Goal: Information Seeking & Learning: Learn about a topic

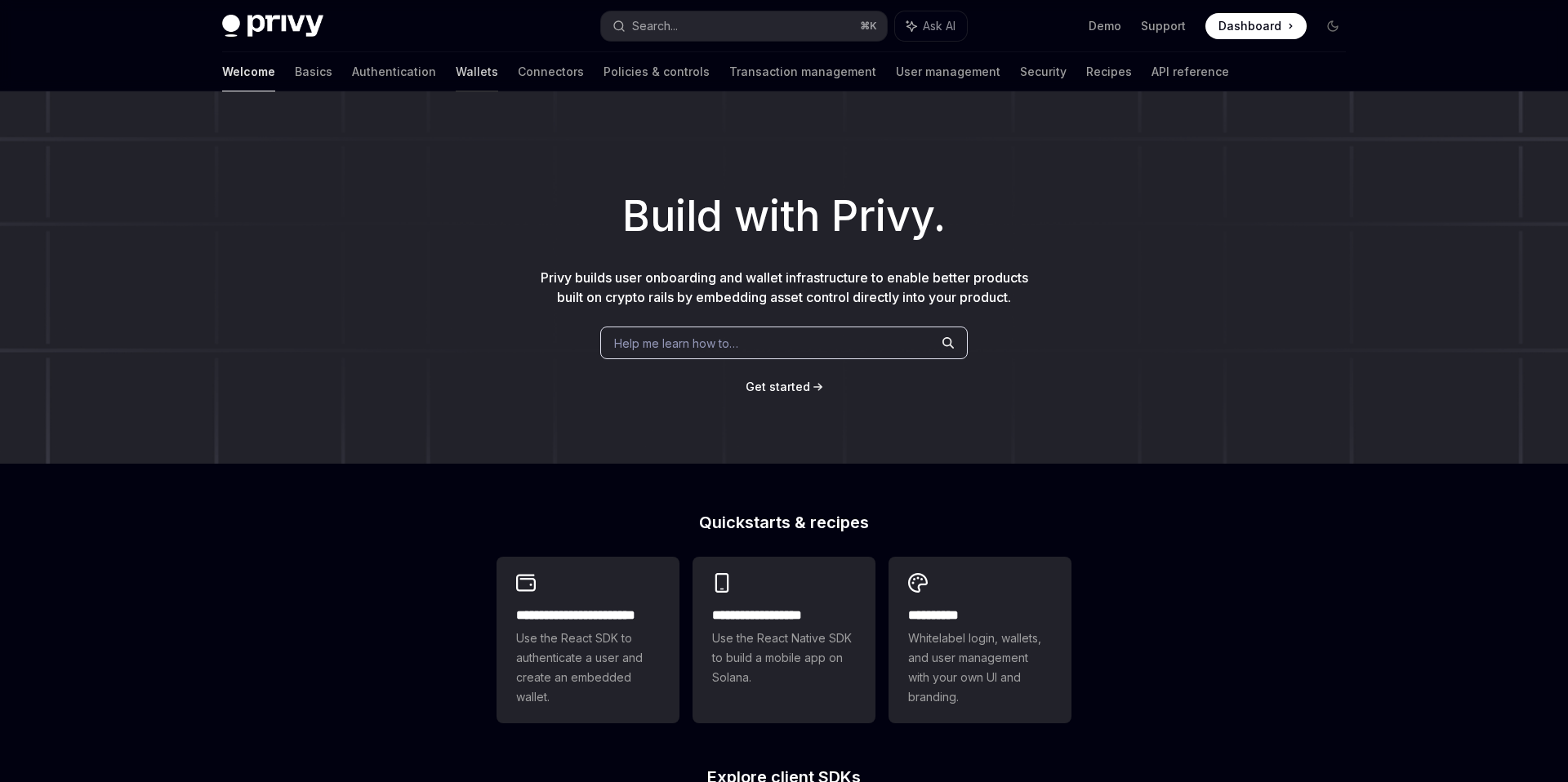
click at [455, 65] on link "Wallets" at bounding box center [477, 71] width 42 height 39
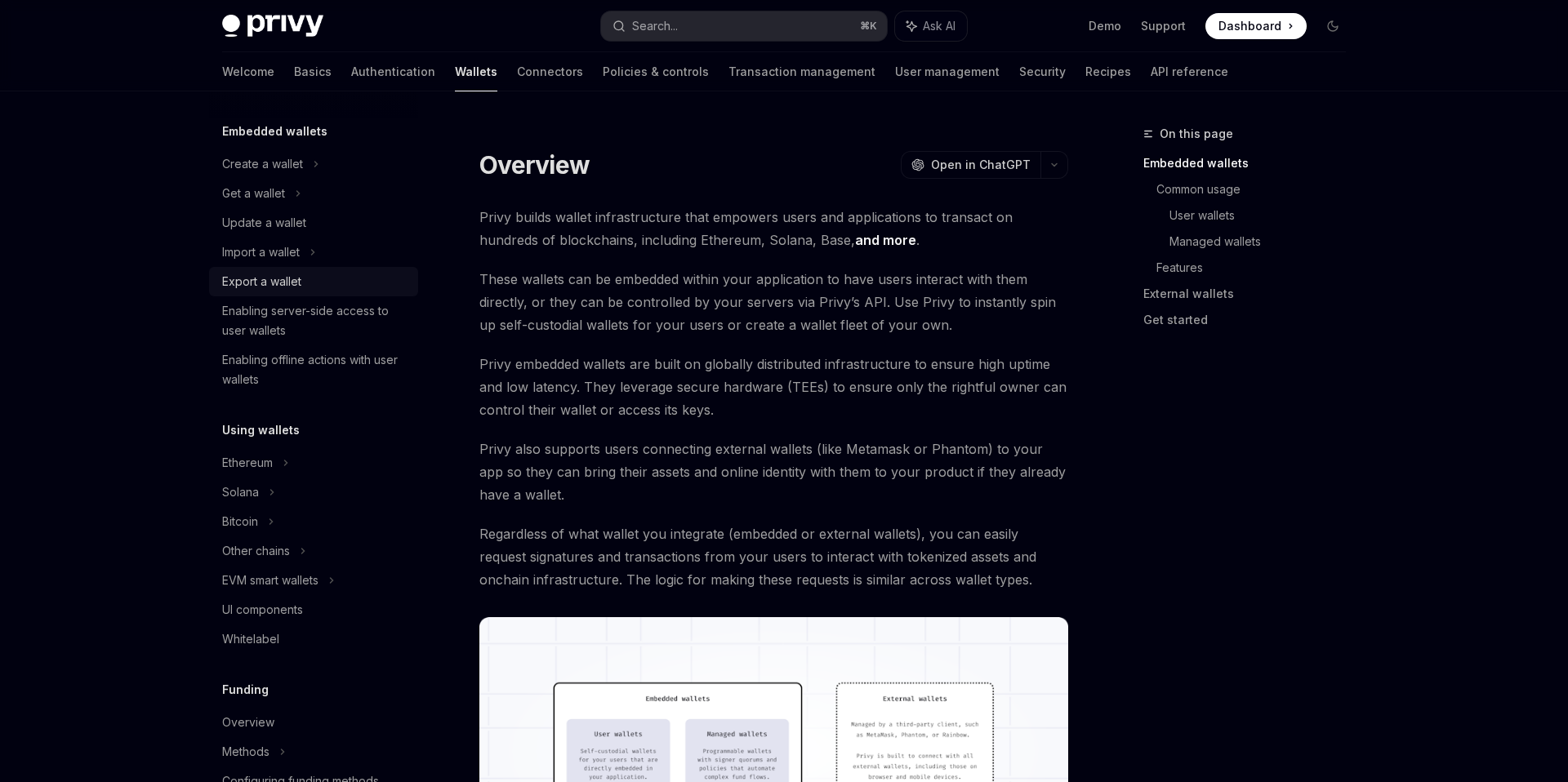
scroll to position [90, 0]
click at [242, 203] on div "Solana" at bounding box center [253, 193] width 63 height 19
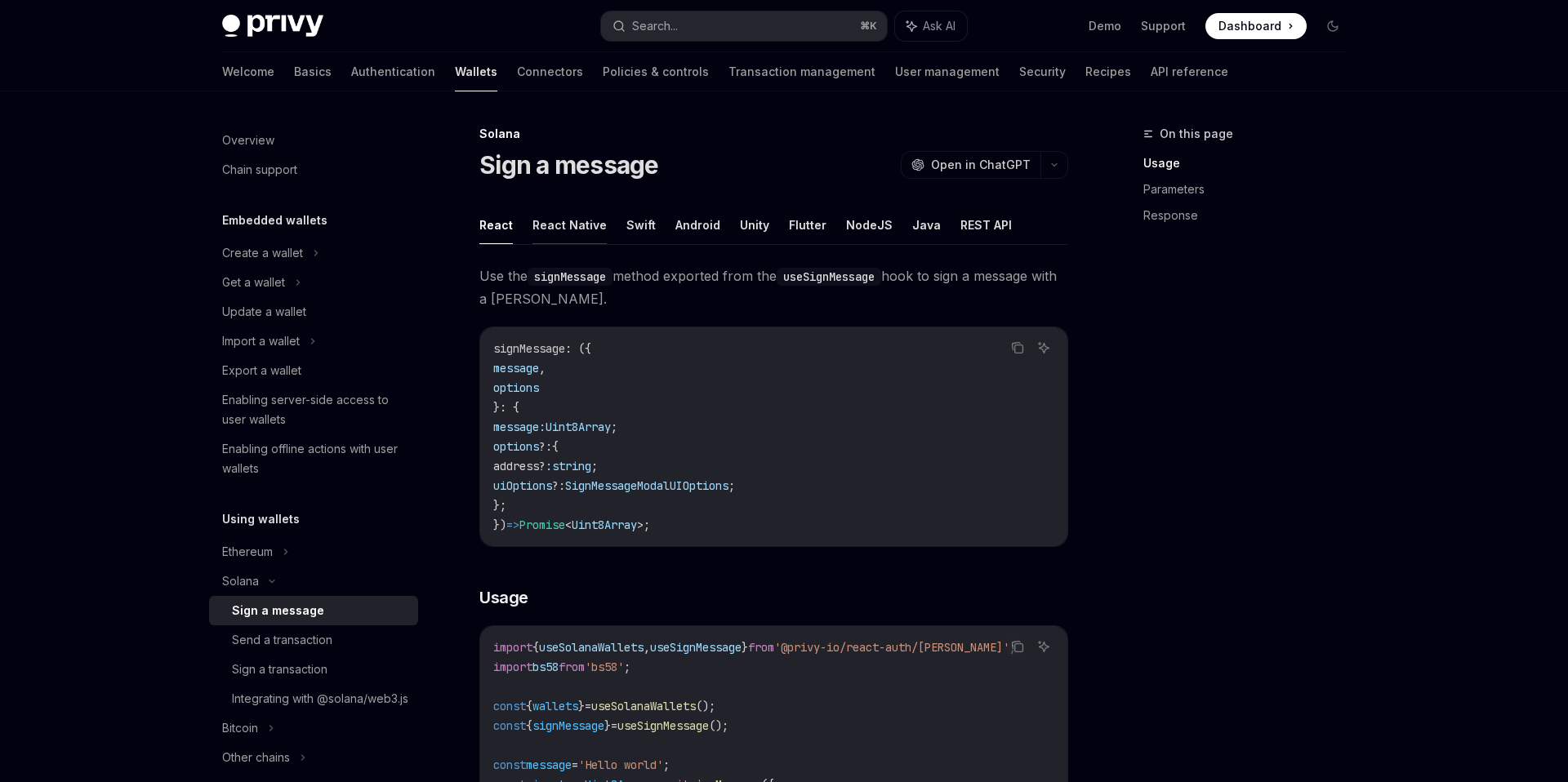
click at [571, 232] on button "React Native" at bounding box center [569, 225] width 74 height 39
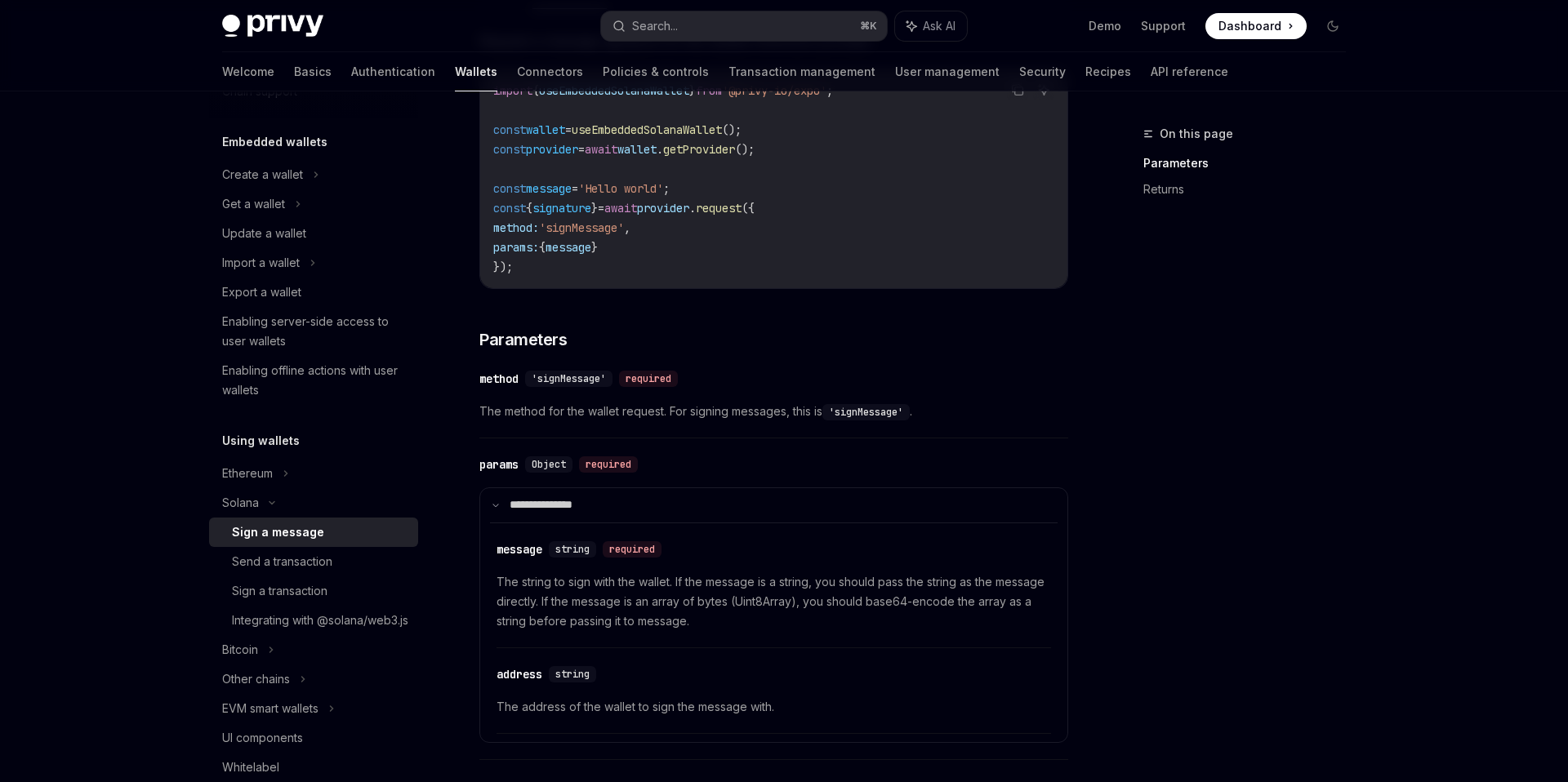
scroll to position [41, 0]
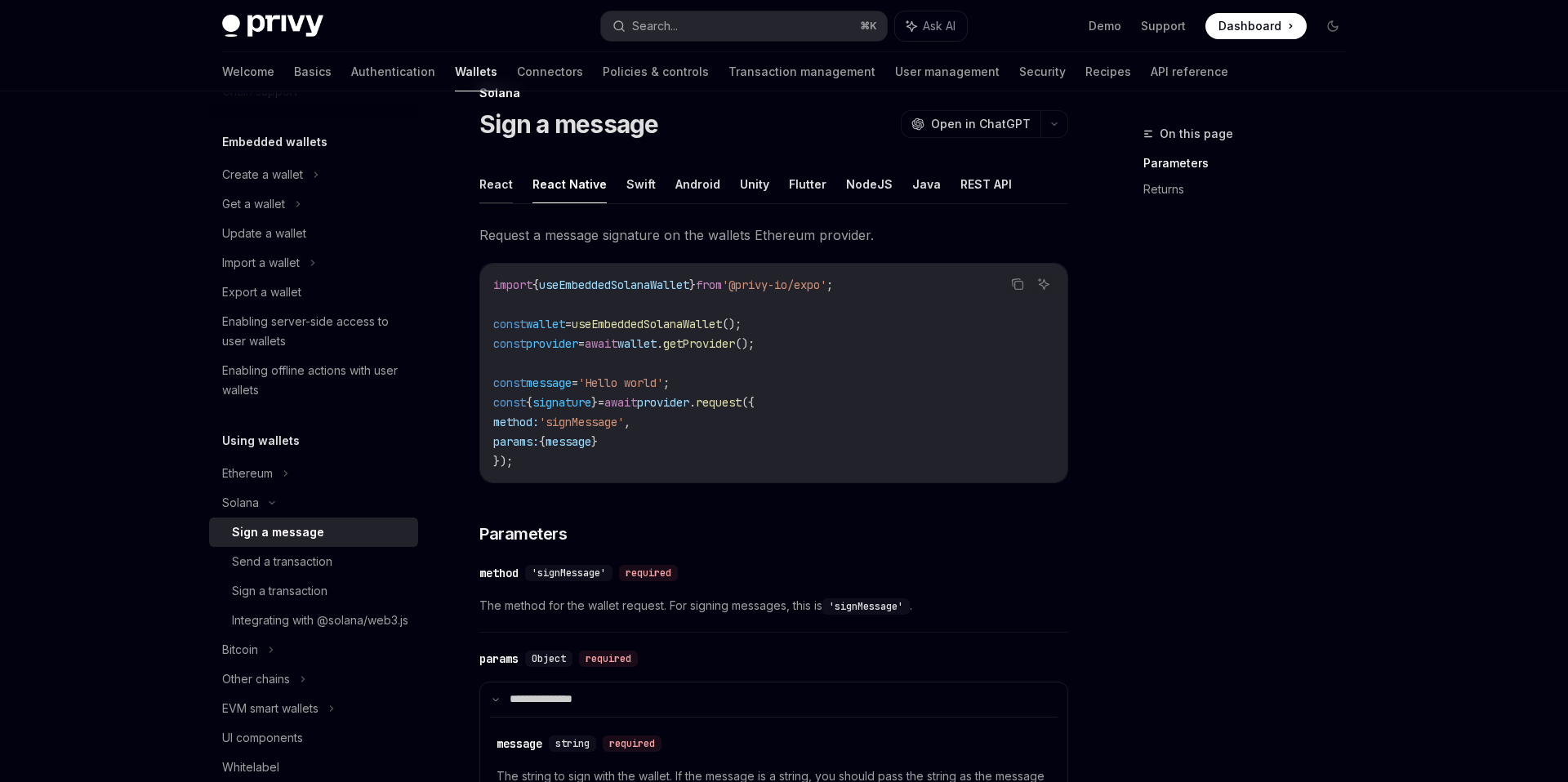
click at [494, 180] on button "React" at bounding box center [496, 184] width 33 height 39
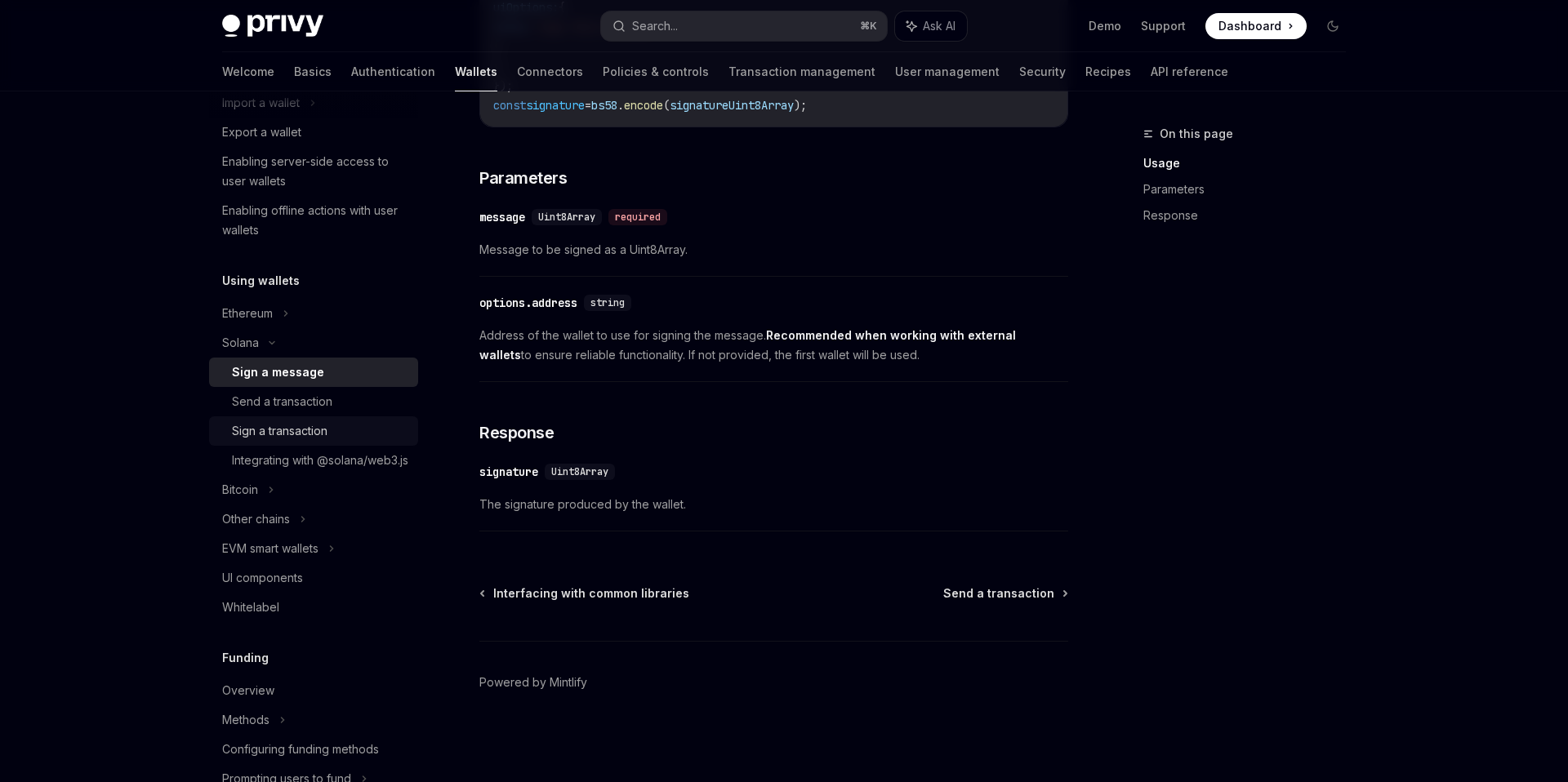
scroll to position [260, 0]
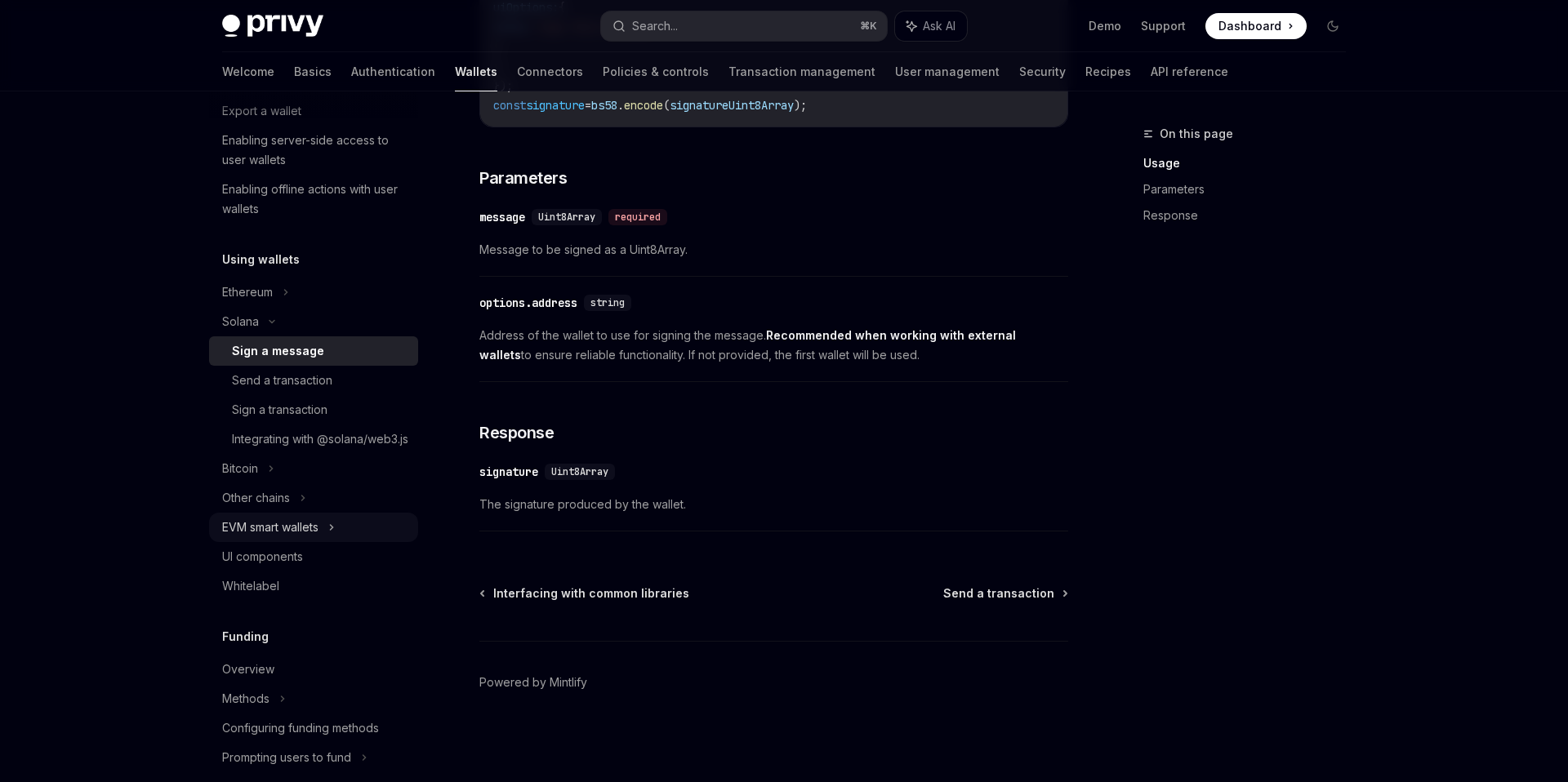
click at [288, 537] on div "EVM smart wallets" at bounding box center [270, 527] width 96 height 19
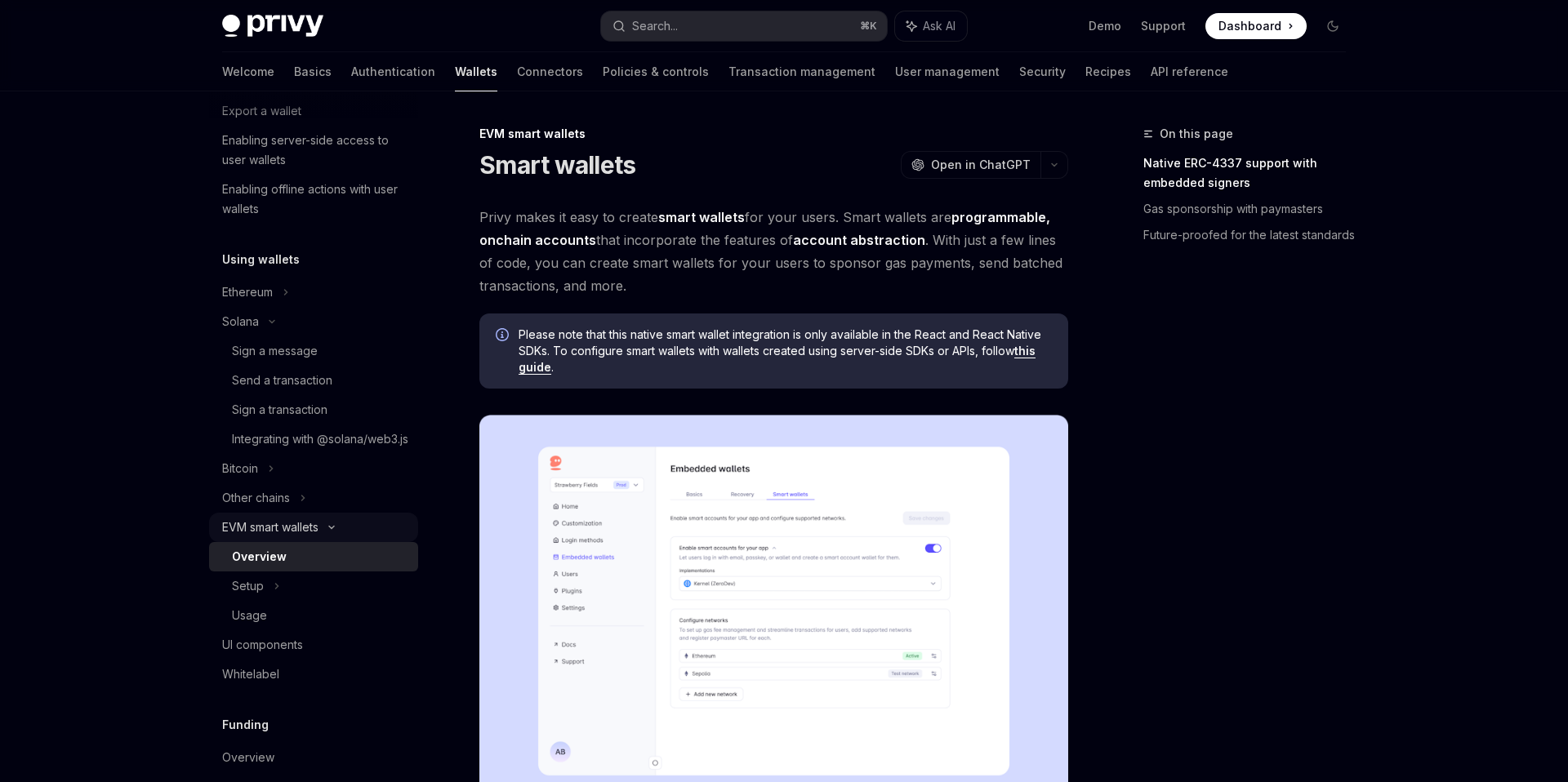
click at [288, 537] on div "EVM smart wallets" at bounding box center [270, 527] width 96 height 19
click at [268, 566] on div "UI components" at bounding box center [263, 557] width 81 height 19
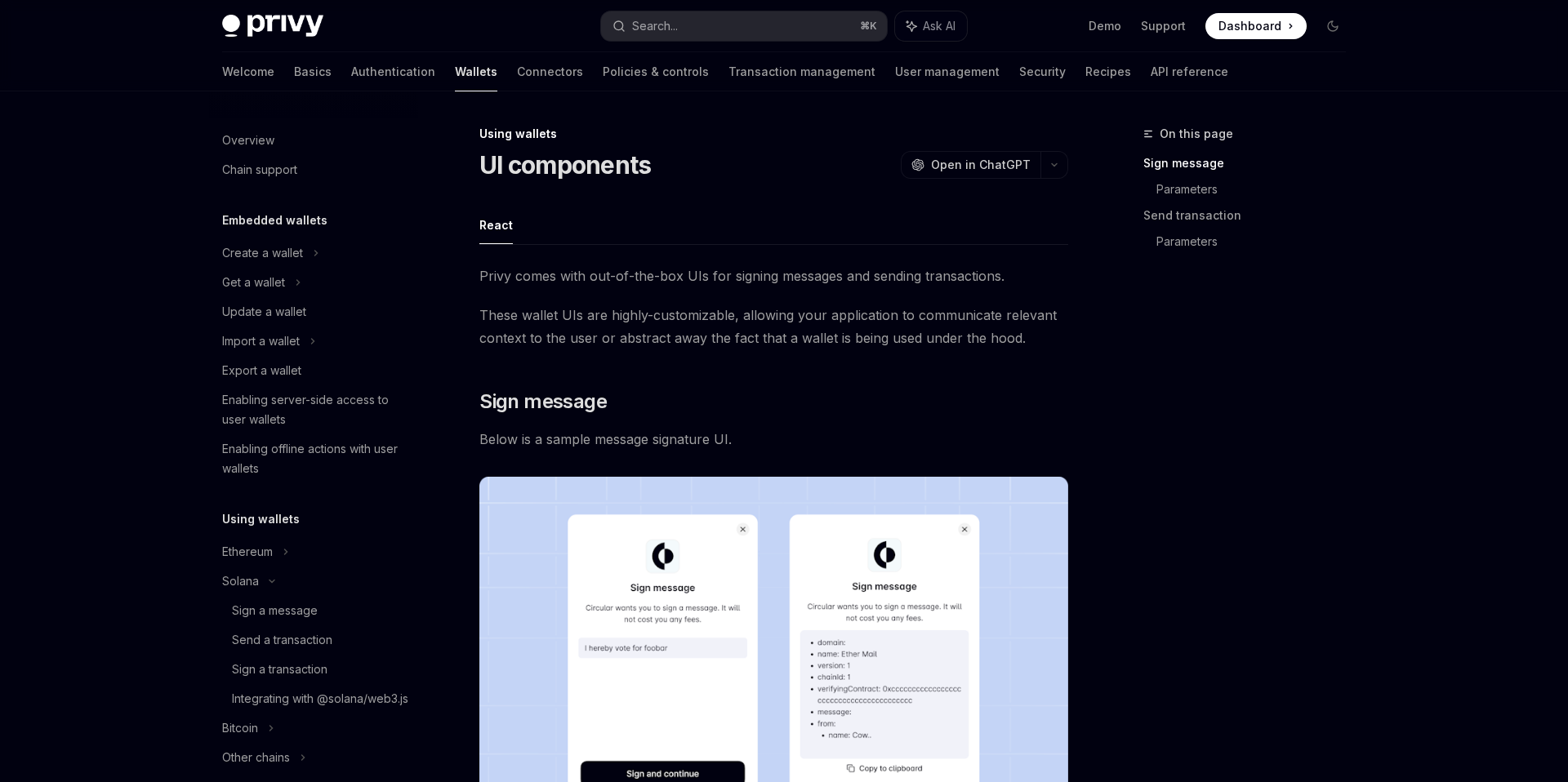
click at [332, 284] on div "Get a wallet" at bounding box center [313, 282] width 209 height 29
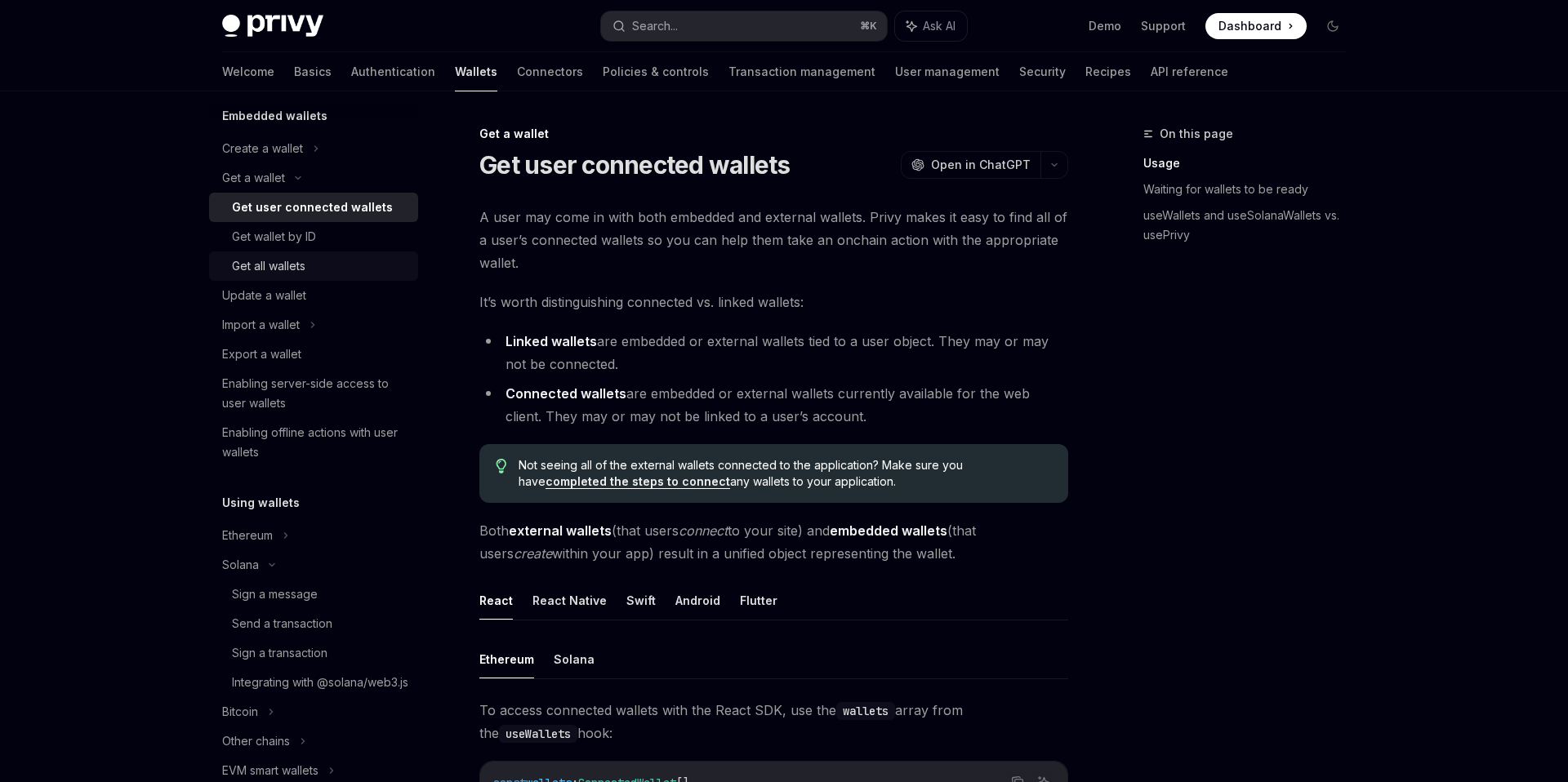
scroll to position [232, 0]
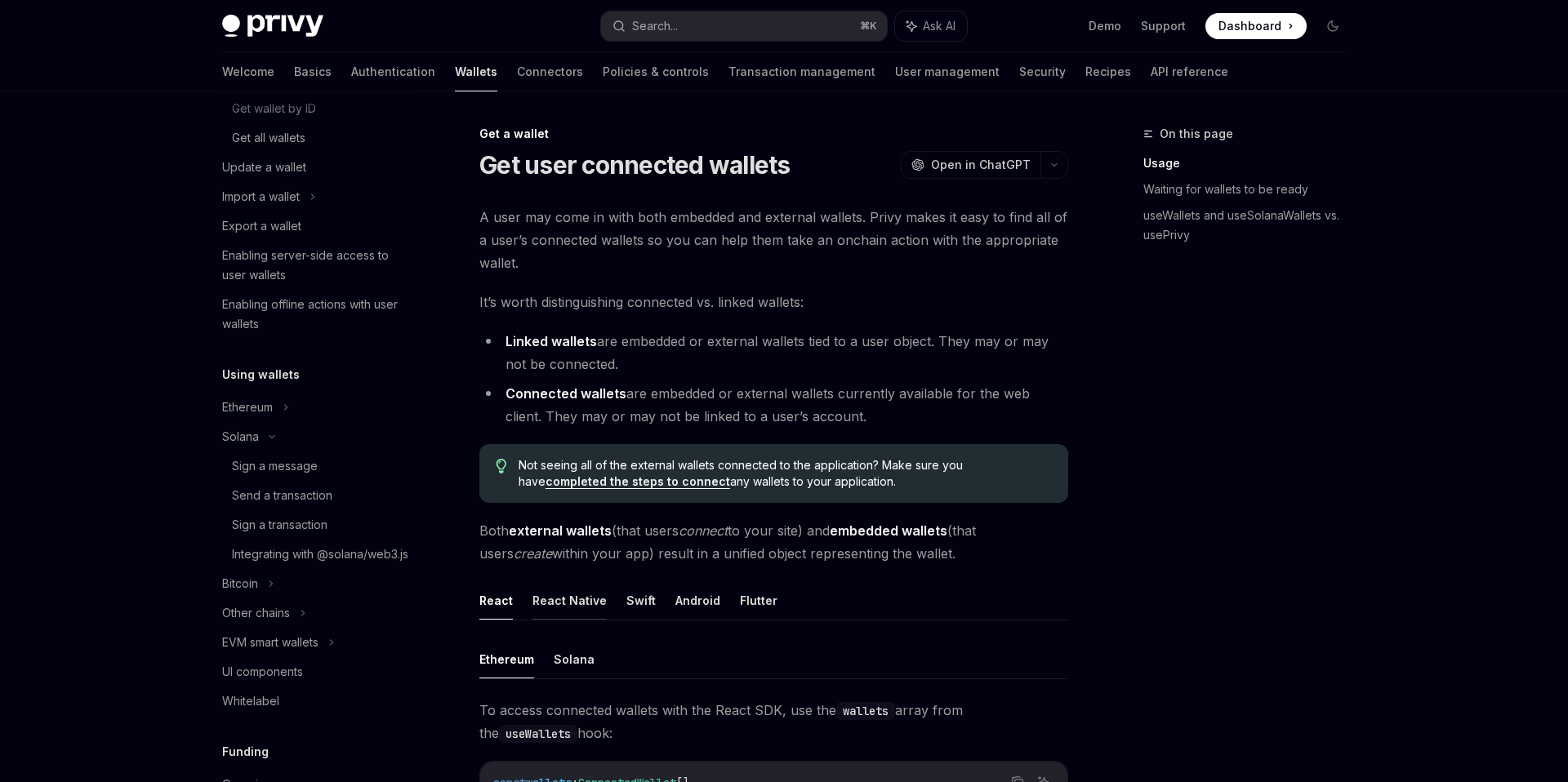
click at [580, 608] on button "React Native" at bounding box center [569, 601] width 74 height 39
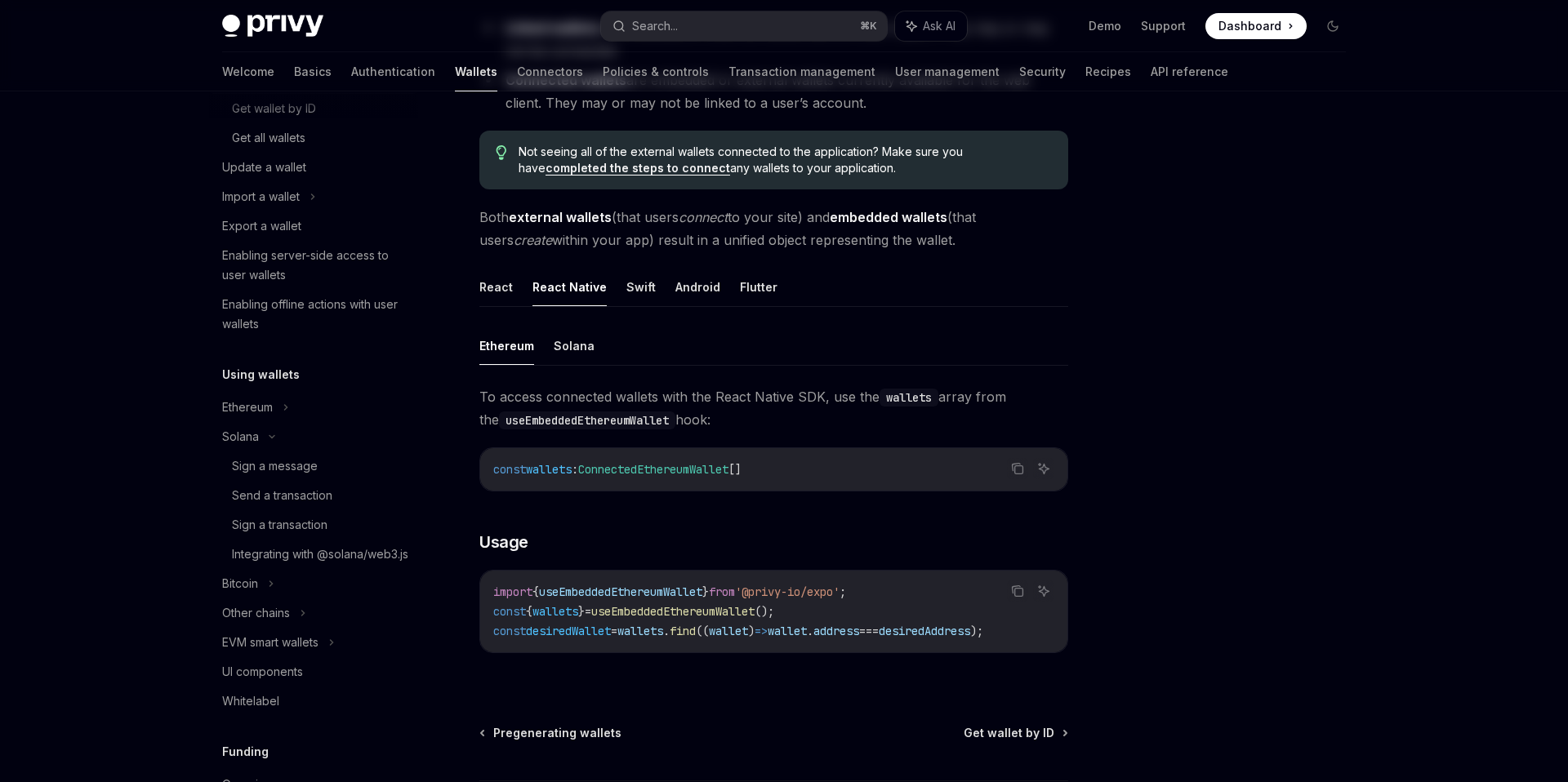
scroll to position [436, 0]
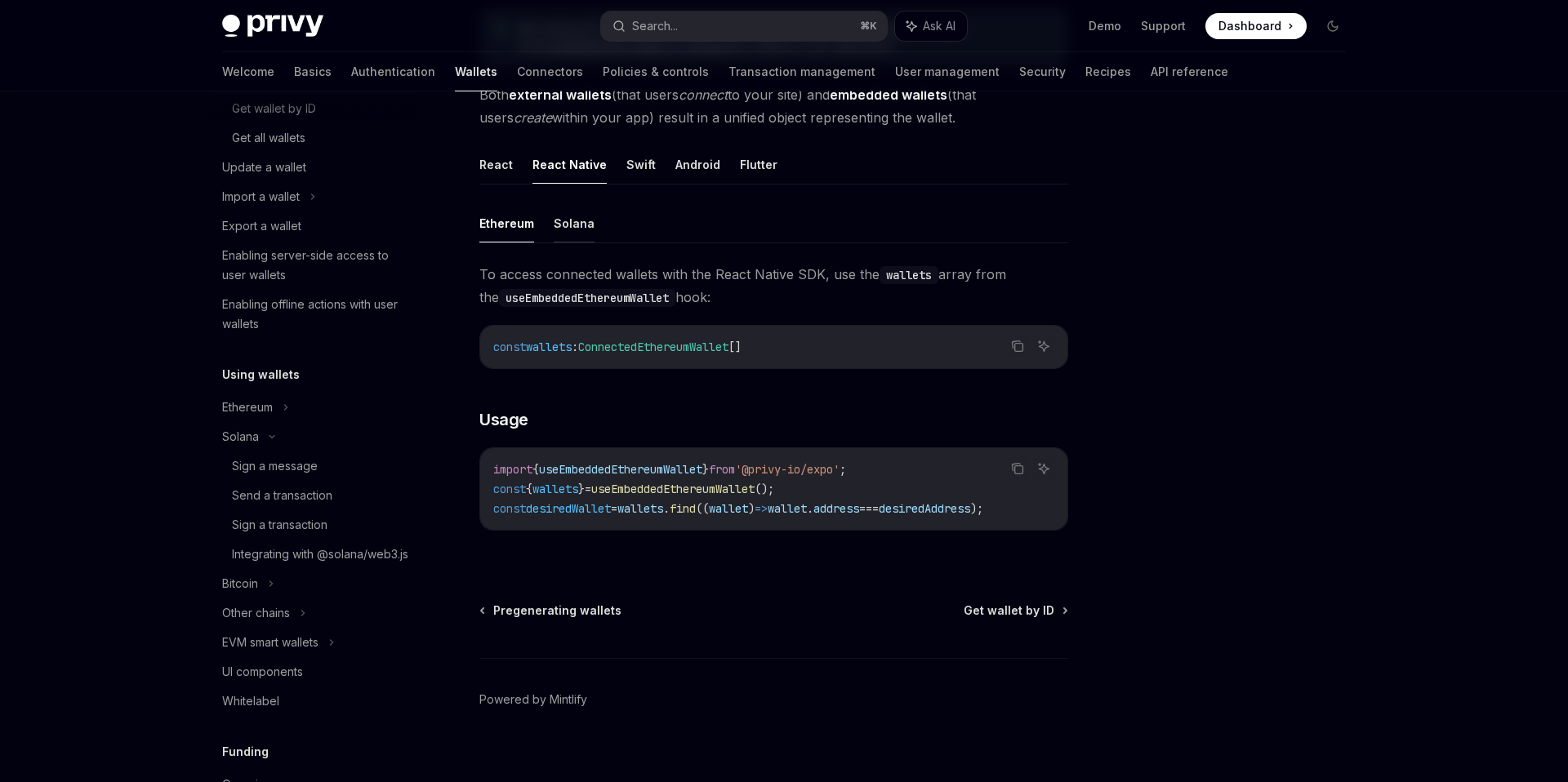
click at [566, 220] on button "Solana" at bounding box center [573, 224] width 41 height 39
type textarea "*"
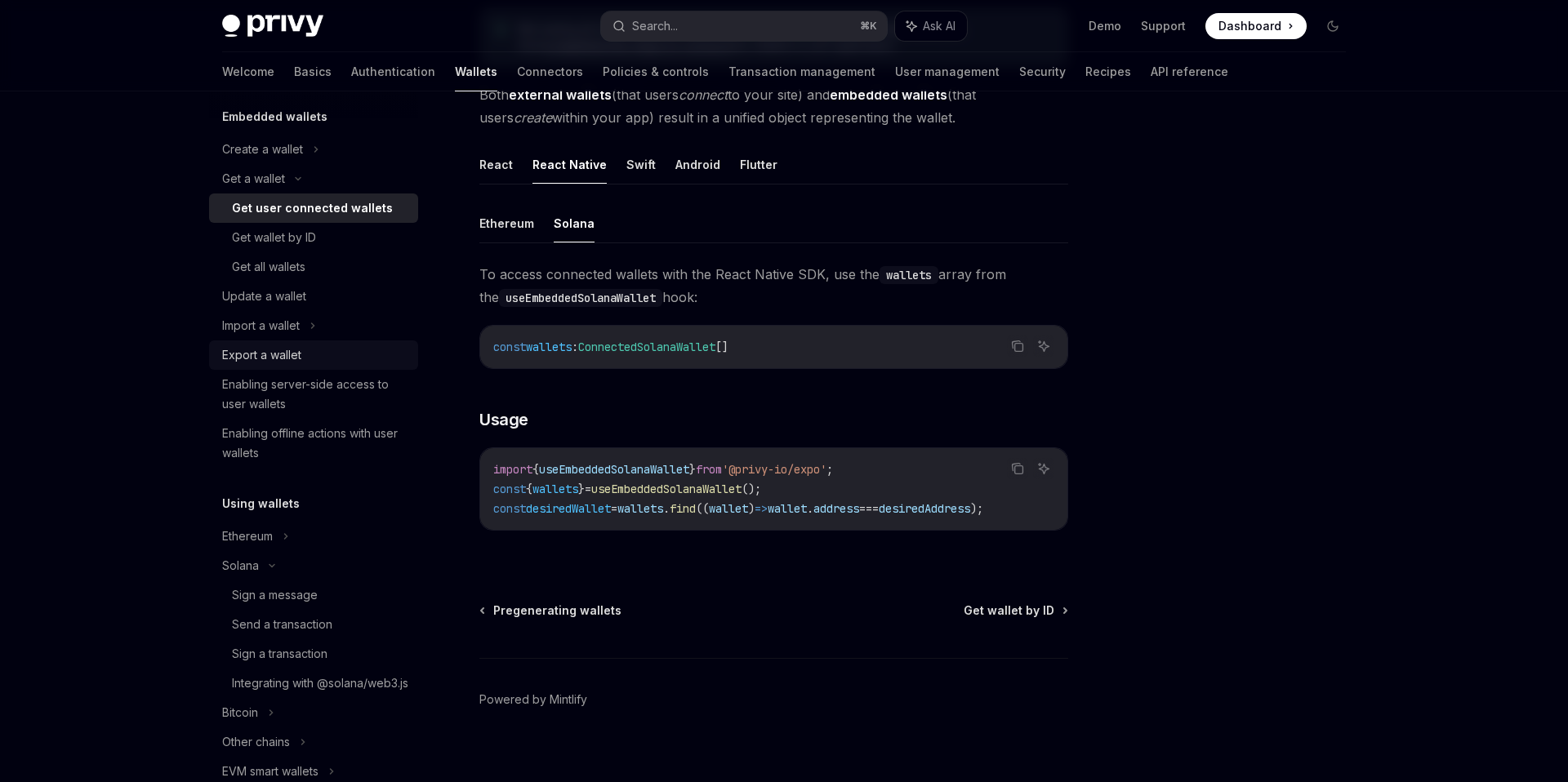
scroll to position [18, 0]
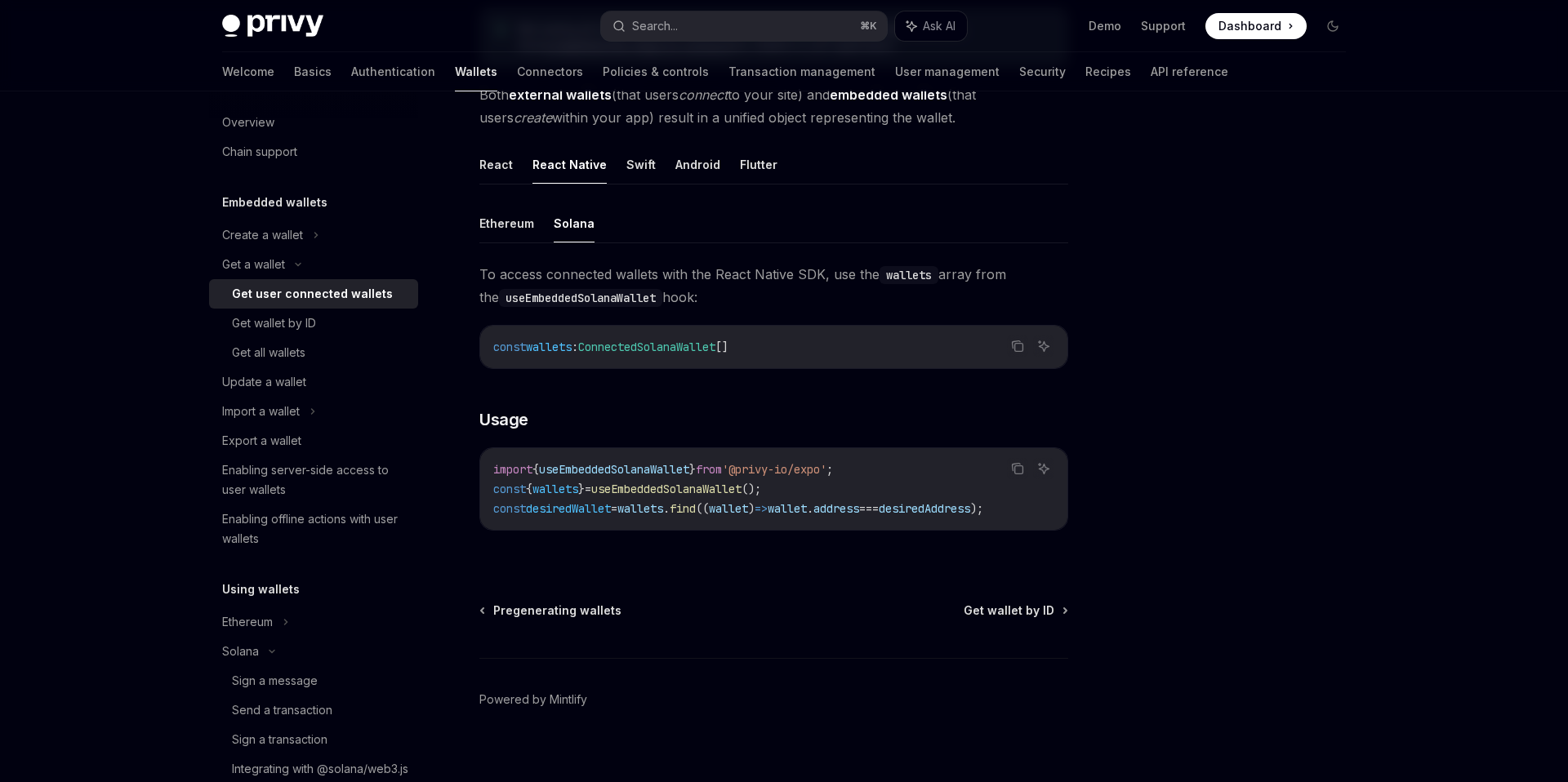
click at [677, 485] on span "useEmbeddedSolanaWallet" at bounding box center [666, 489] width 151 height 15
copy span "useEmbeddedSolanaWallet"
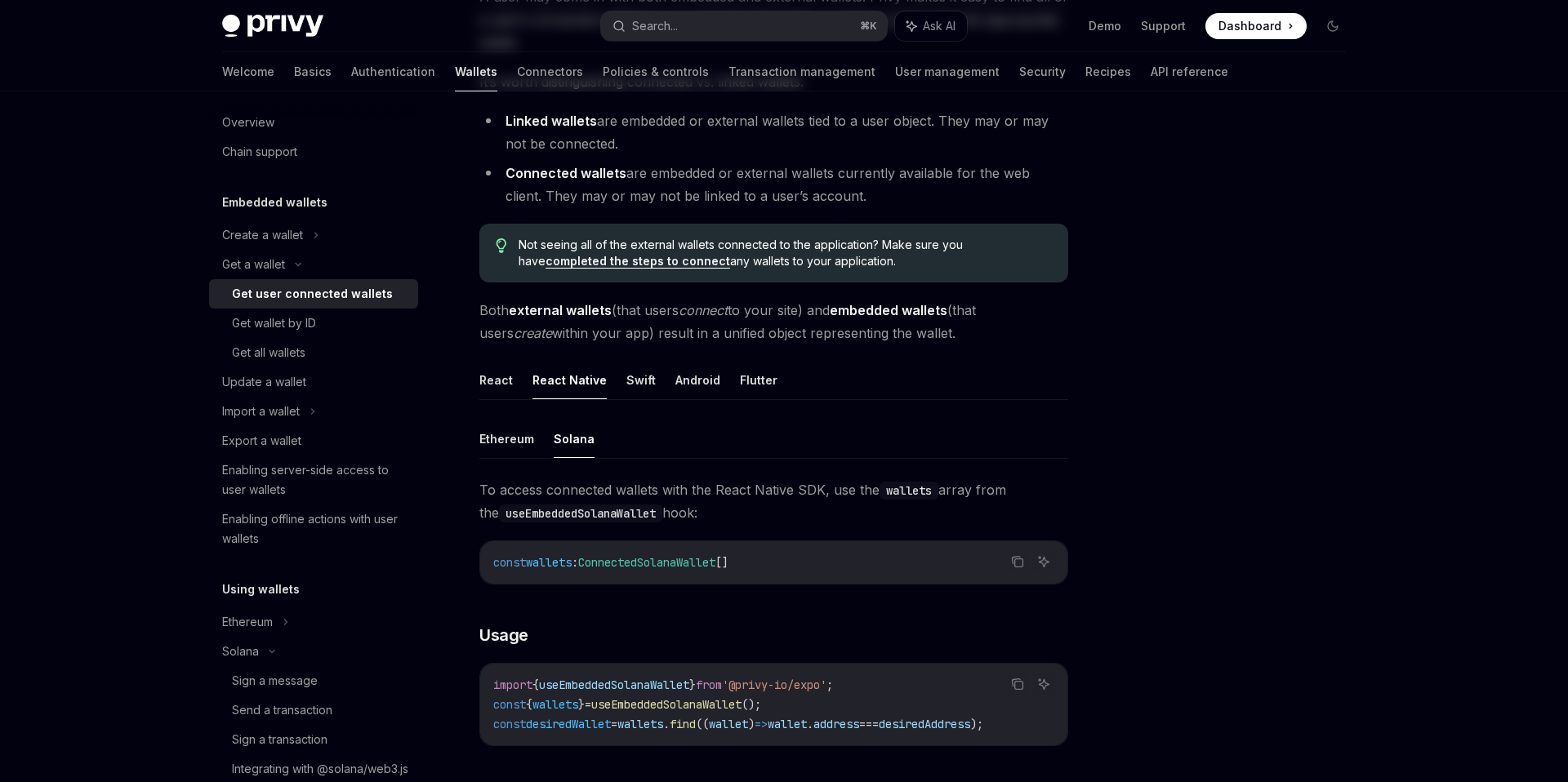
scroll to position [0, 0]
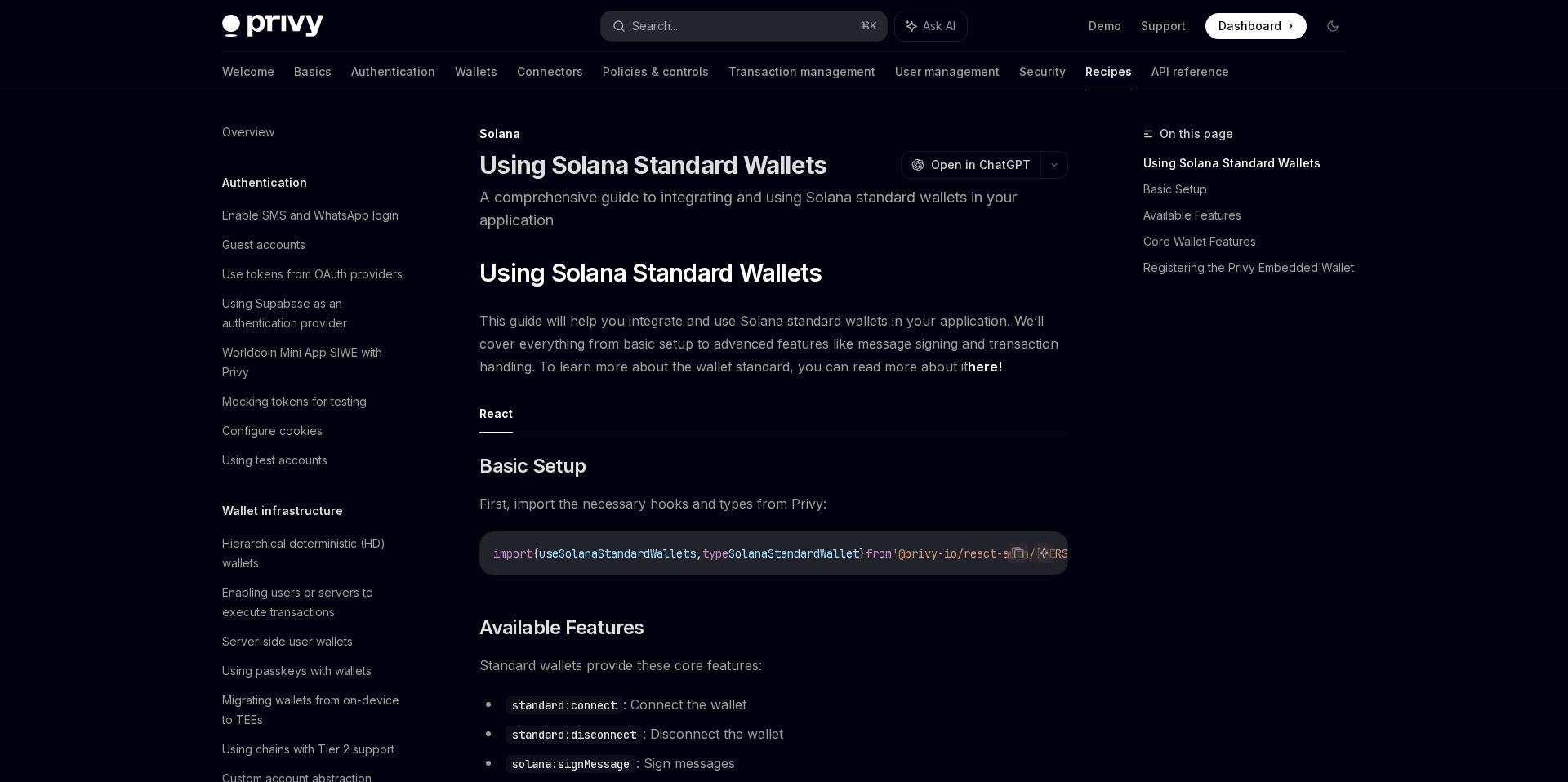
scroll to position [2165, 0]
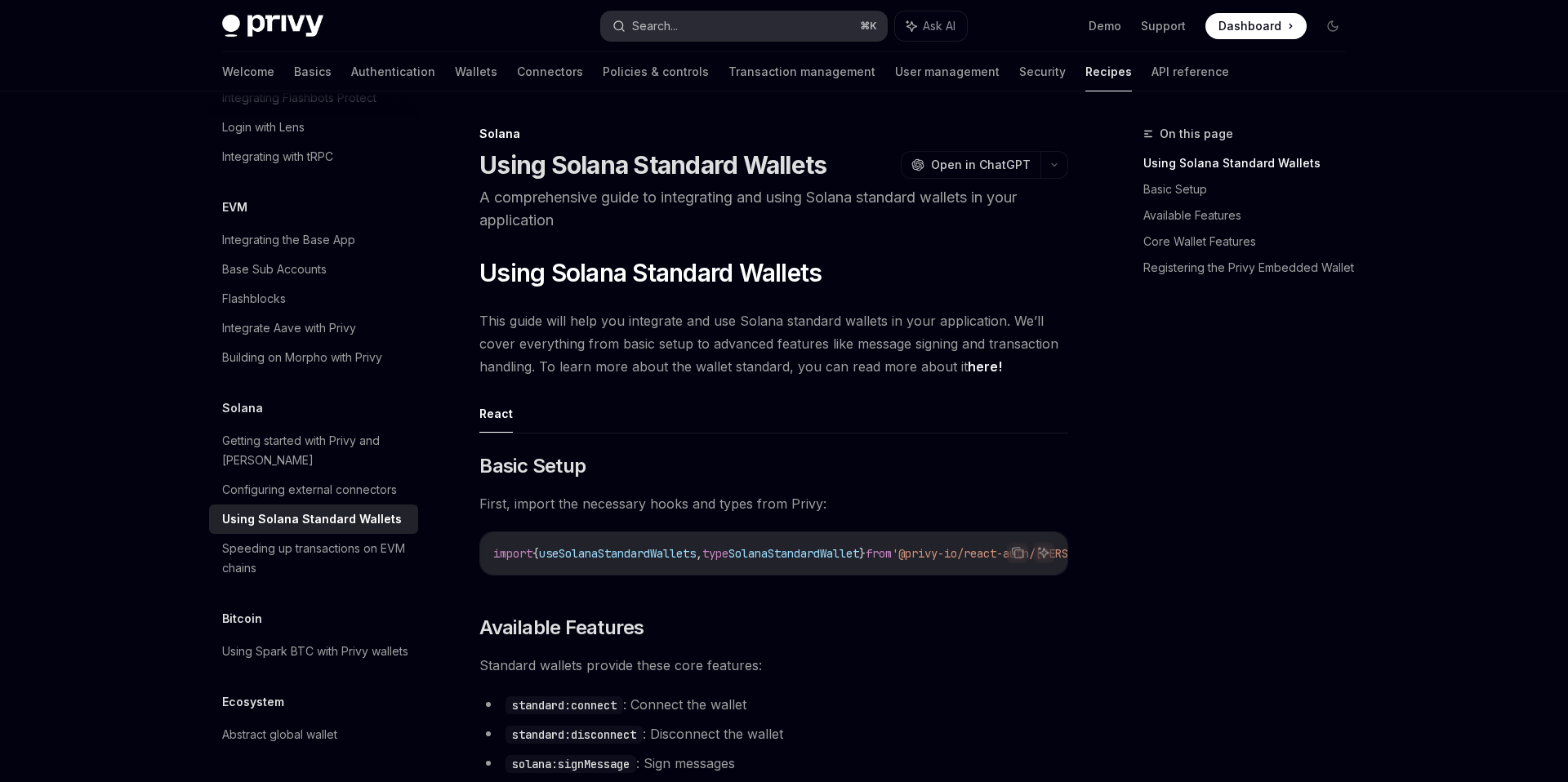
click at [748, 30] on button "Search... ⌘ K" at bounding box center [743, 26] width 285 height 29
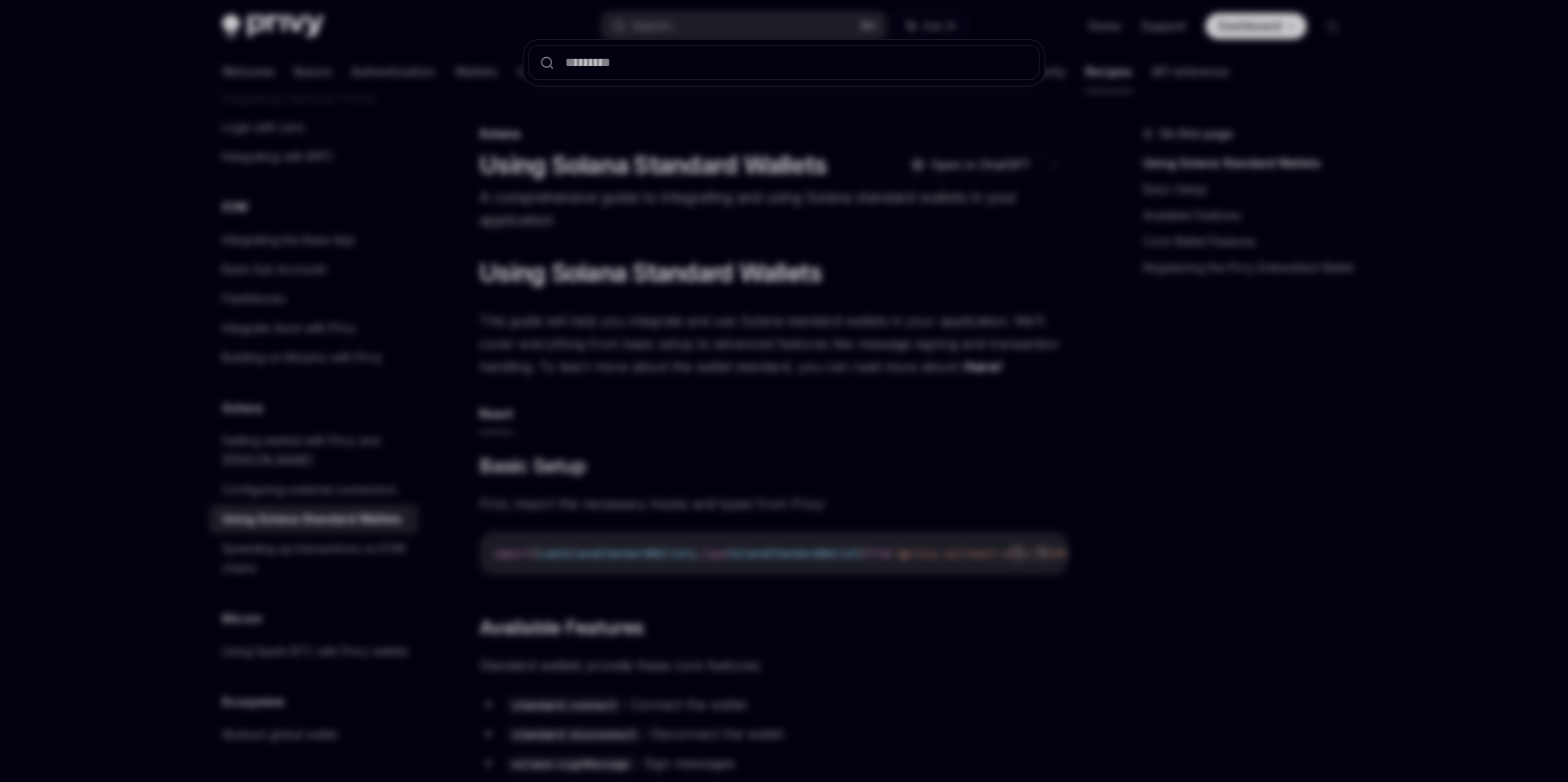
type input "**********"
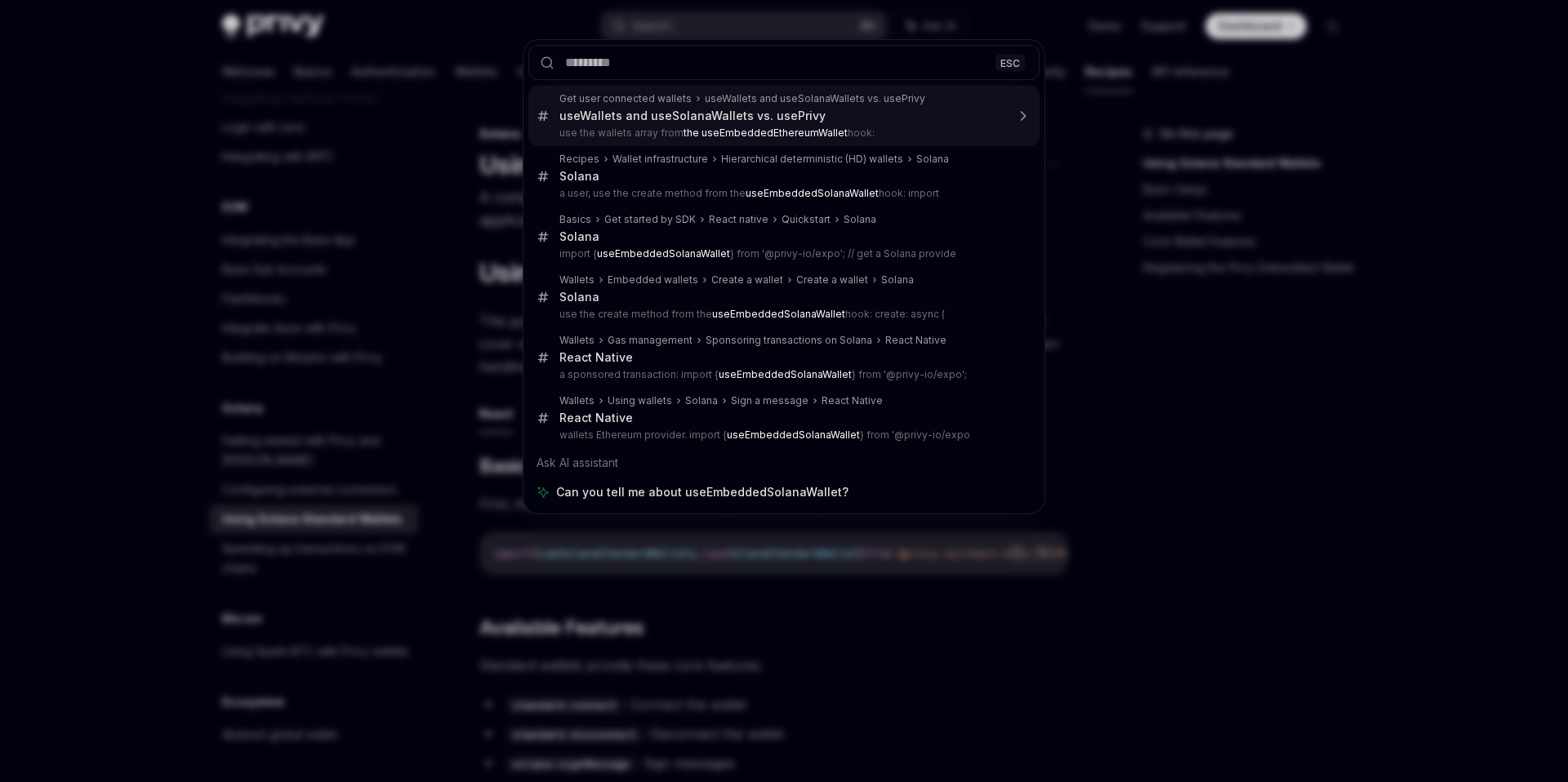
type textarea "*"
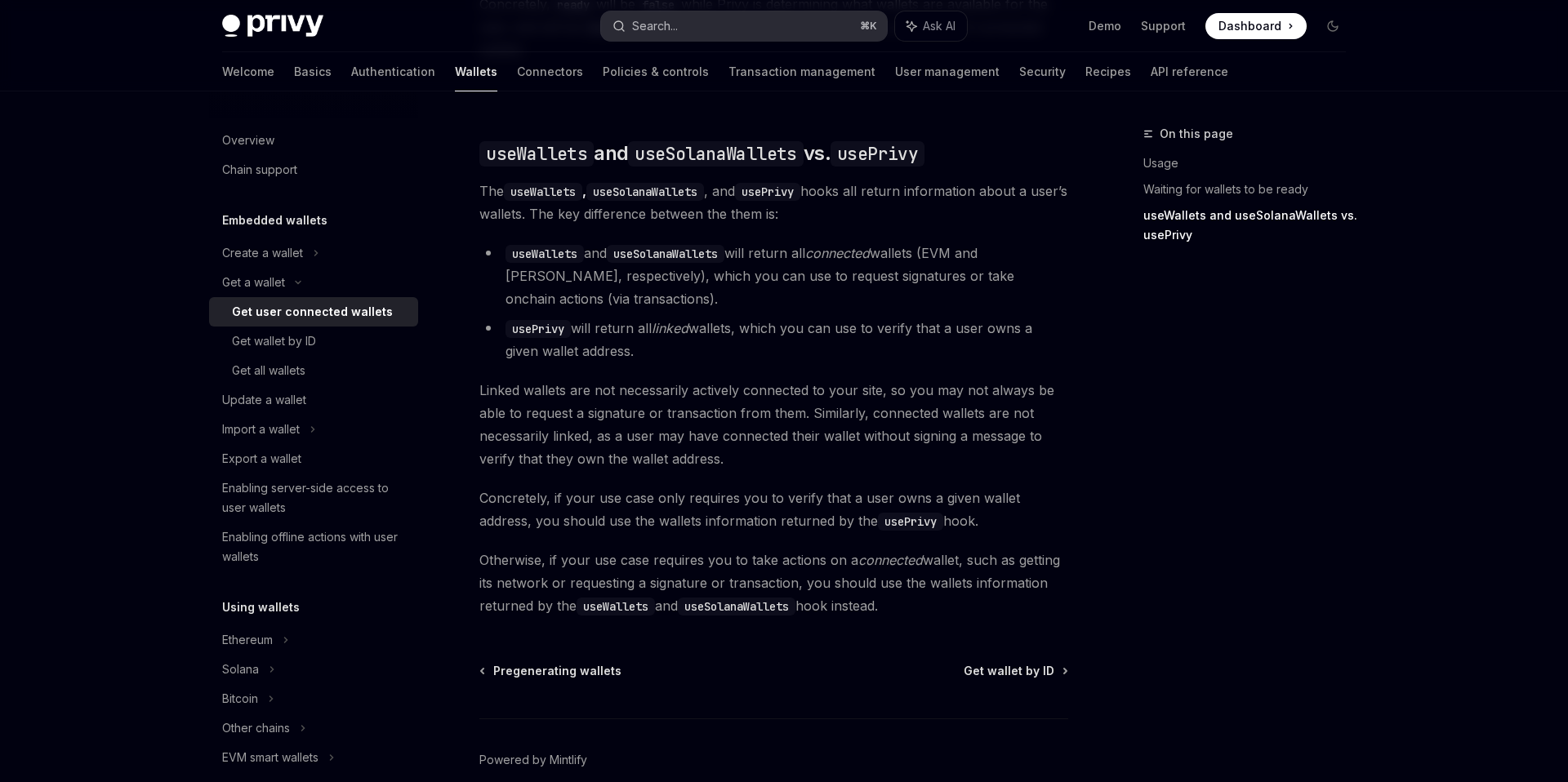
click at [743, 21] on button "Search... ⌘ K" at bounding box center [743, 26] width 285 height 29
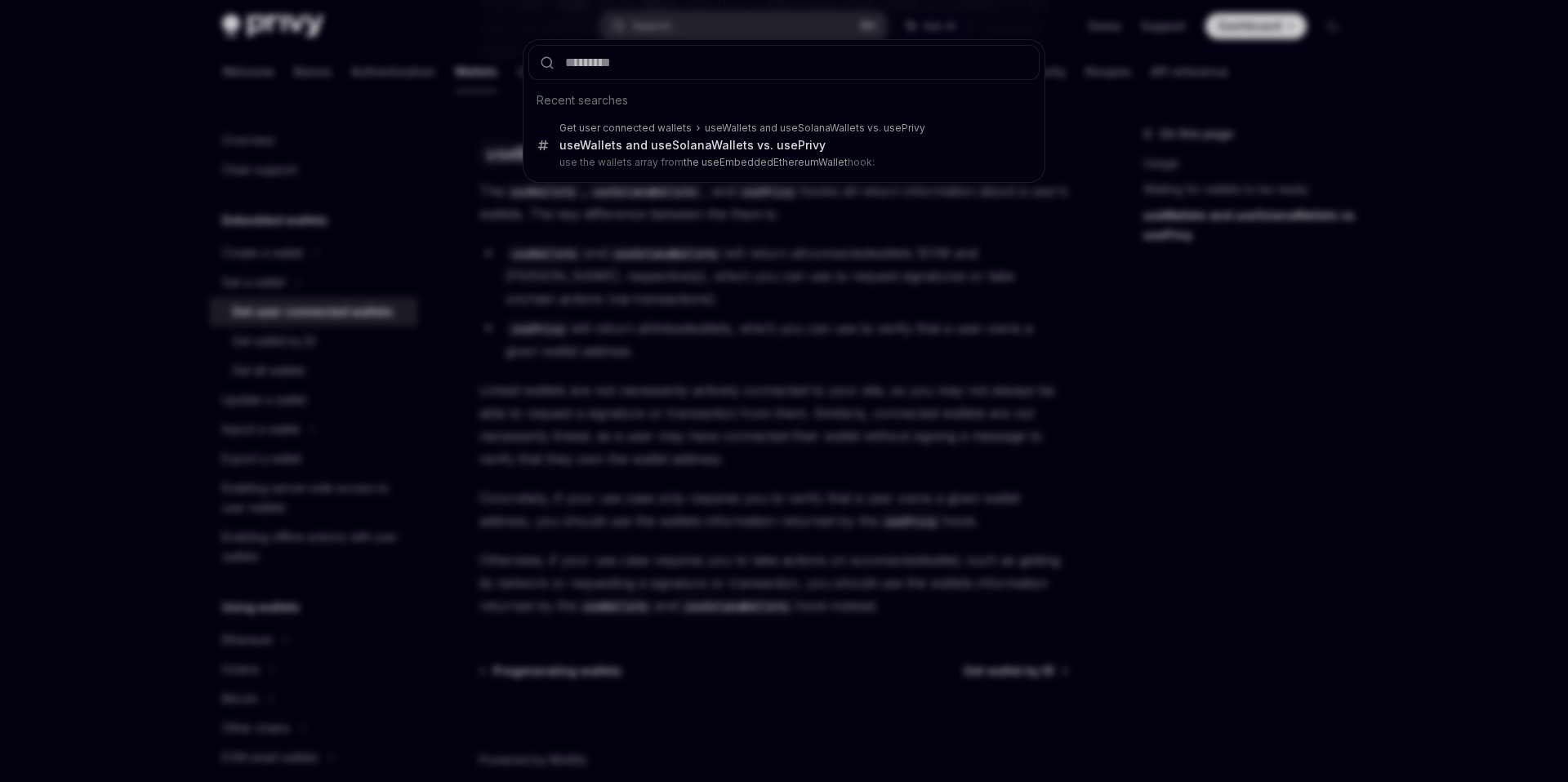
type input "**********"
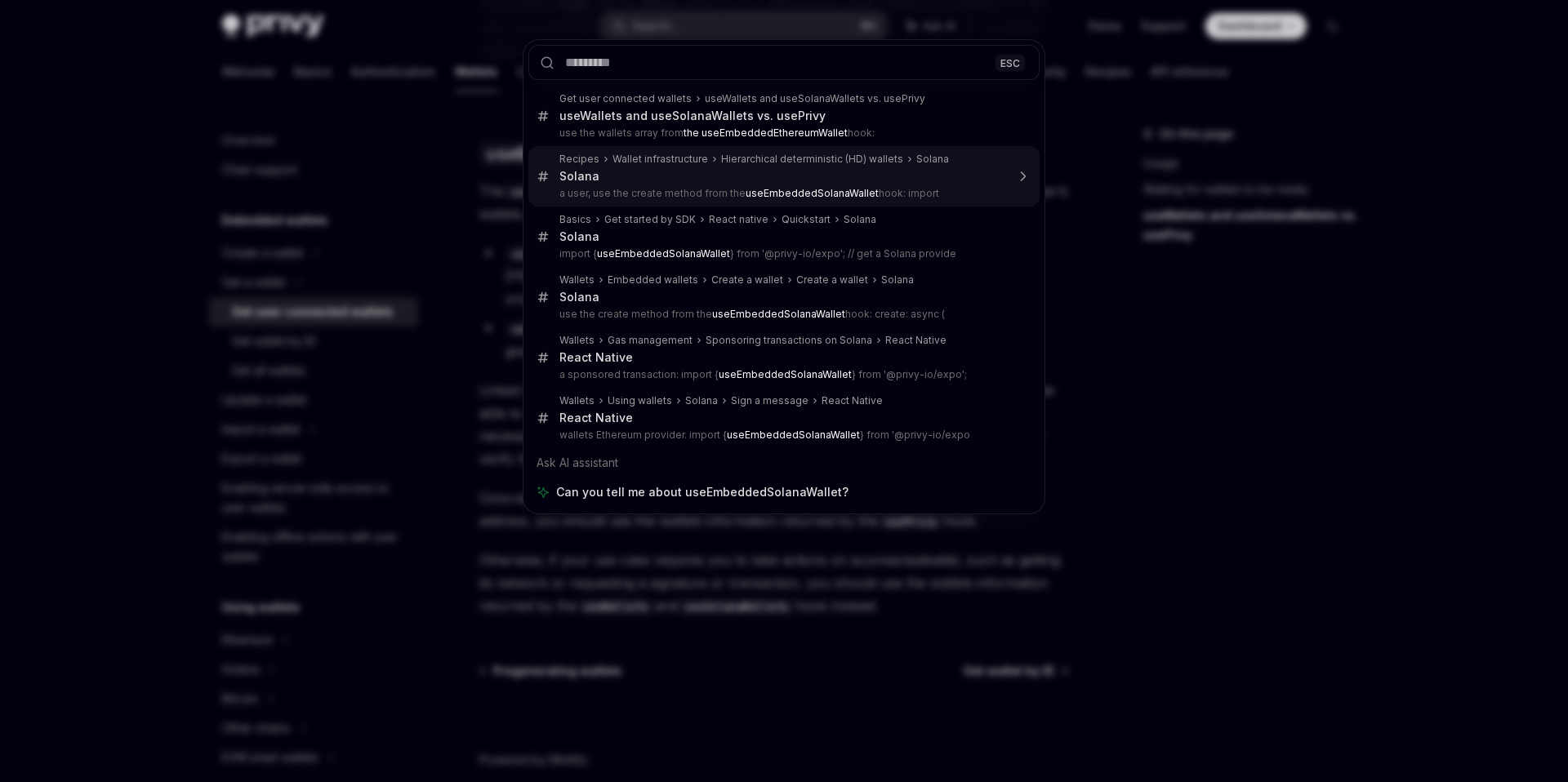
type textarea "*"
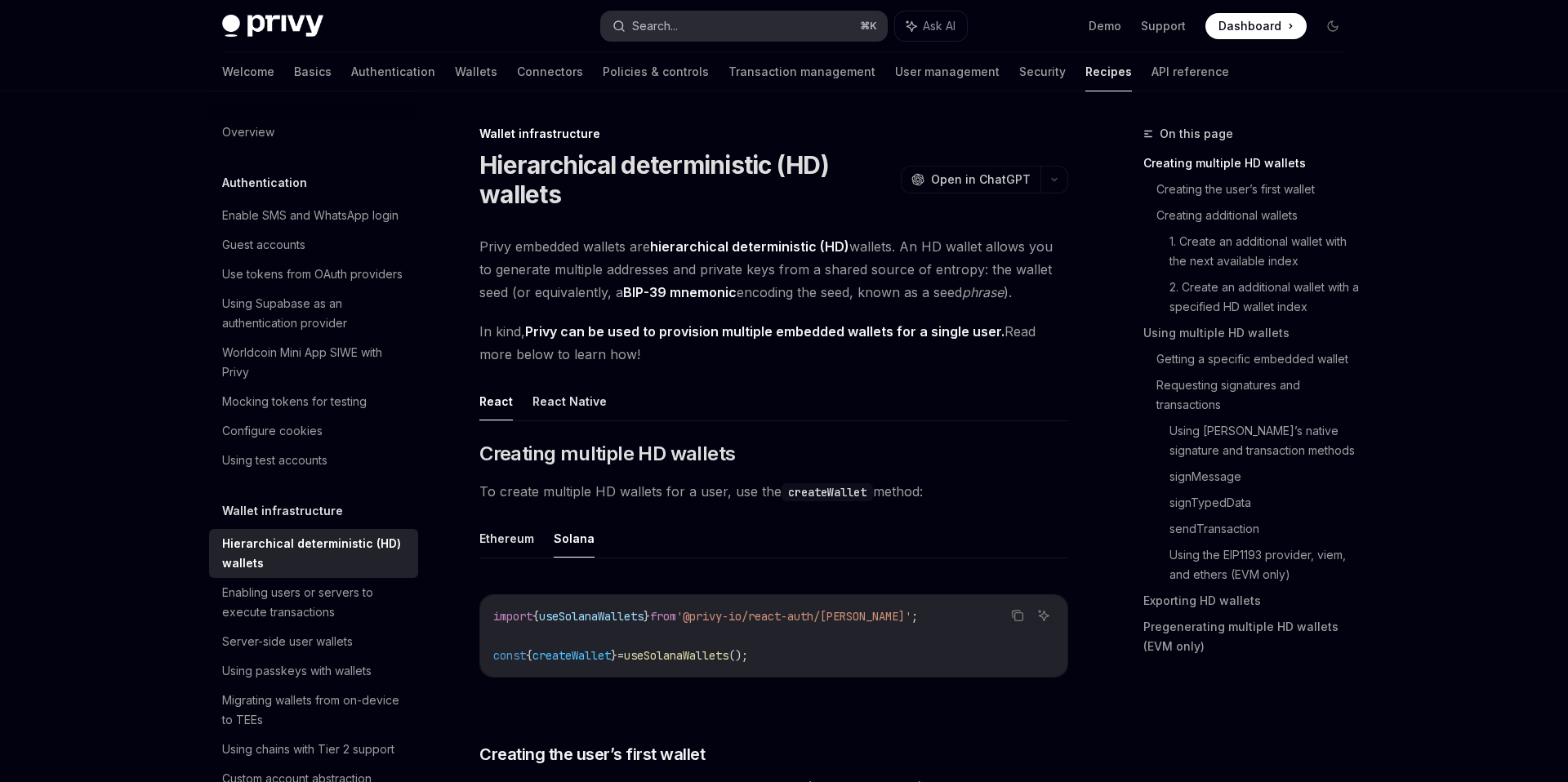
click at [751, 24] on button "Search... ⌘ K" at bounding box center [743, 26] width 285 height 29
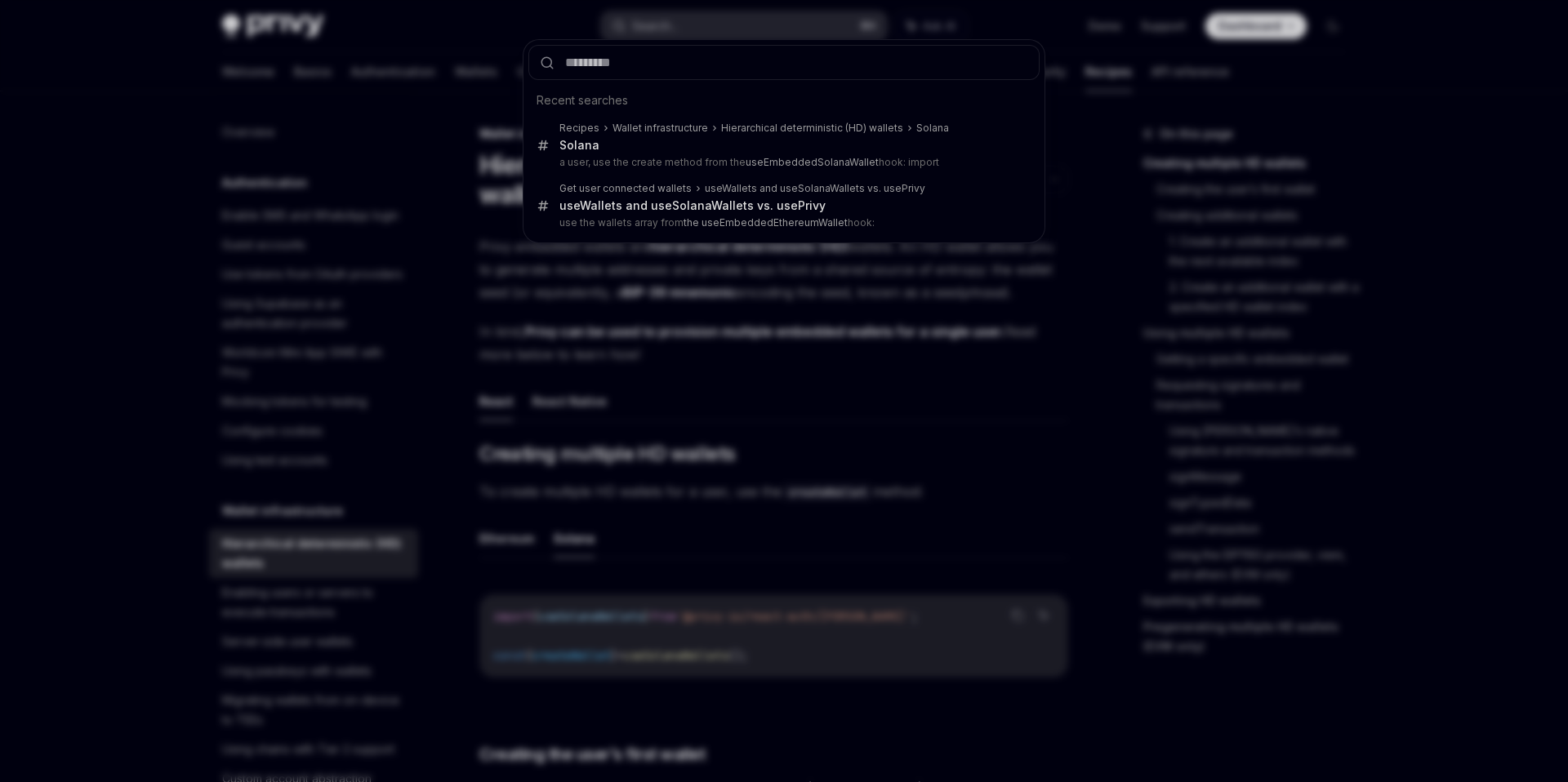
type input "**********"
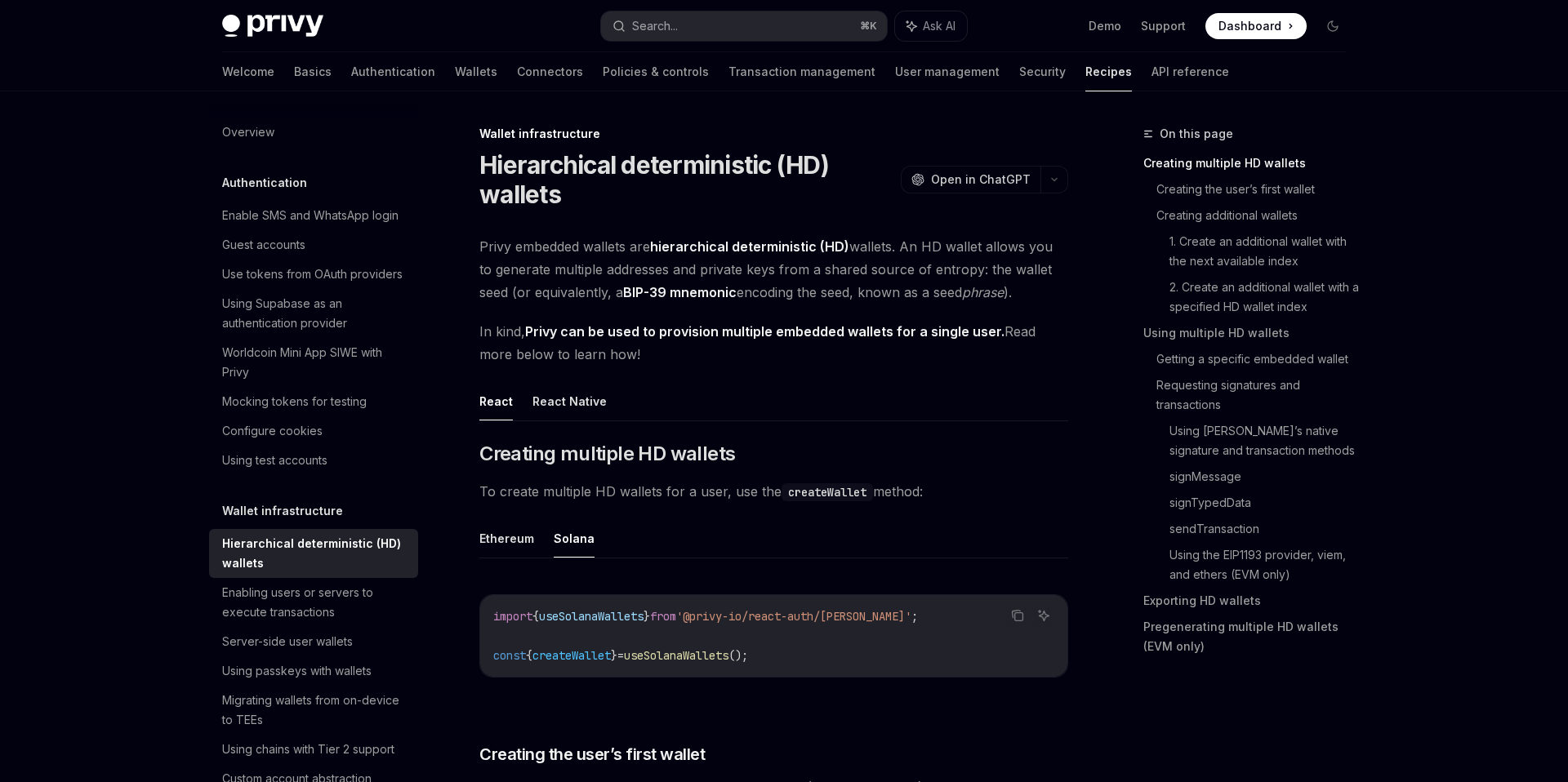
type textarea "*"
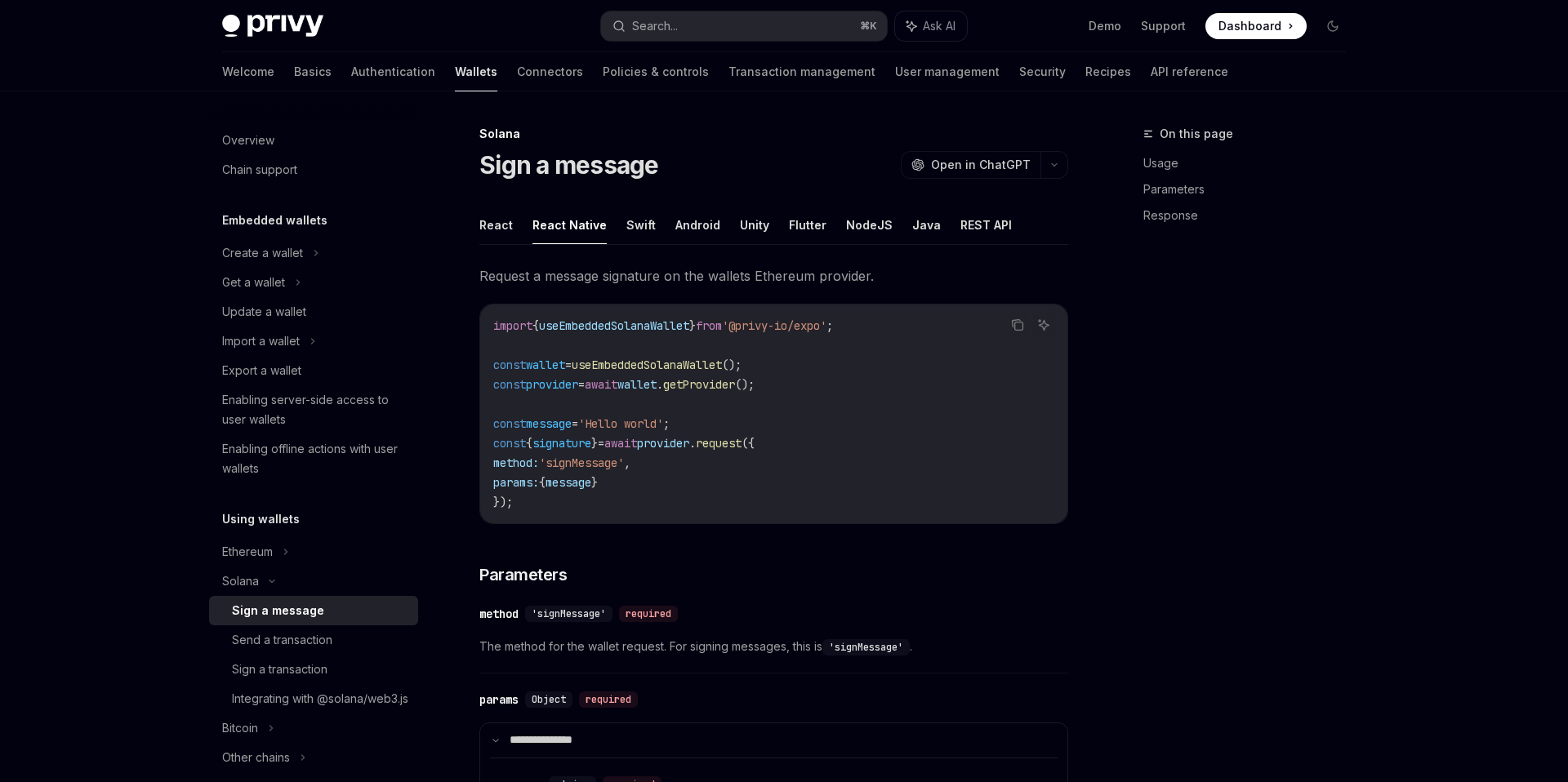
click at [950, 429] on code "import { useEmbeddedSolanaWallet } from '@privy-io/expo' ; const wallet = useEm…" at bounding box center [773, 414] width 561 height 196
click at [788, 403] on code "import { useEmbeddedSolanaWallet } from '@privy-io/expo' ; const wallet = useEm…" at bounding box center [773, 414] width 561 height 196
click at [1112, 449] on div "On this page Usage Parameters Response" at bounding box center [1235, 453] width 248 height 658
click at [742, 37] on button "Search... ⌘ K" at bounding box center [743, 26] width 285 height 29
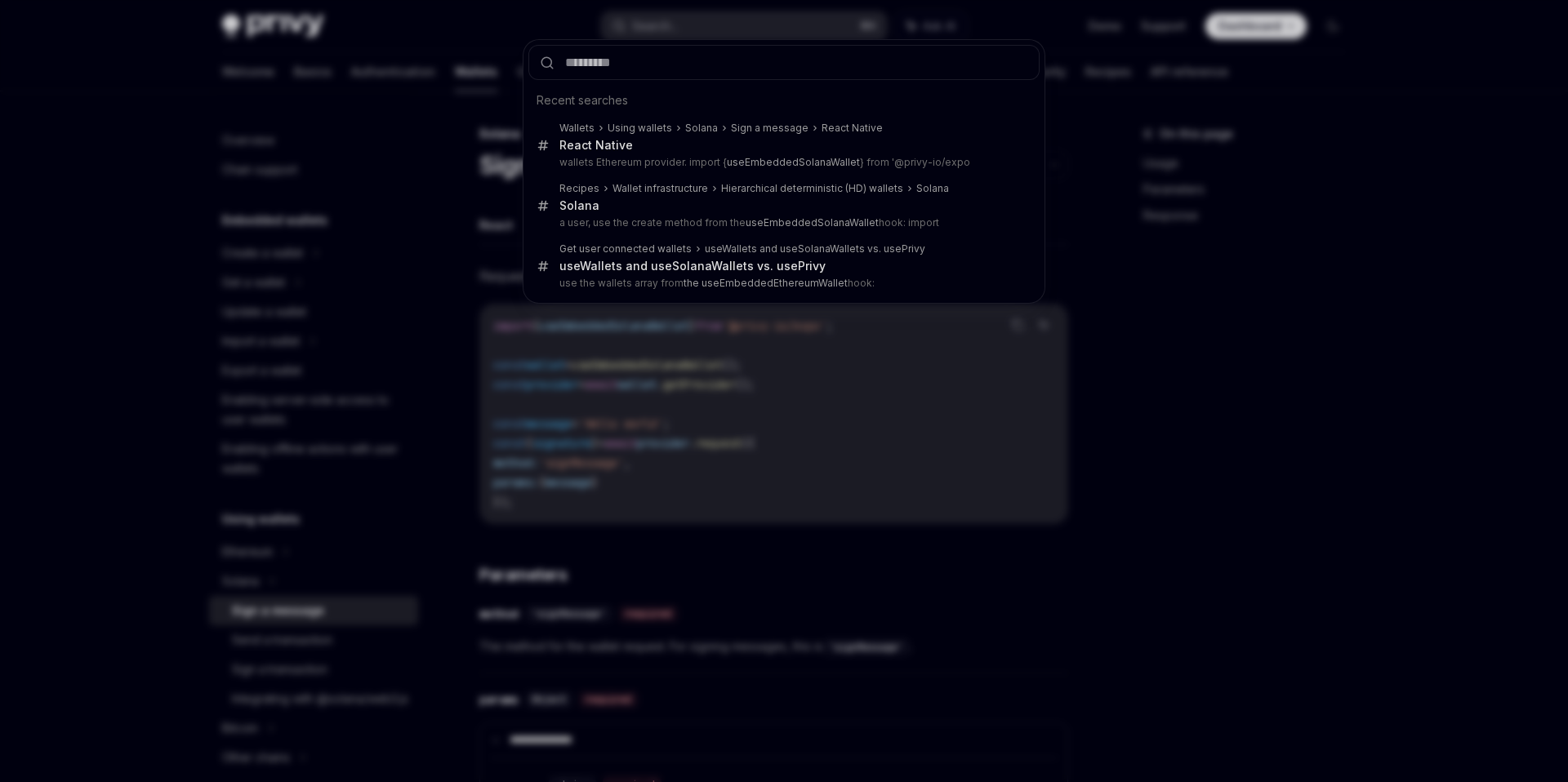
type input "**********"
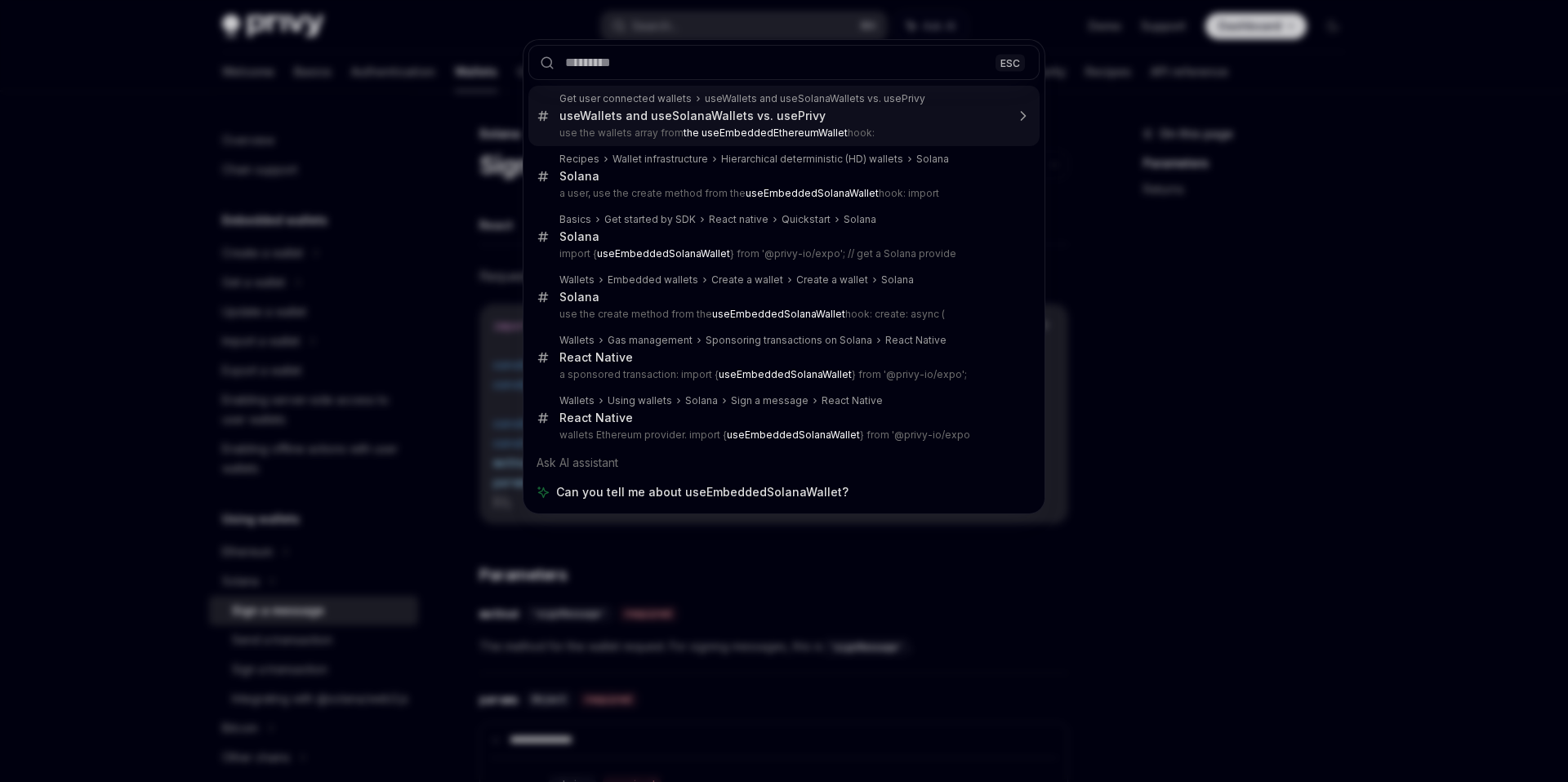
type textarea "*"
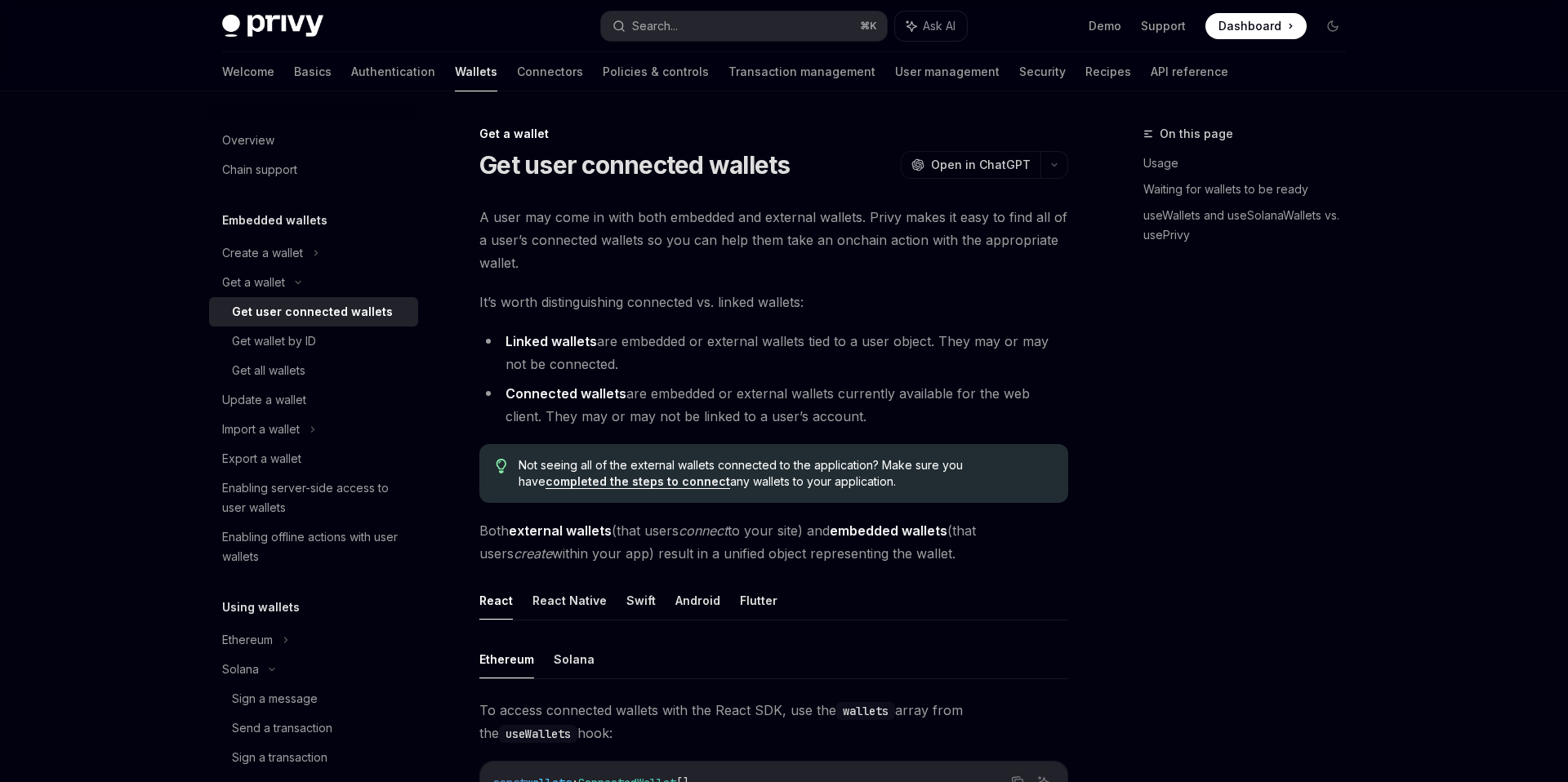
scroll to position [1362, 0]
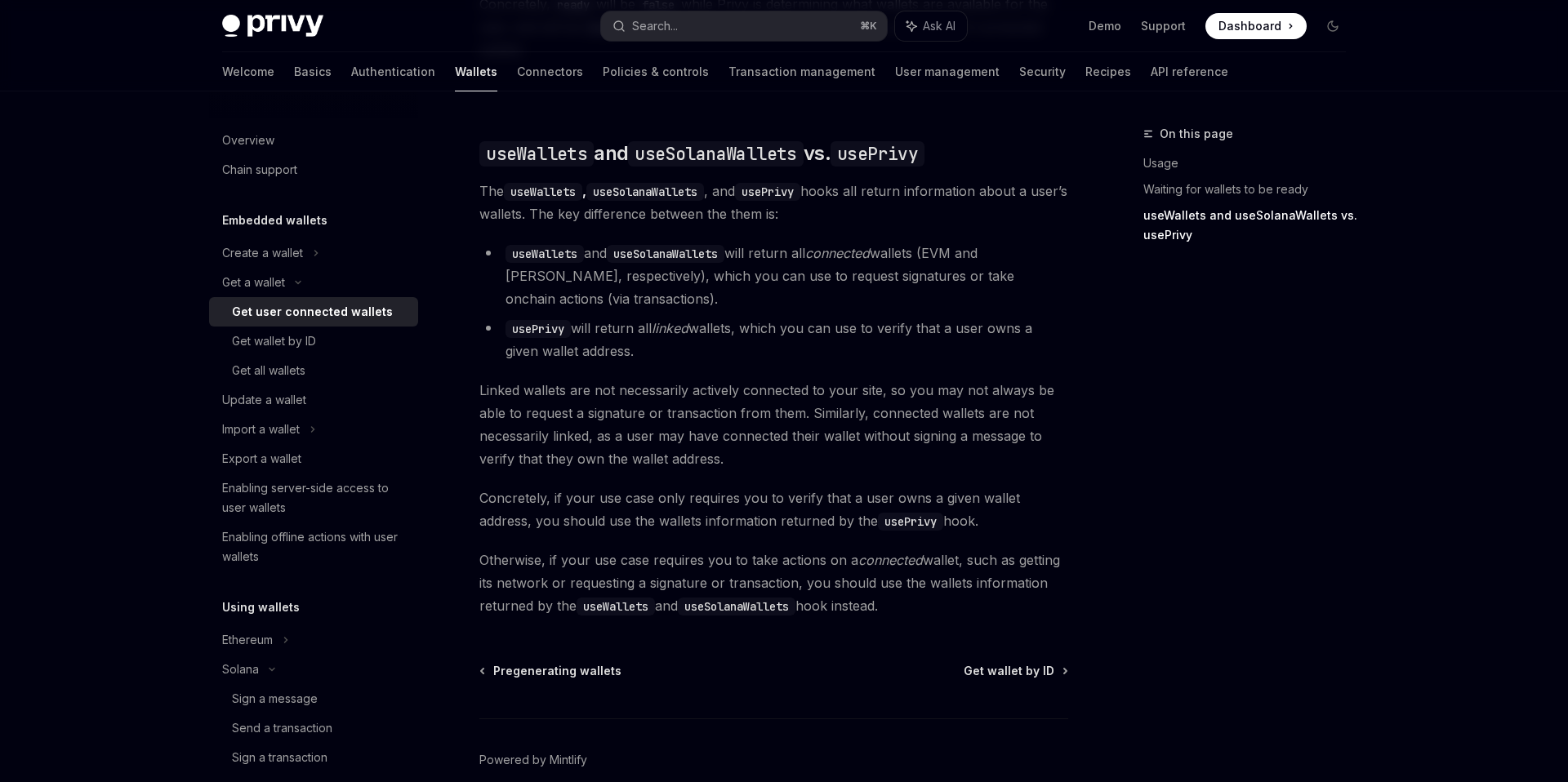
click at [759, 258] on li "useWallets and useSolanaWallets will return all connected wallets (EVM and Sola…" at bounding box center [773, 276] width 588 height 69
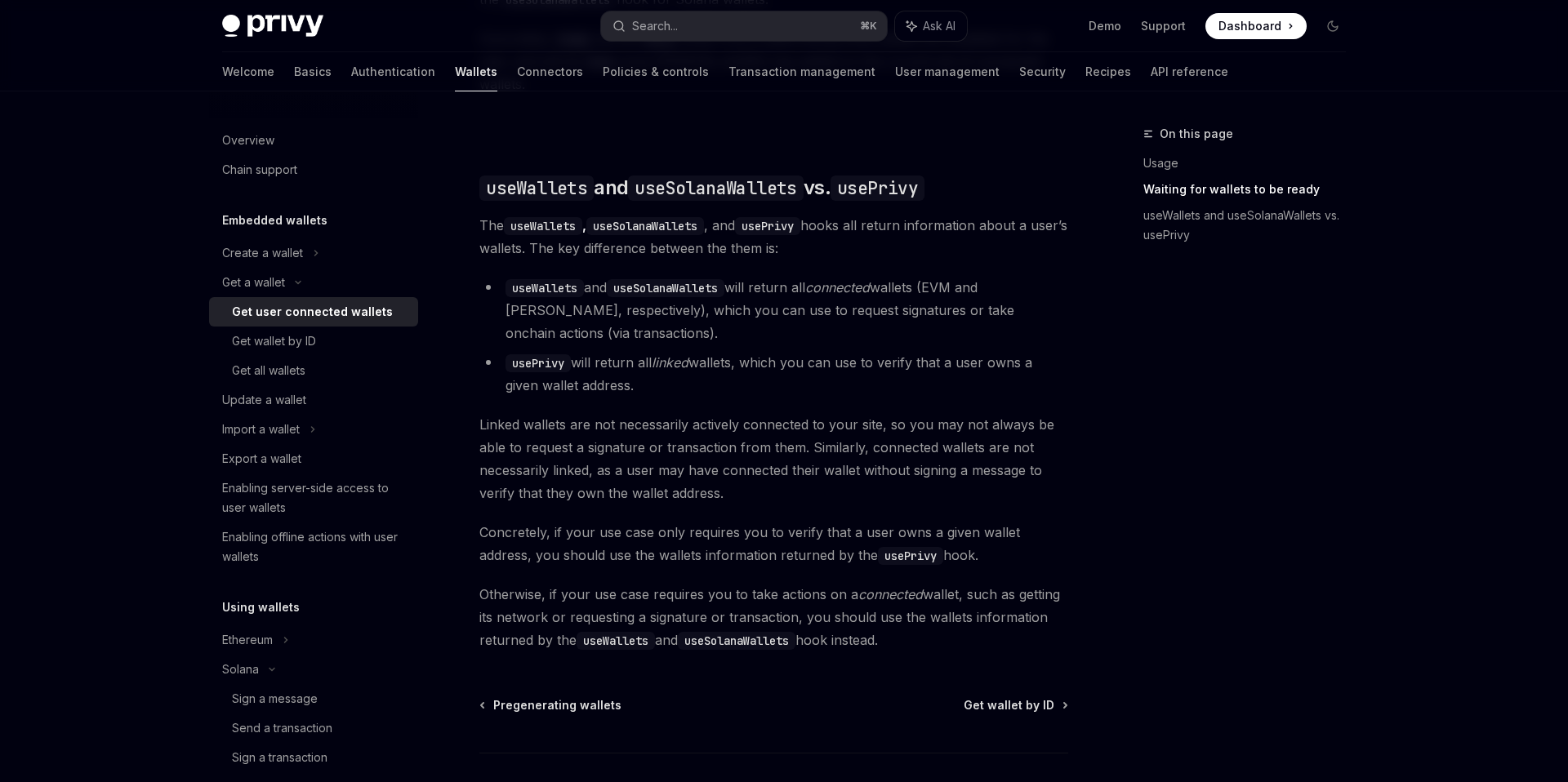
scroll to position [481, 0]
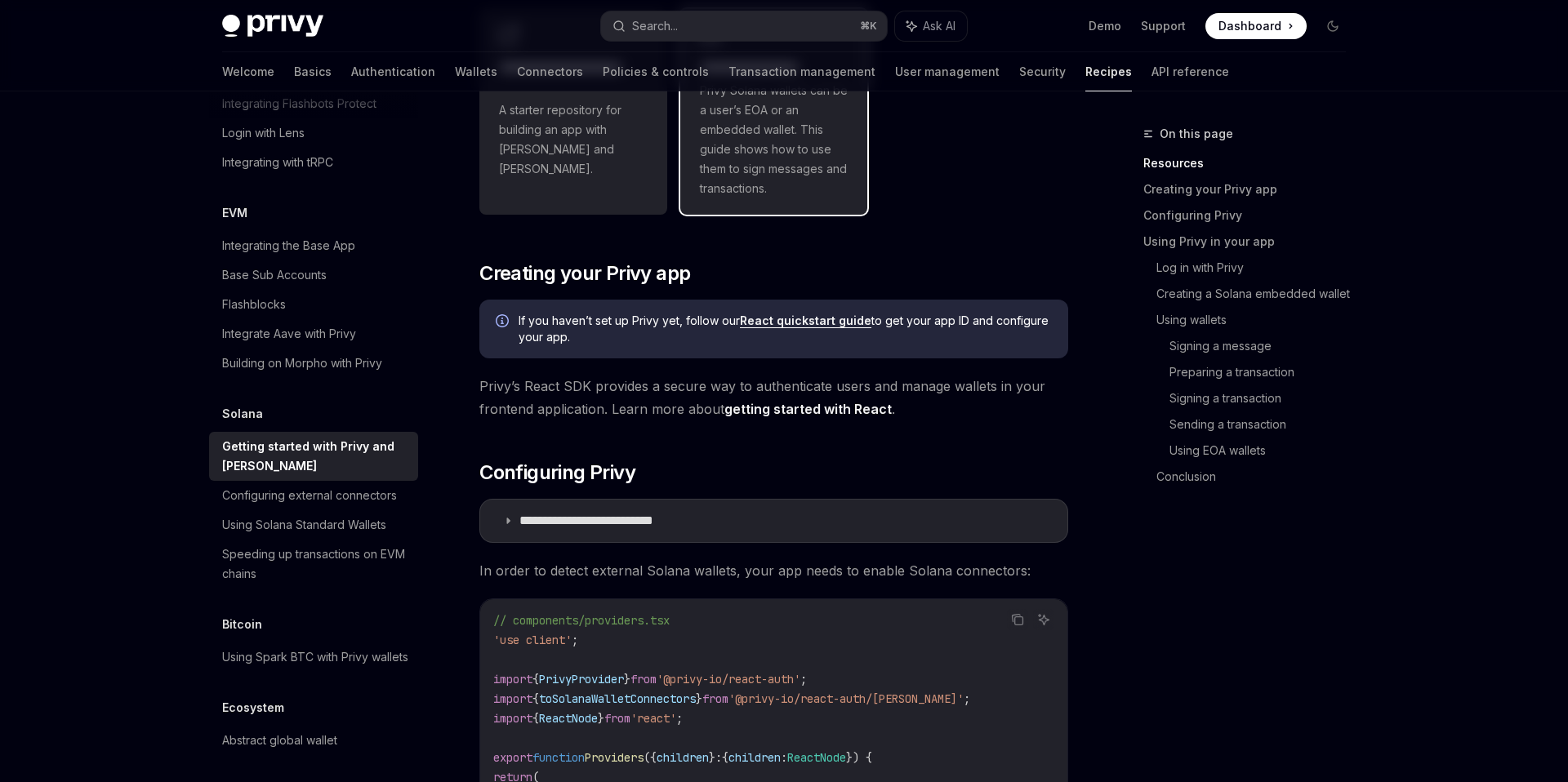
scroll to position [454, 0]
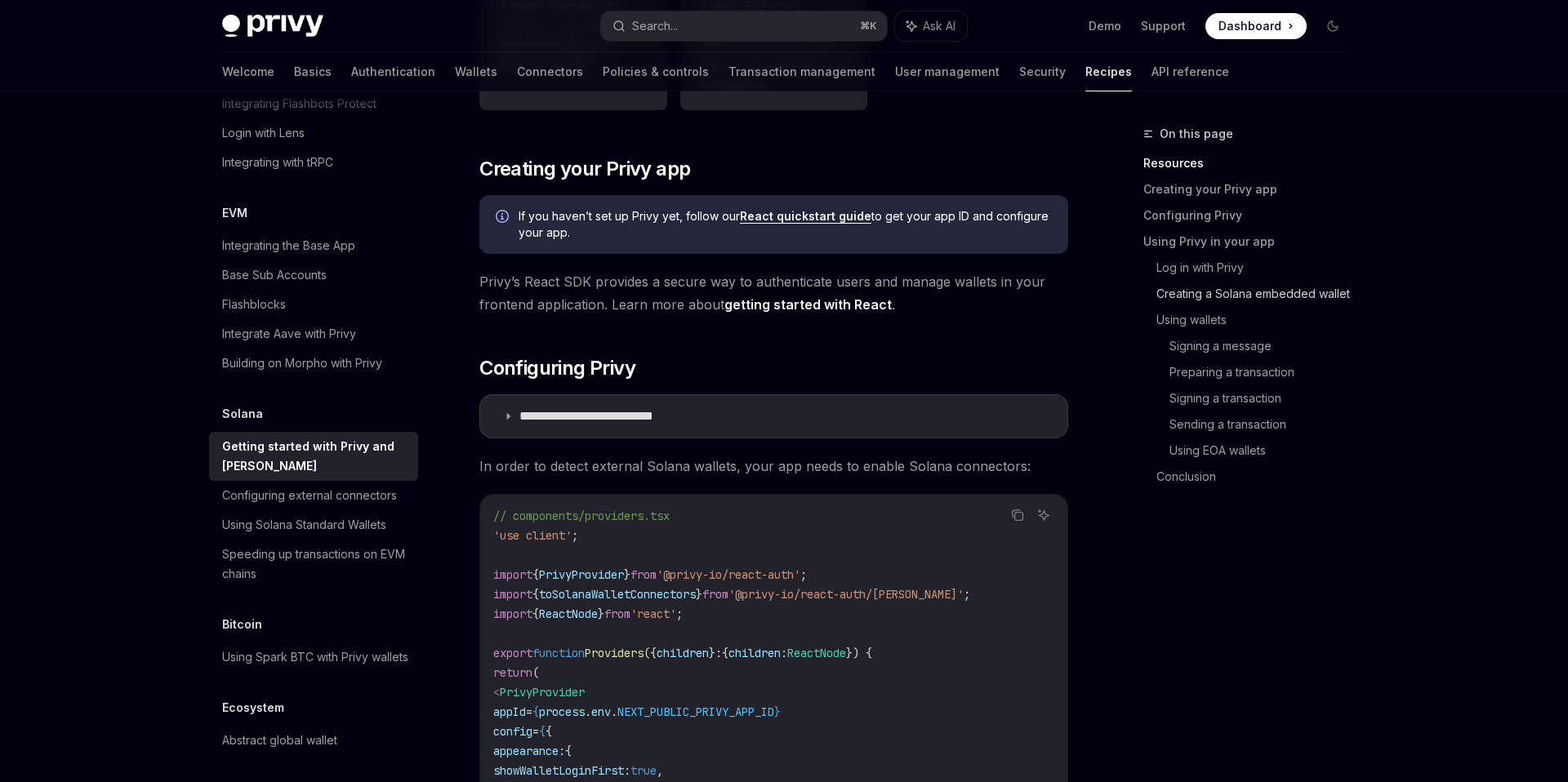
click at [1183, 296] on link "Creating a Solana embedded wallet" at bounding box center [1257, 294] width 203 height 26
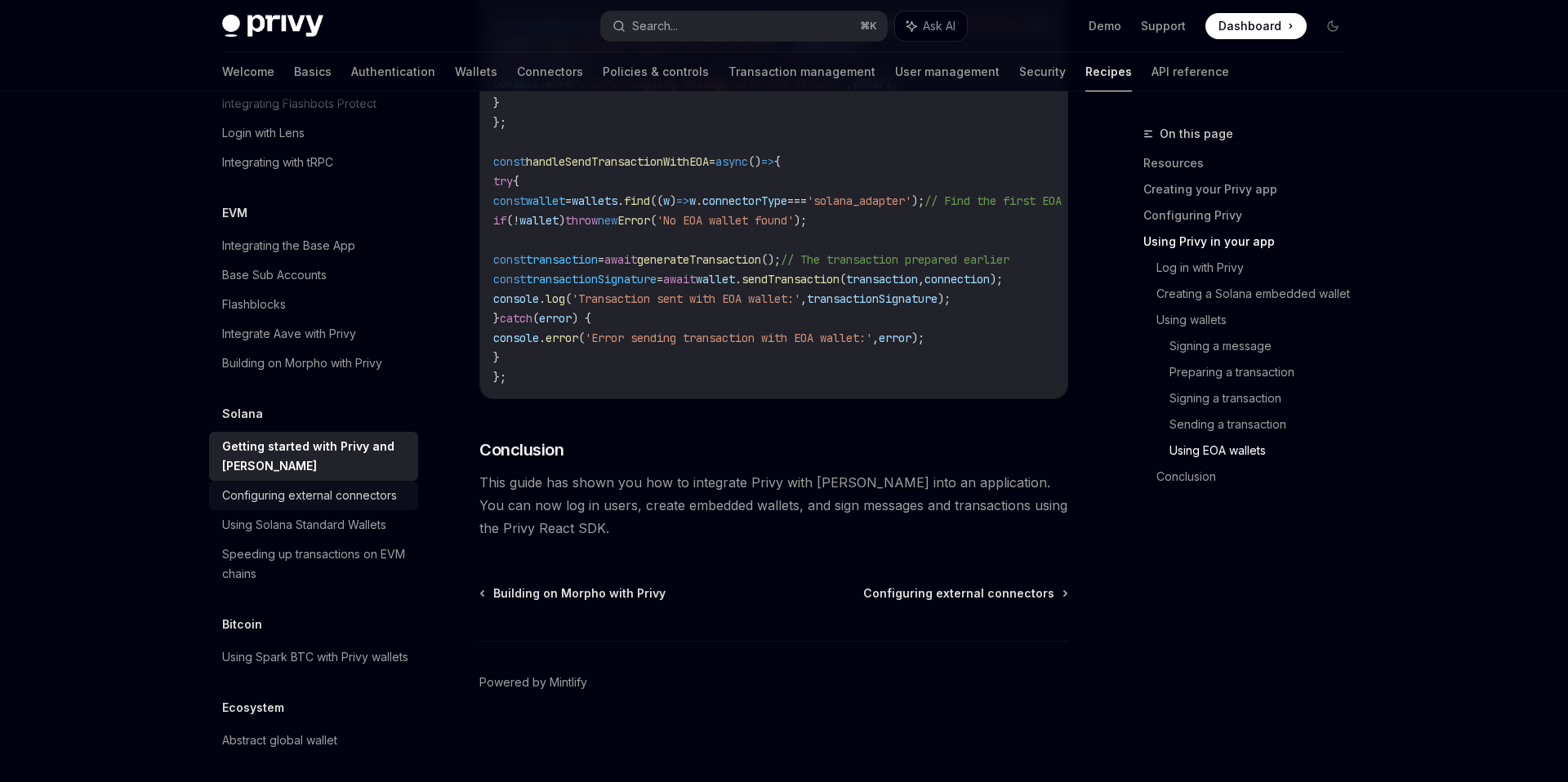
scroll to position [2165, 0]
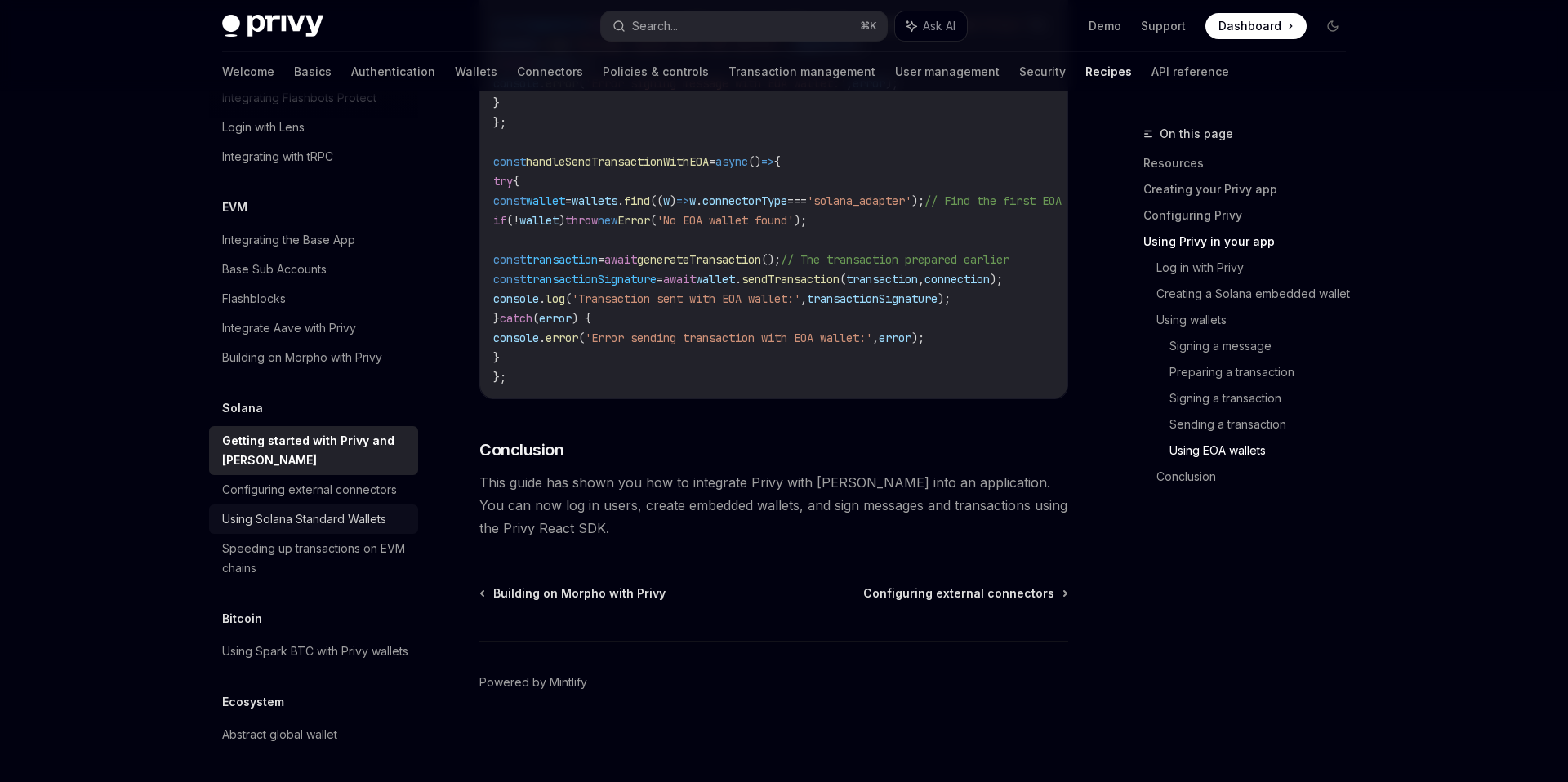
click at [326, 509] on div "Using Solana Standard Wallets" at bounding box center [304, 519] width 164 height 19
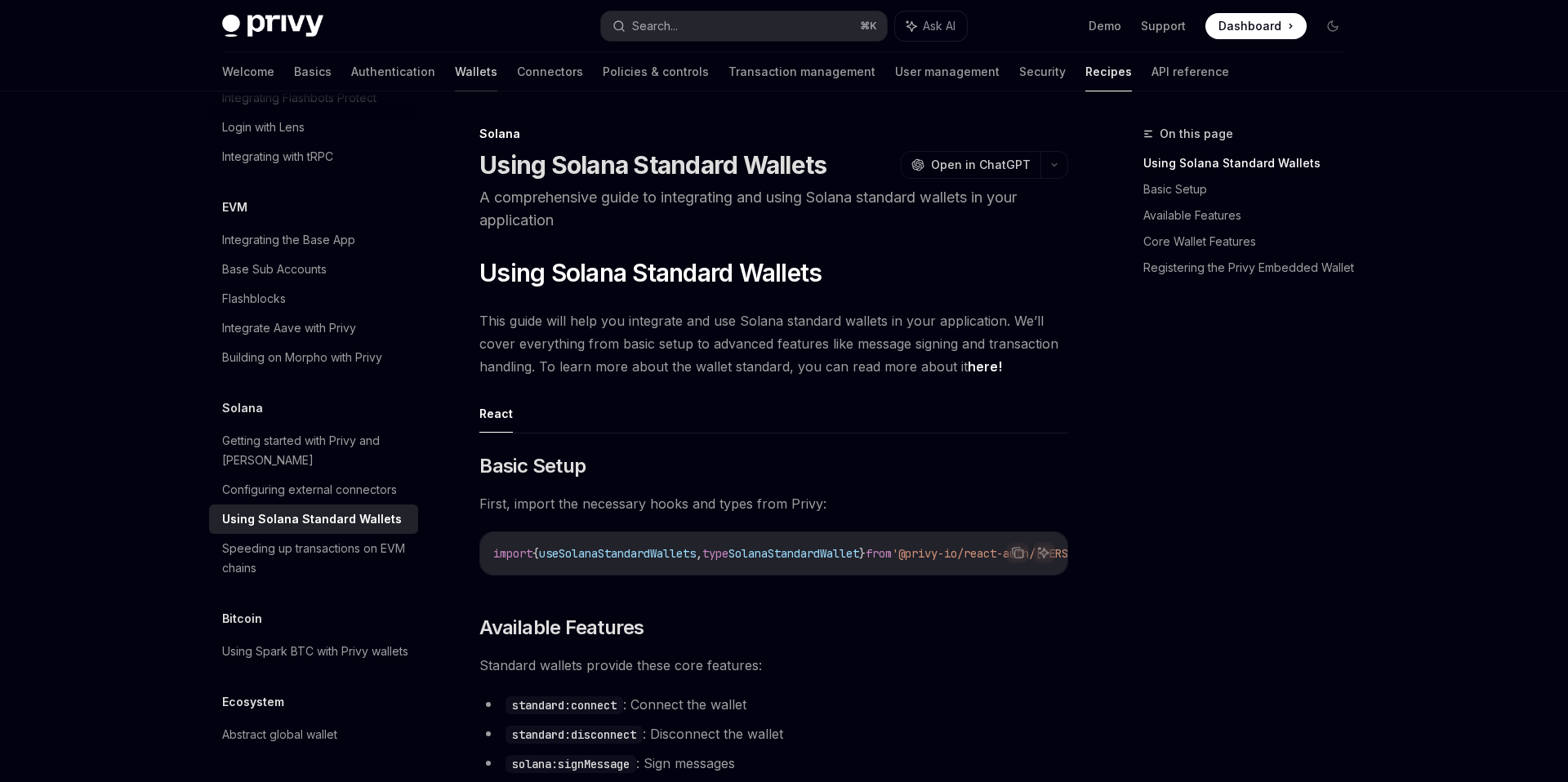
click at [455, 70] on link "Wallets" at bounding box center [476, 71] width 42 height 39
type textarea "*"
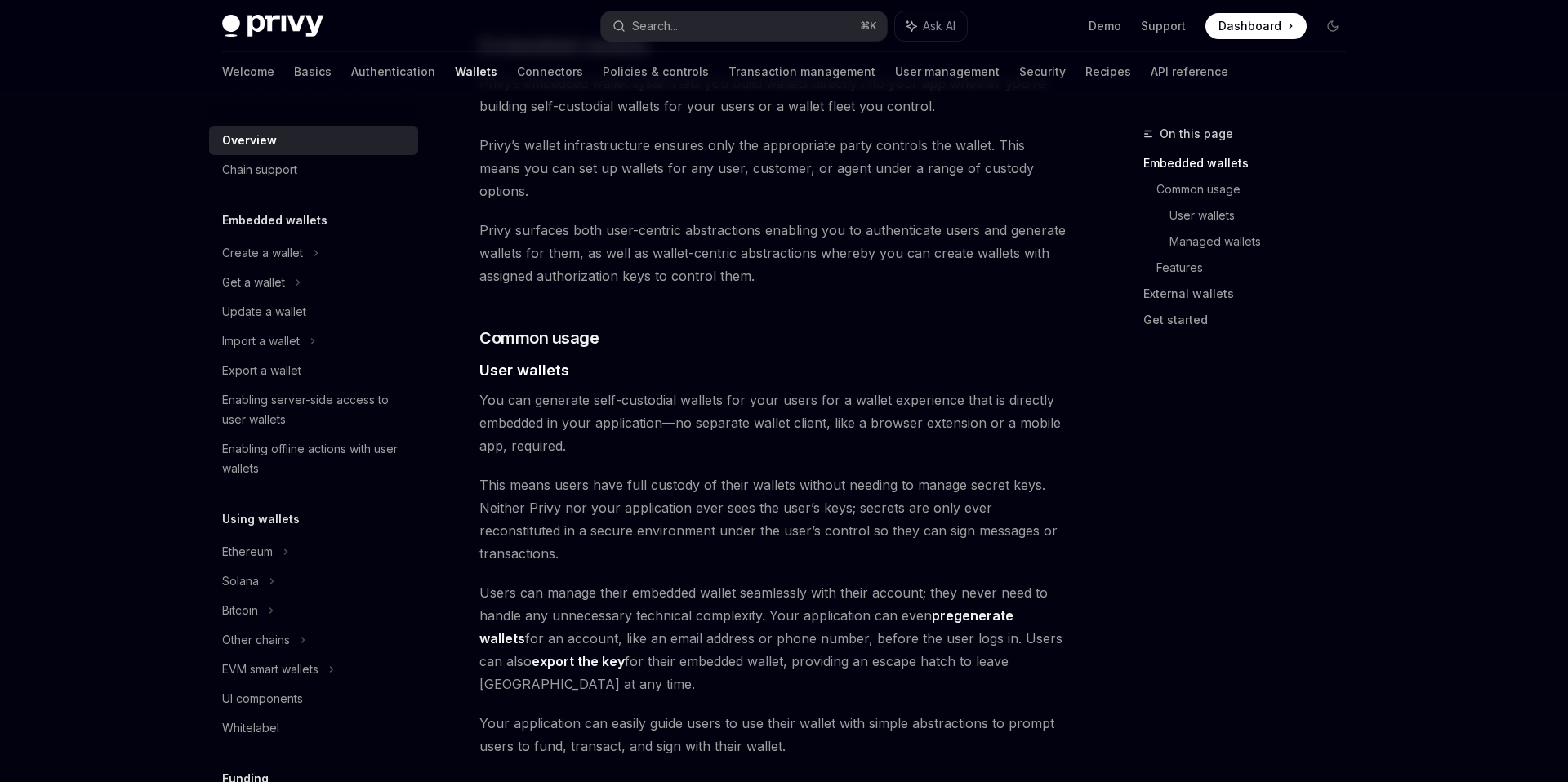
scroll to position [621, 0]
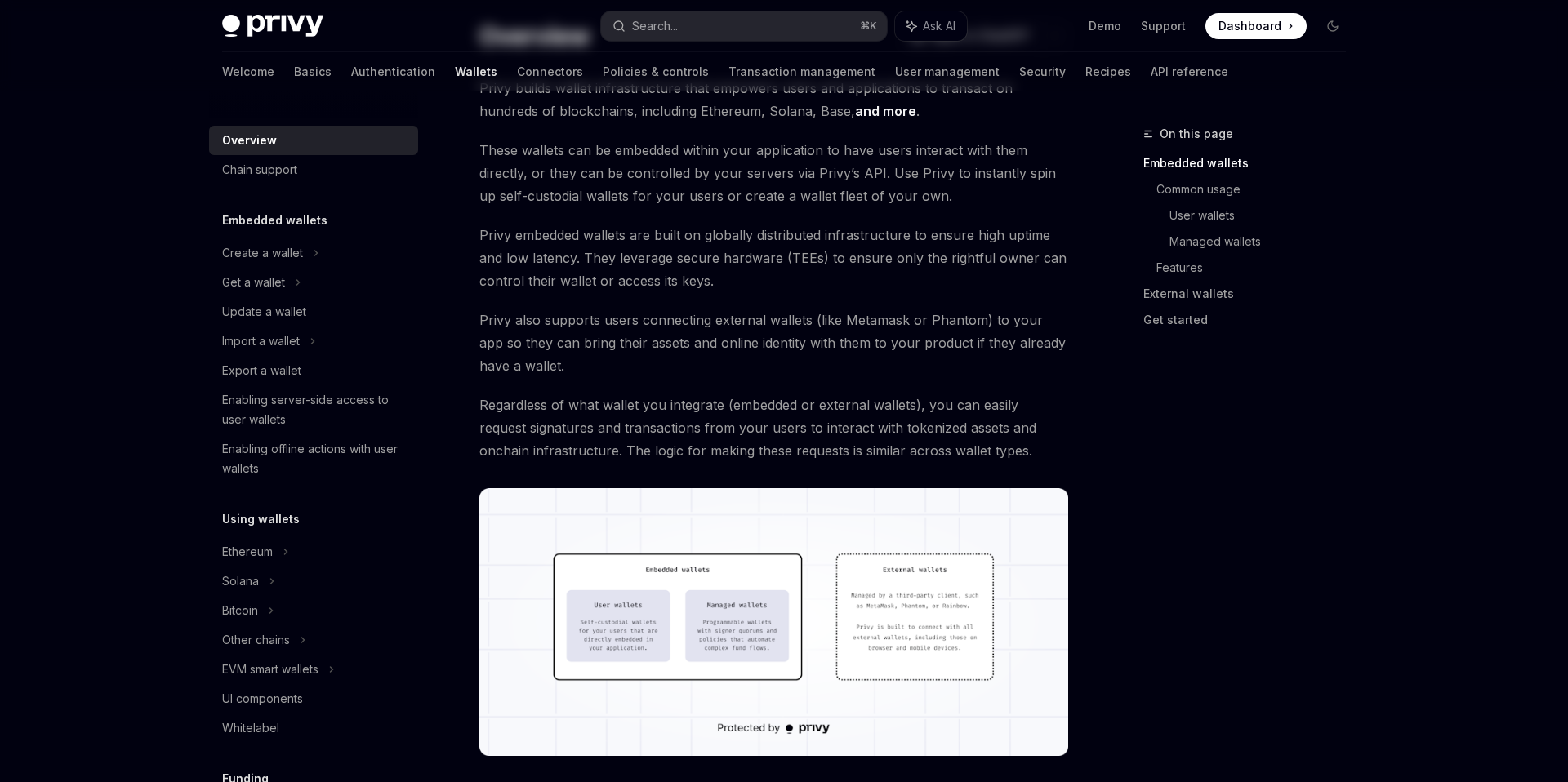
scroll to position [287, 0]
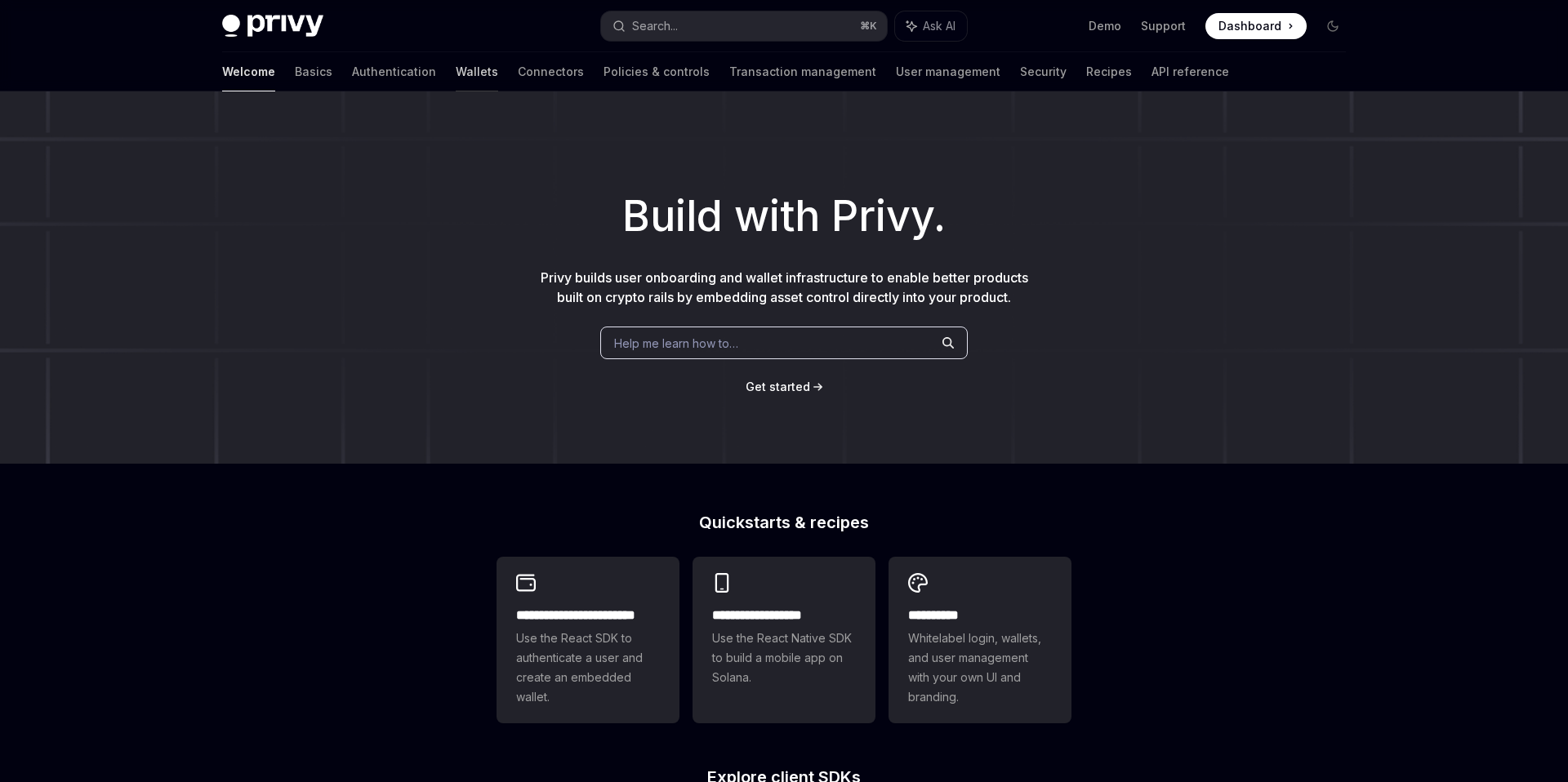
click at [455, 64] on link "Wallets" at bounding box center [477, 71] width 42 height 39
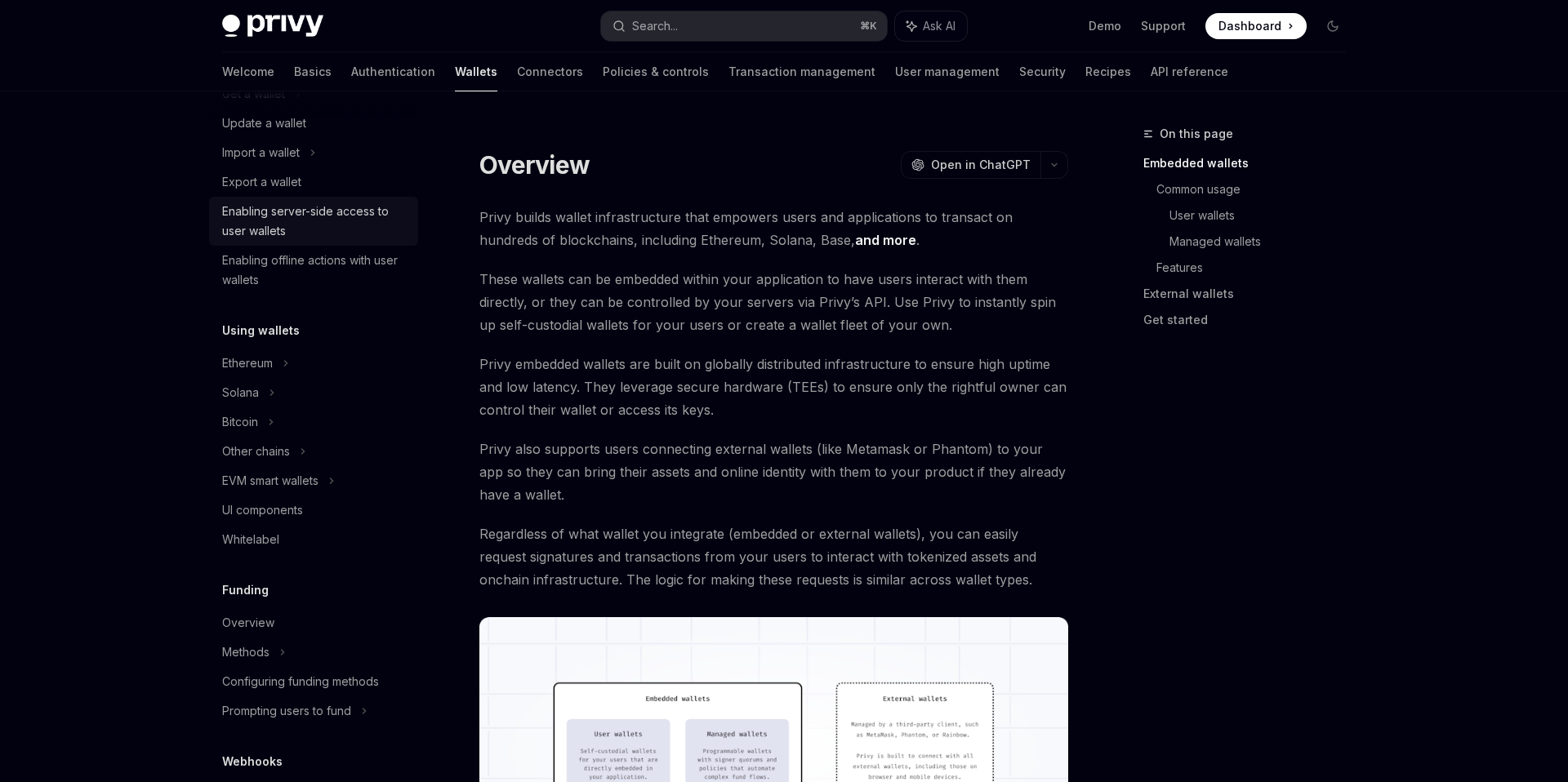
scroll to position [384, 0]
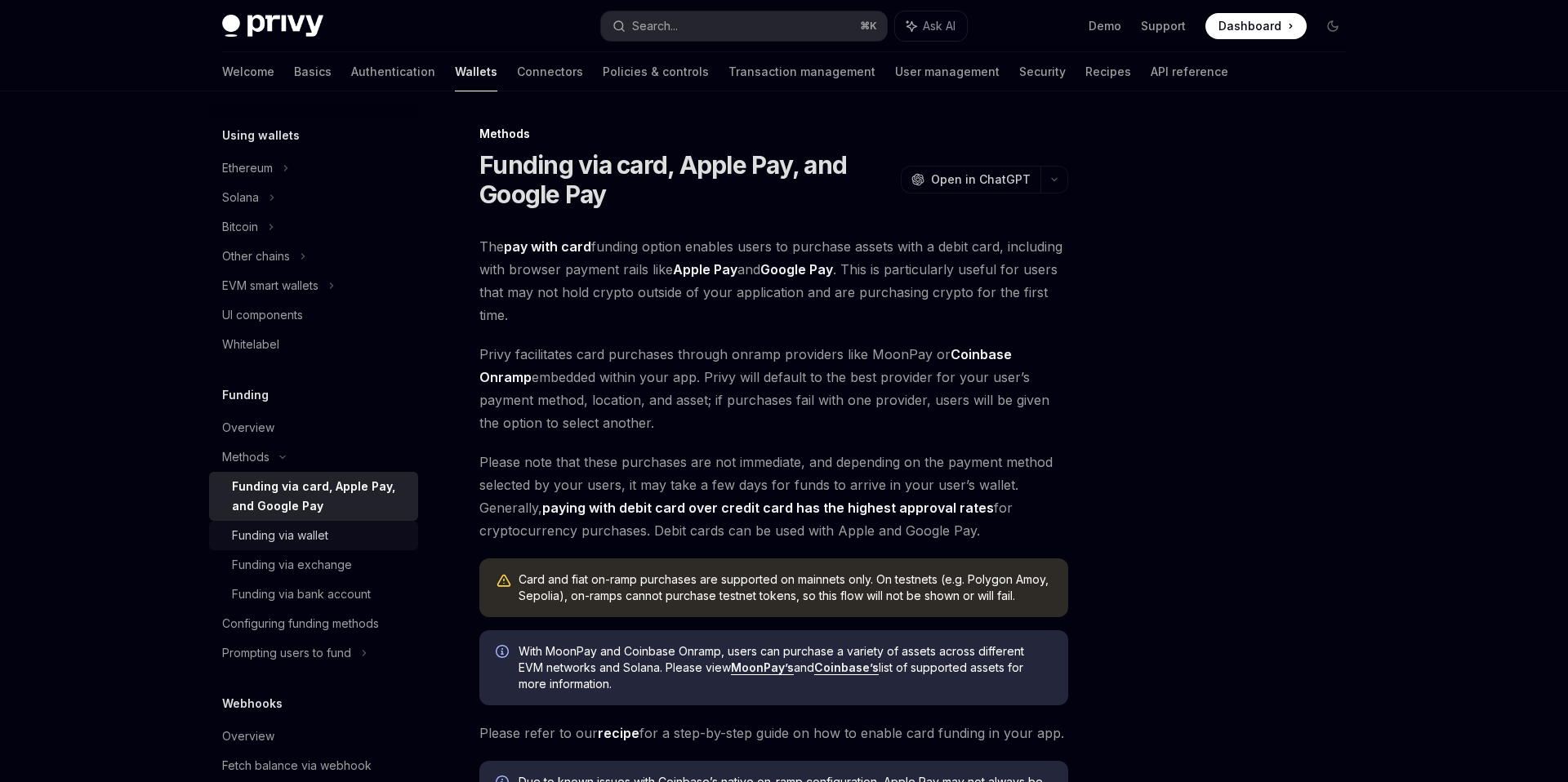
click at [301, 540] on div "Funding via wallet" at bounding box center [279, 535] width 96 height 19
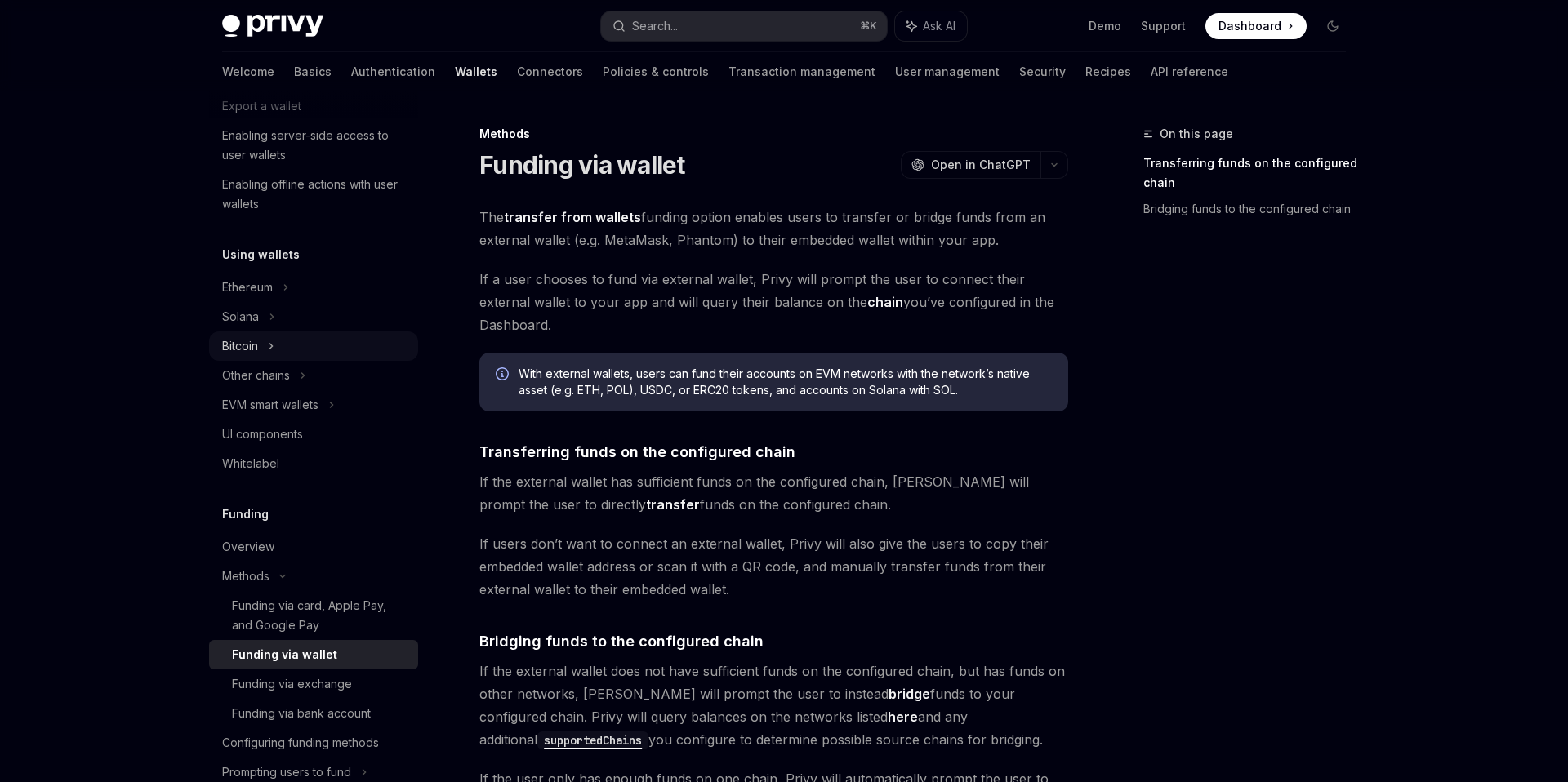
scroll to position [262, 0]
click at [255, 29] on div "Solana" at bounding box center [253, 19] width 63 height 19
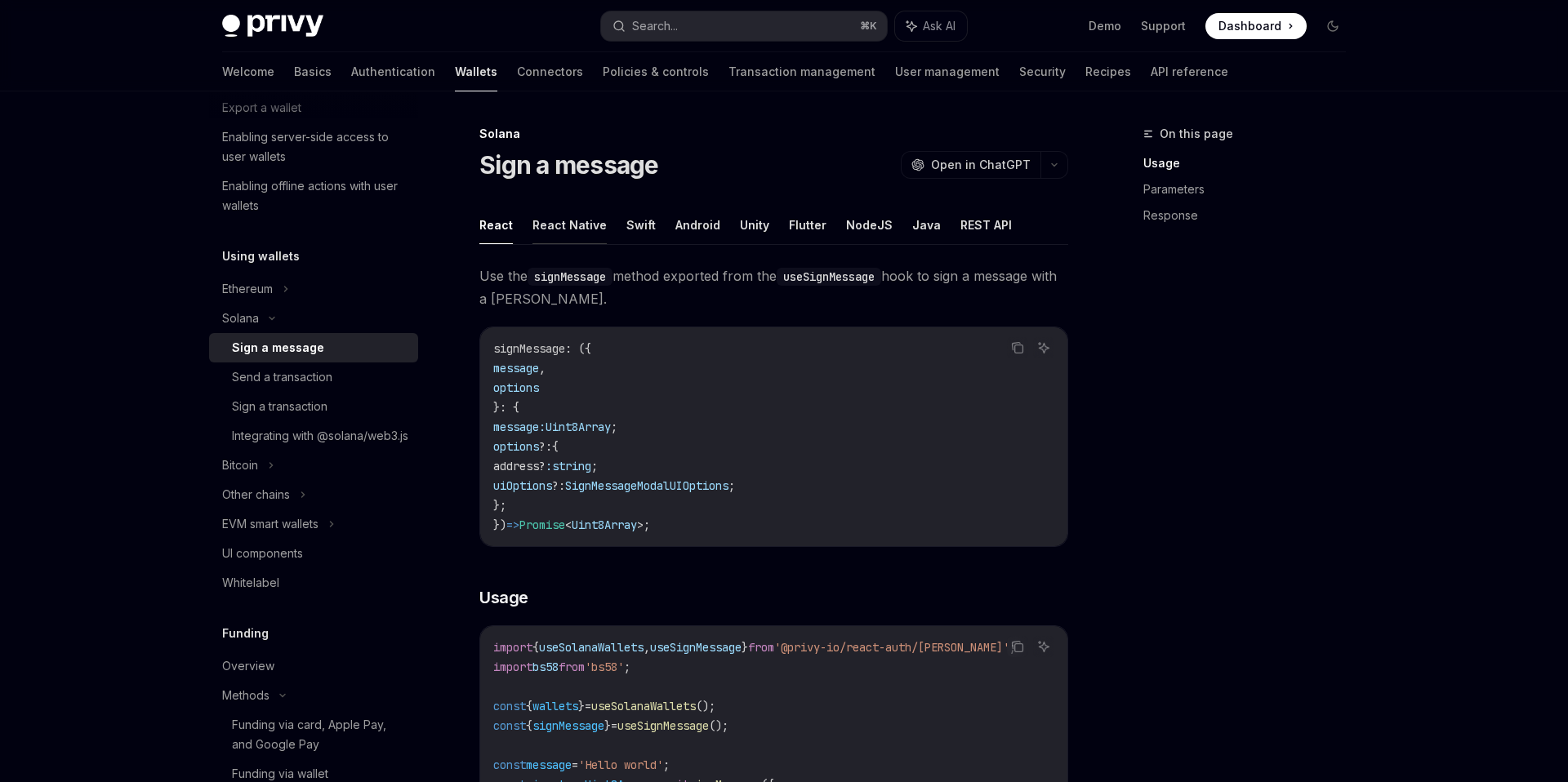
click at [563, 224] on button "React Native" at bounding box center [569, 225] width 74 height 39
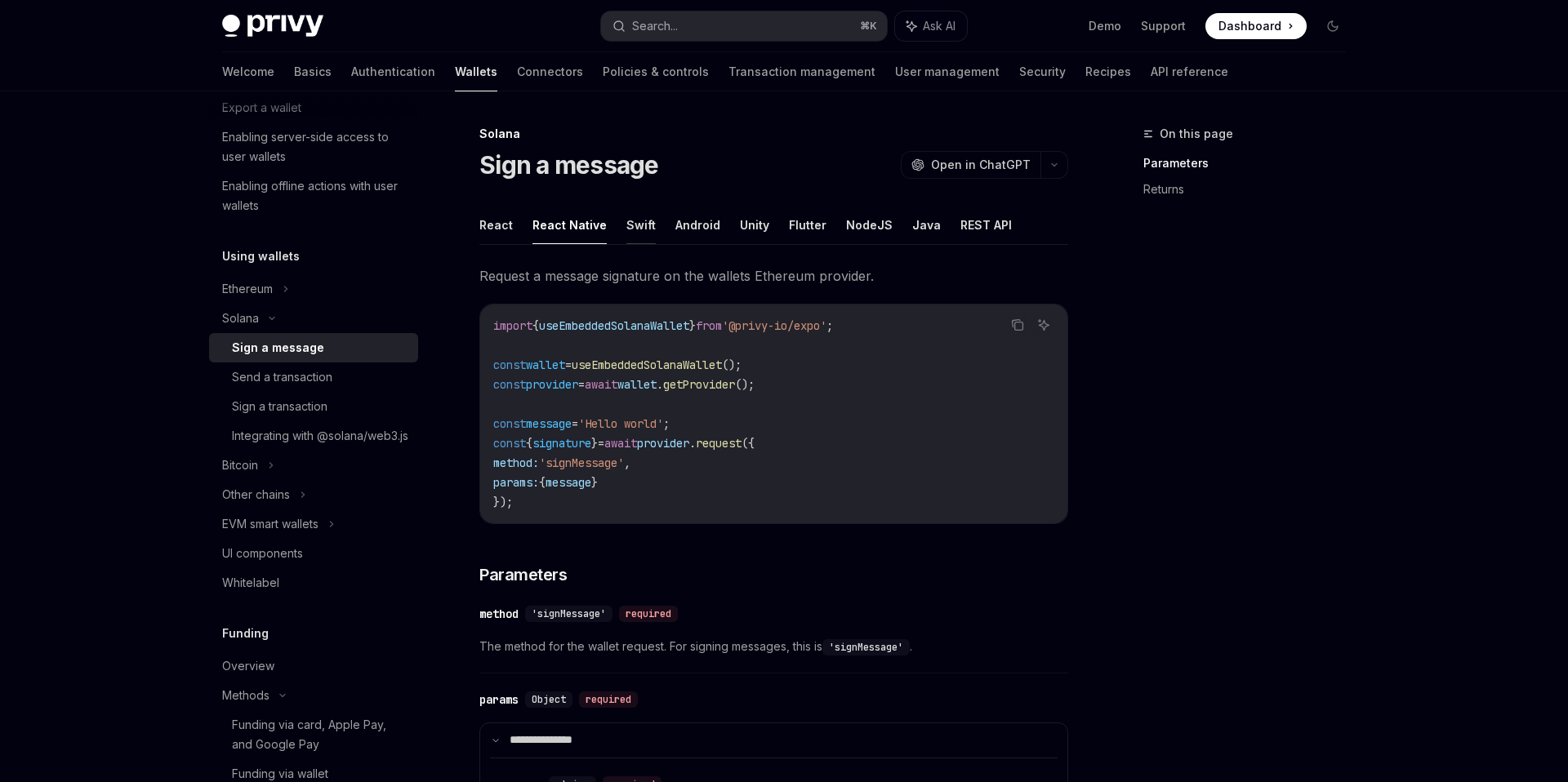
click at [639, 224] on button "Swift" at bounding box center [640, 225] width 29 height 39
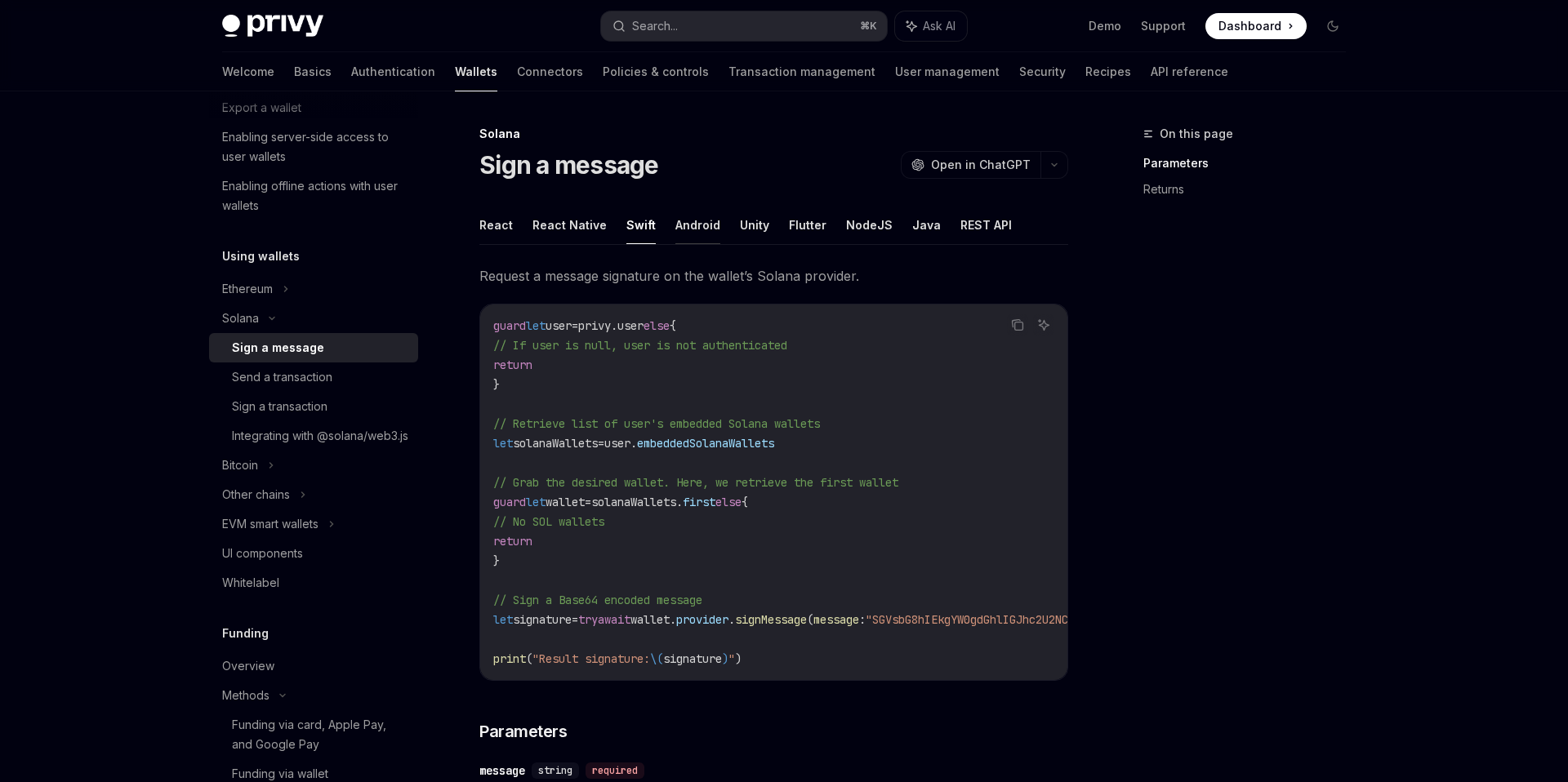
click at [693, 218] on button "Android" at bounding box center [698, 225] width 45 height 39
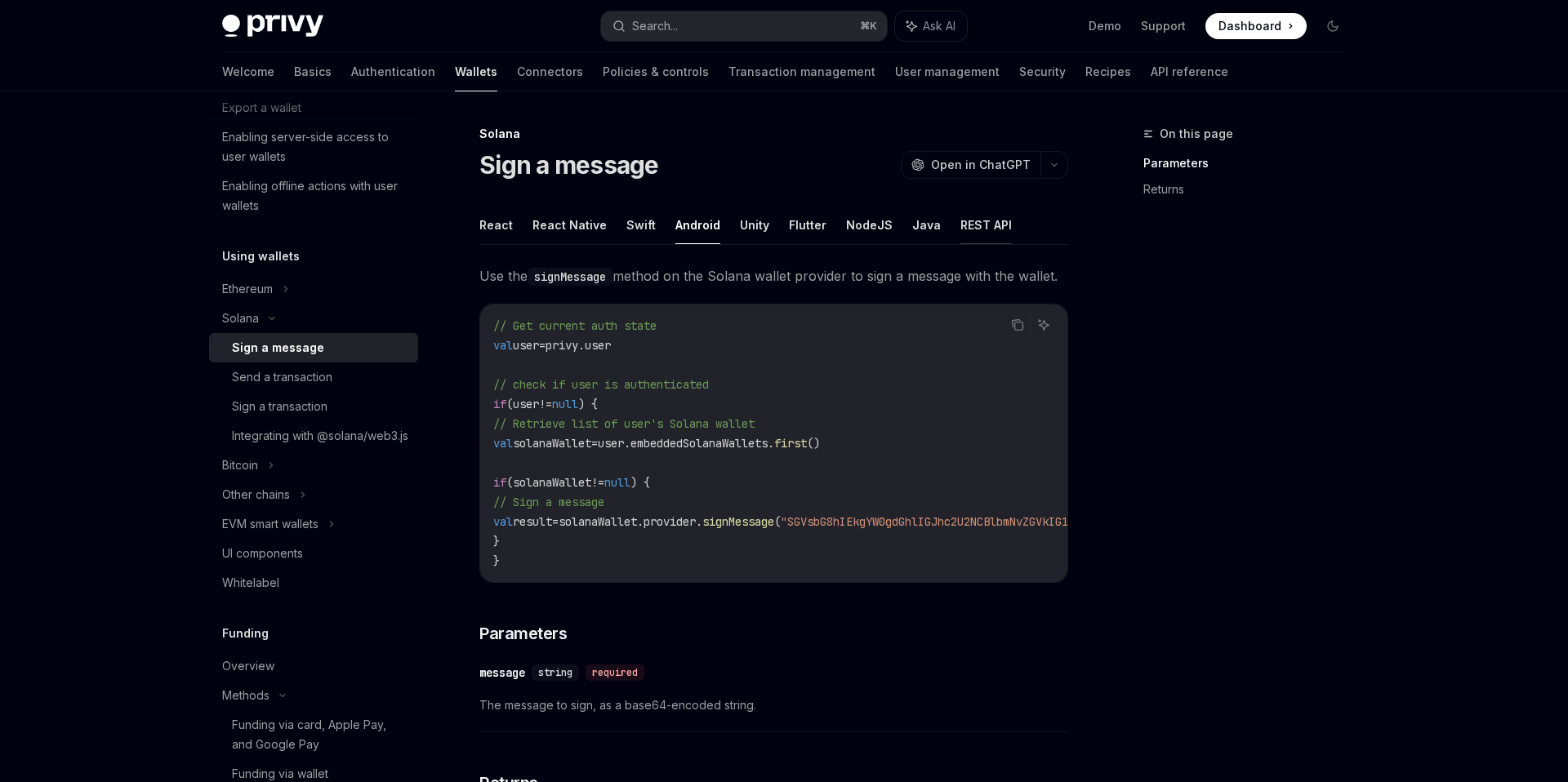
click at [966, 221] on button "REST API" at bounding box center [986, 225] width 51 height 39
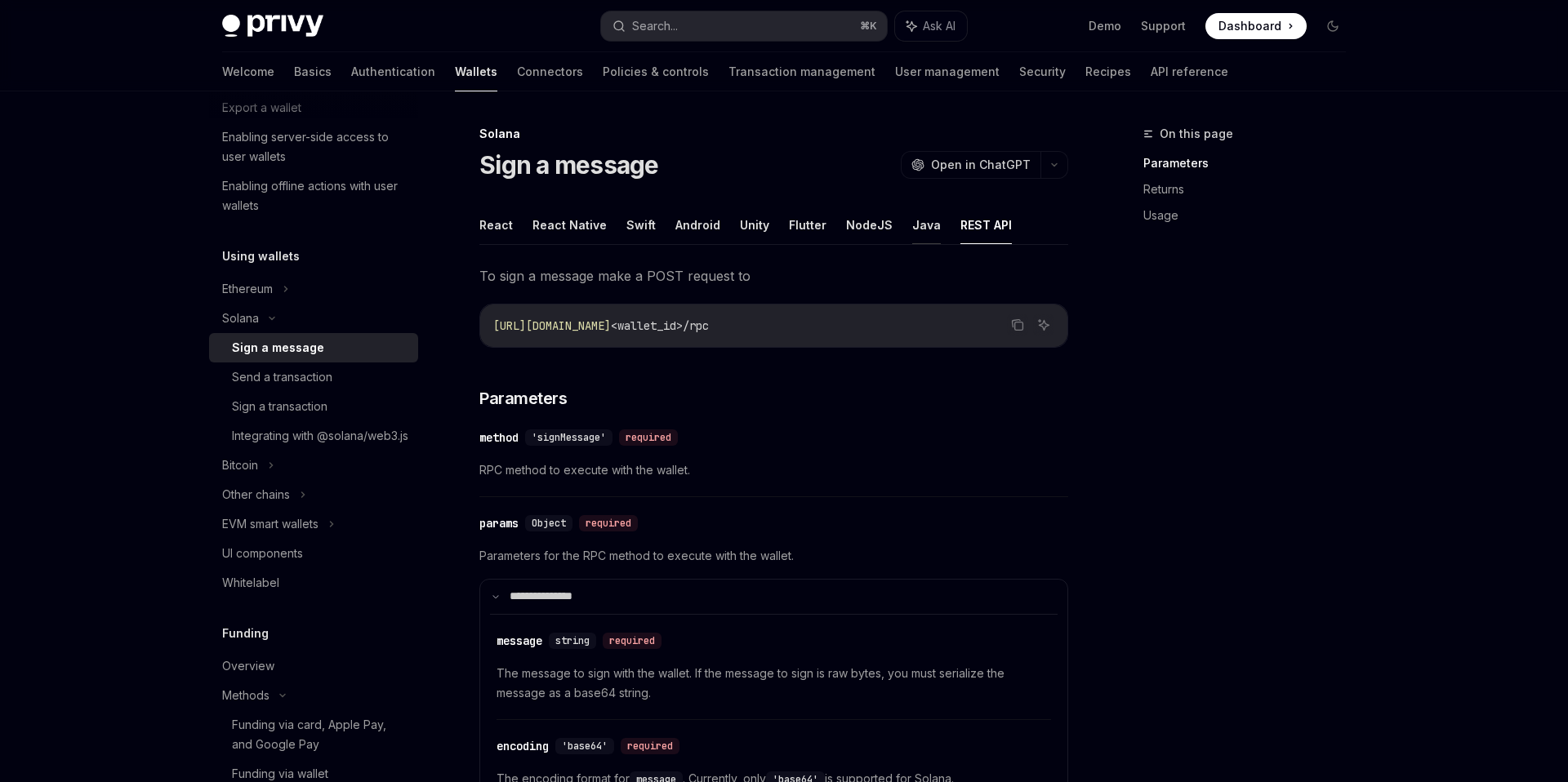
click at [912, 229] on button "Java" at bounding box center [926, 225] width 28 height 39
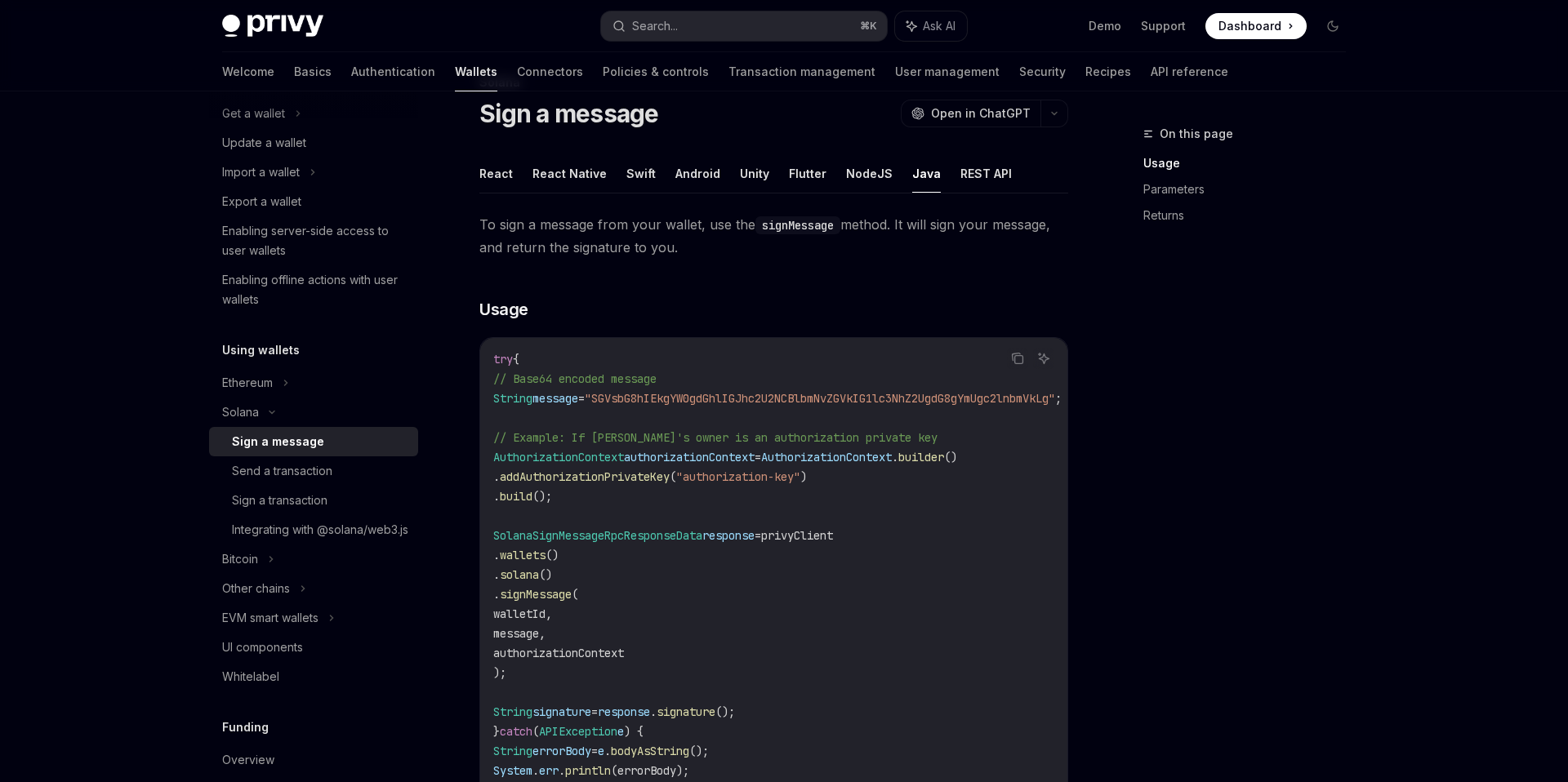
scroll to position [106, 0]
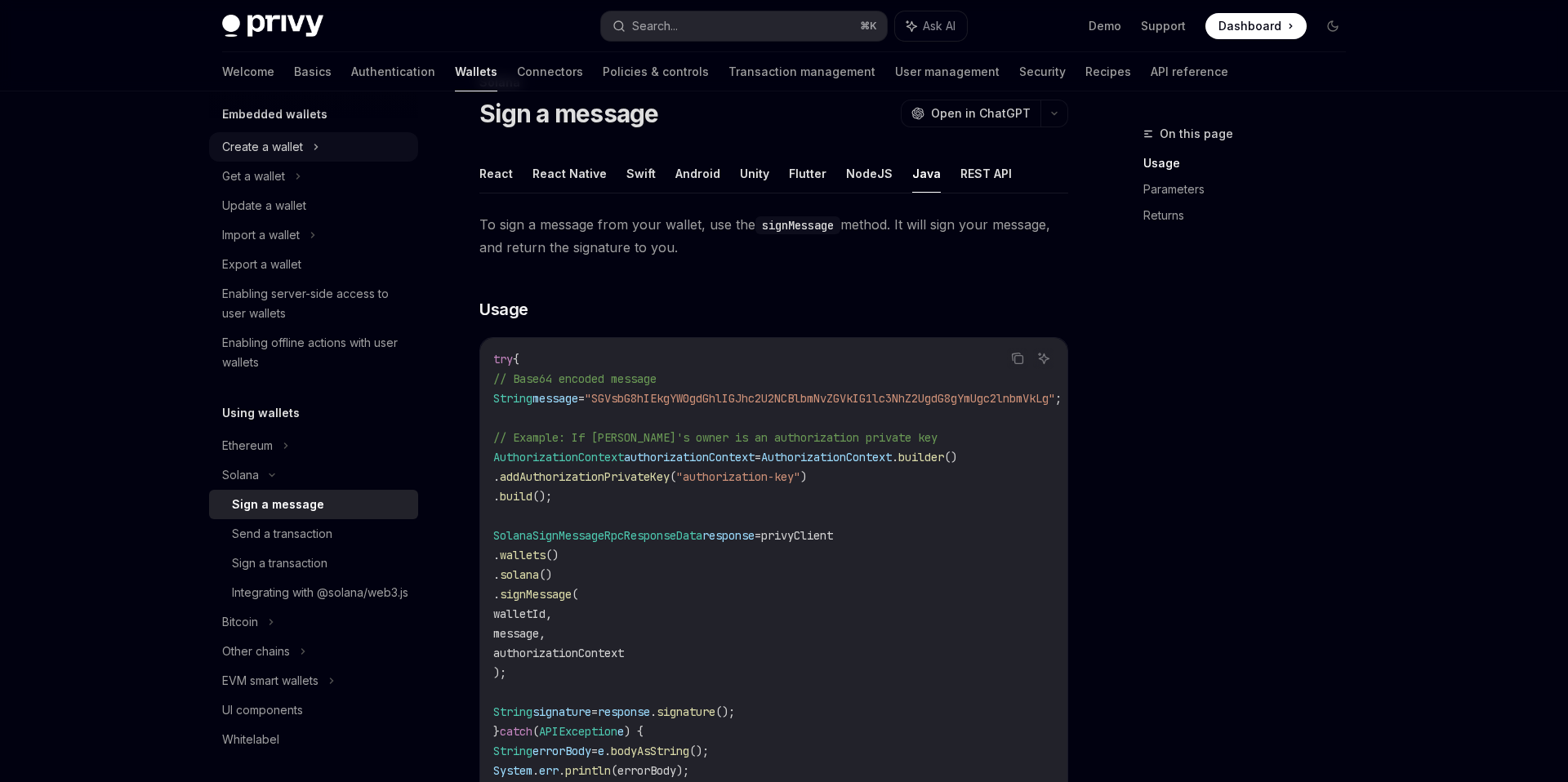
click at [295, 143] on div "Create a wallet" at bounding box center [263, 147] width 81 height 19
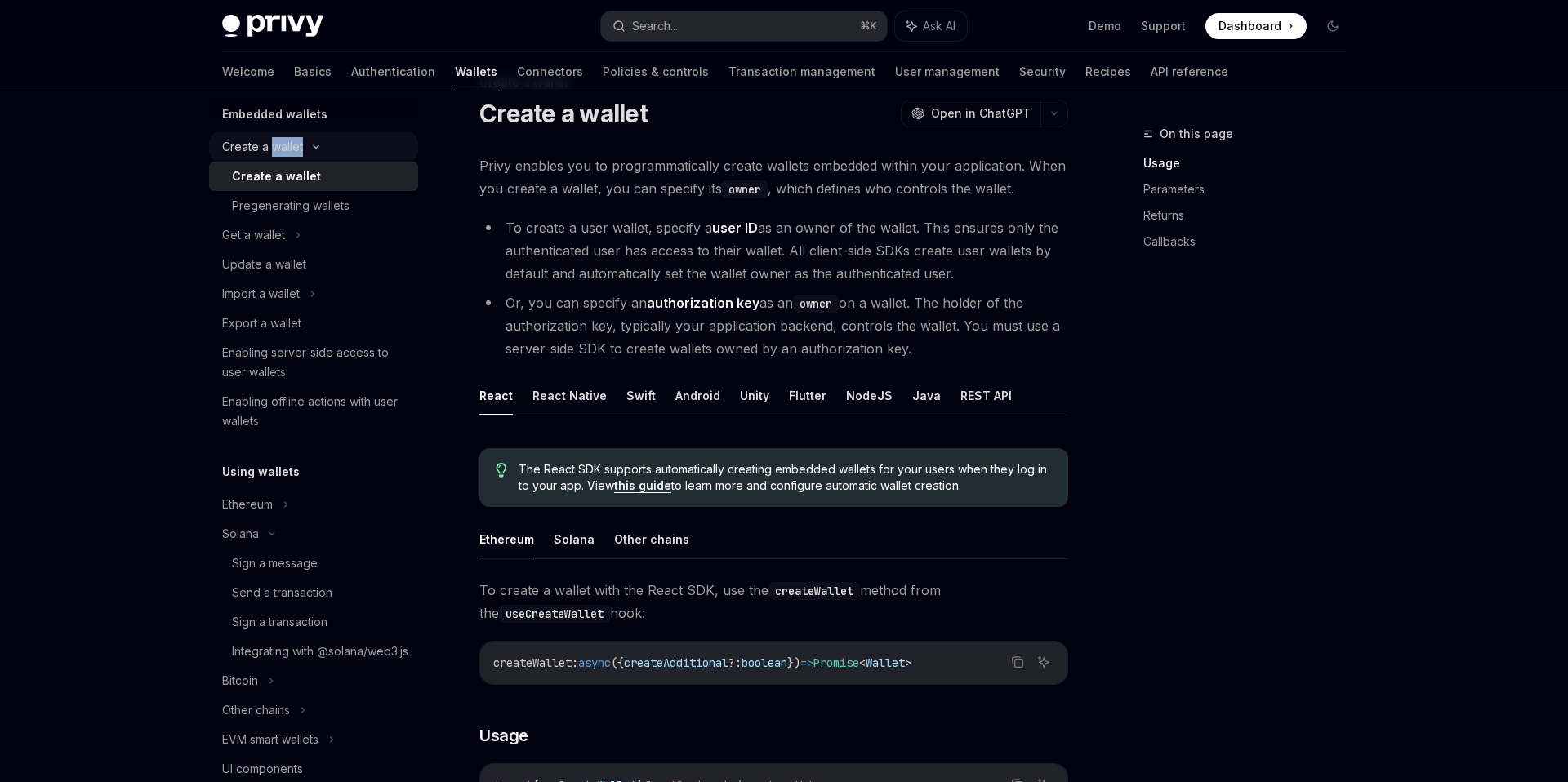
click at [295, 143] on div "Create a wallet" at bounding box center [263, 147] width 81 height 19
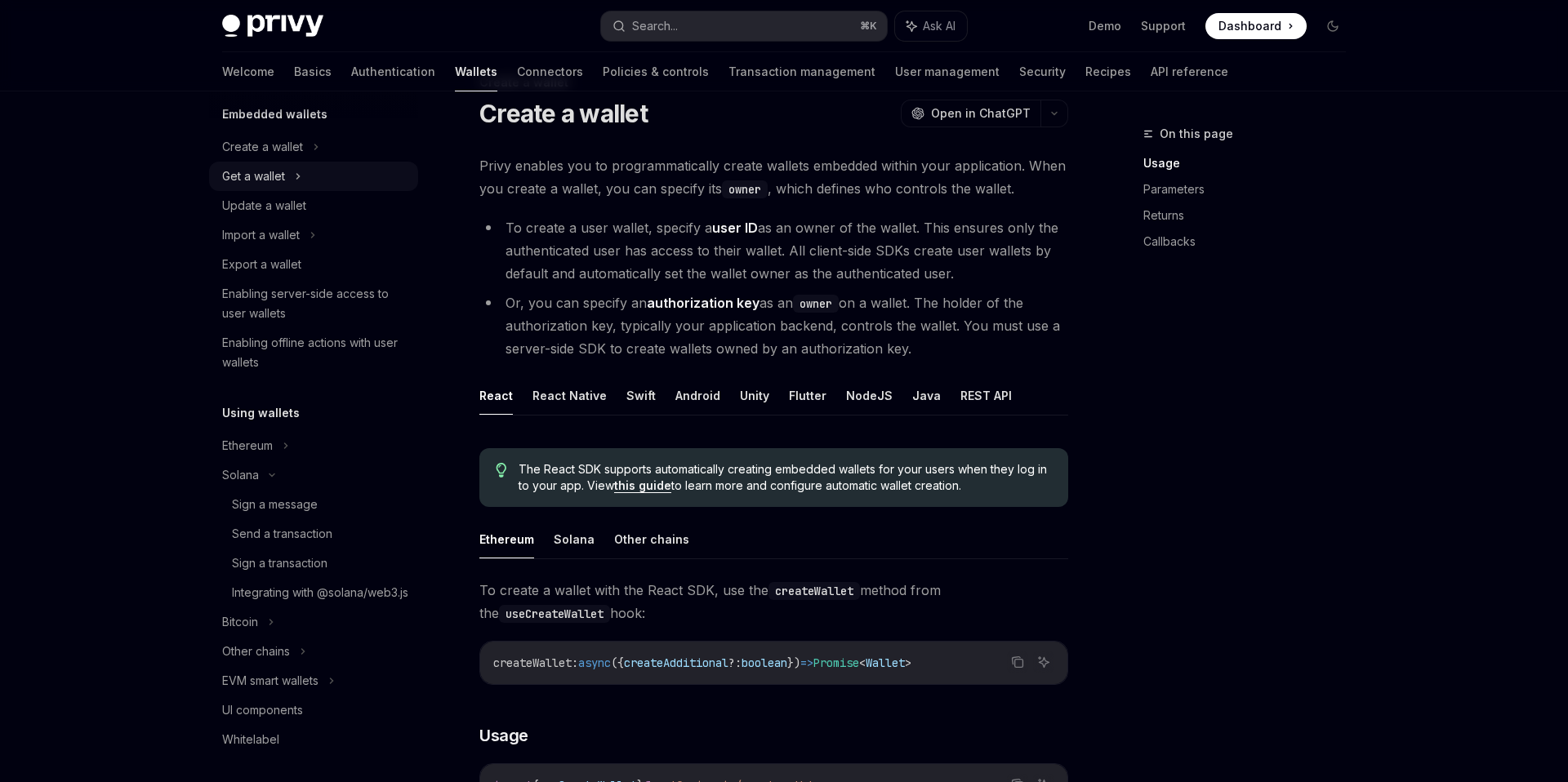
click at [257, 179] on div "Get a wallet" at bounding box center [253, 176] width 63 height 19
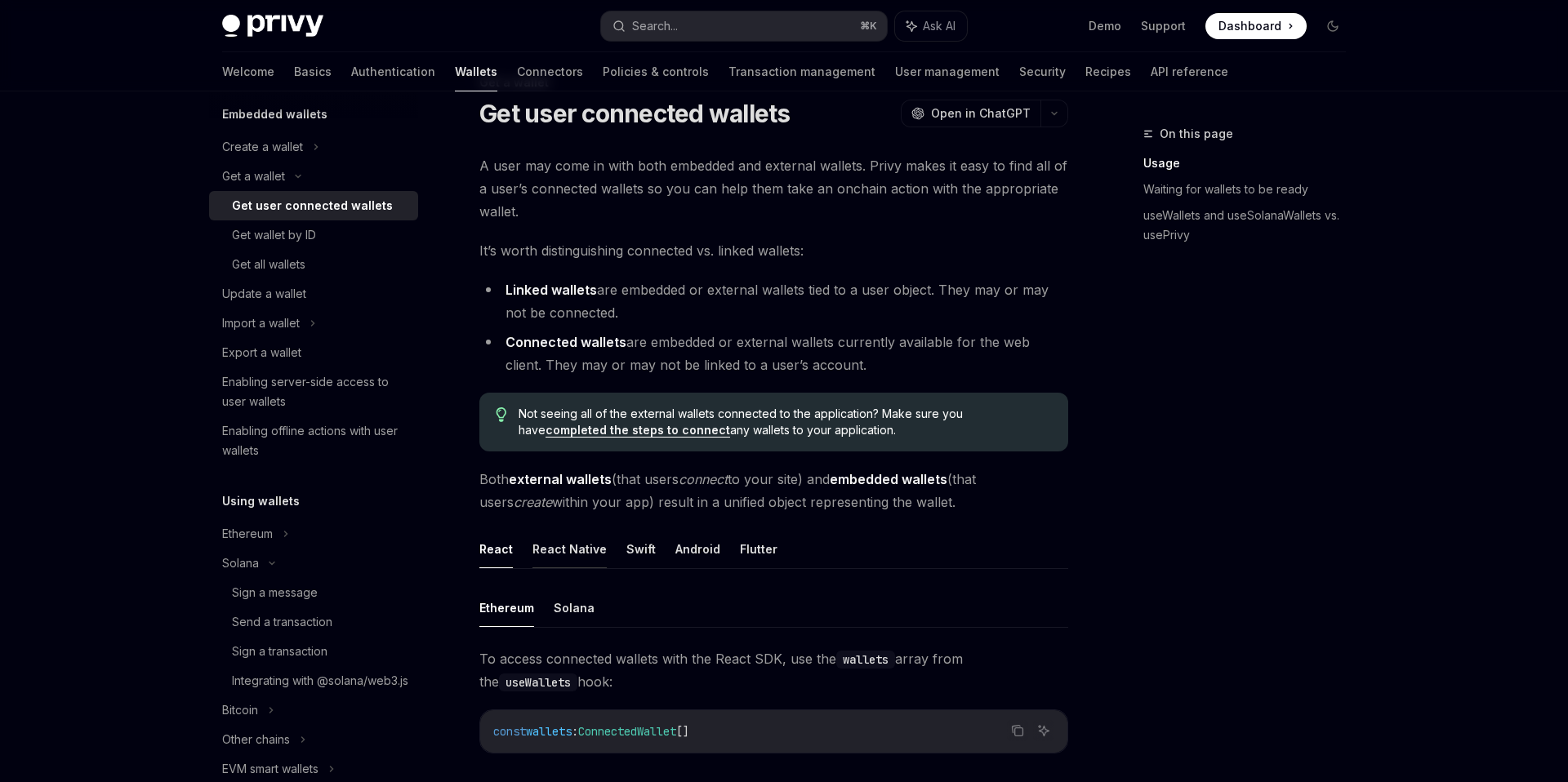
click at [573, 549] on button "React Native" at bounding box center [569, 550] width 74 height 39
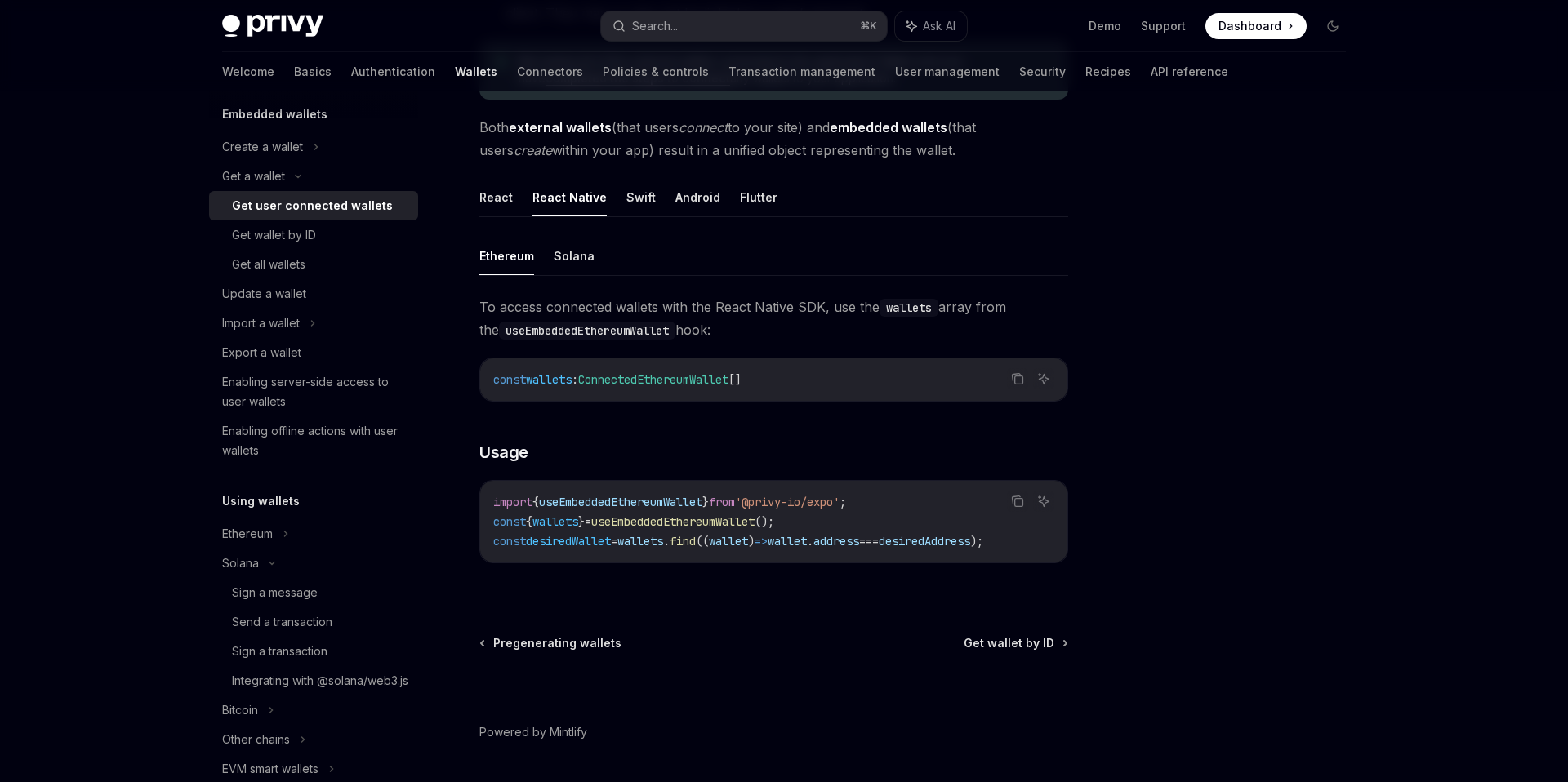
scroll to position [460, 0]
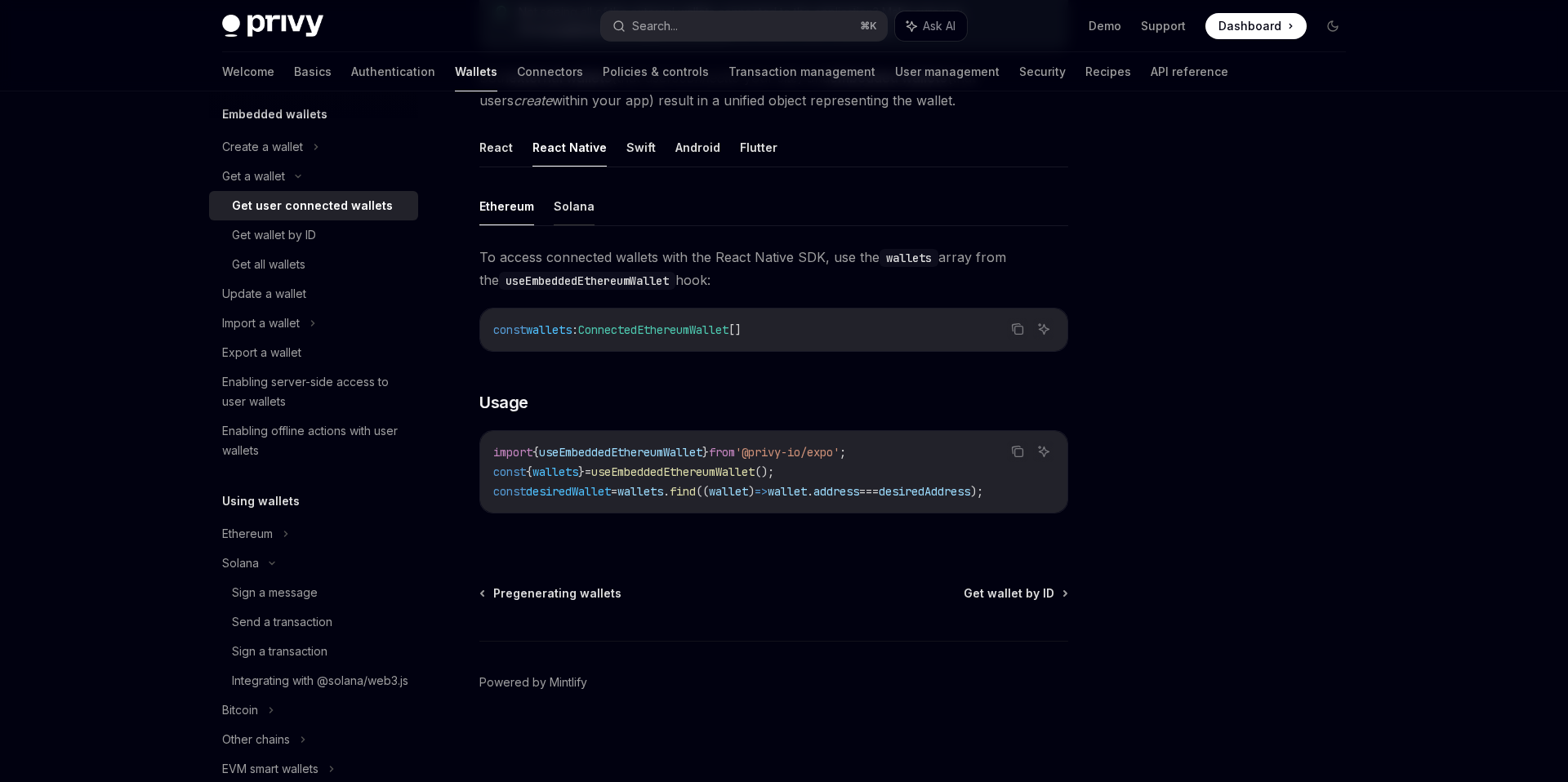
click at [573, 203] on button "Solana" at bounding box center [573, 206] width 41 height 39
click at [507, 203] on button "Ethereum" at bounding box center [507, 206] width 55 height 39
click at [573, 204] on button "Solana" at bounding box center [573, 206] width 41 height 39
click at [518, 207] on button "Ethereum" at bounding box center [507, 206] width 55 height 39
click at [564, 207] on button "Solana" at bounding box center [573, 206] width 41 height 39
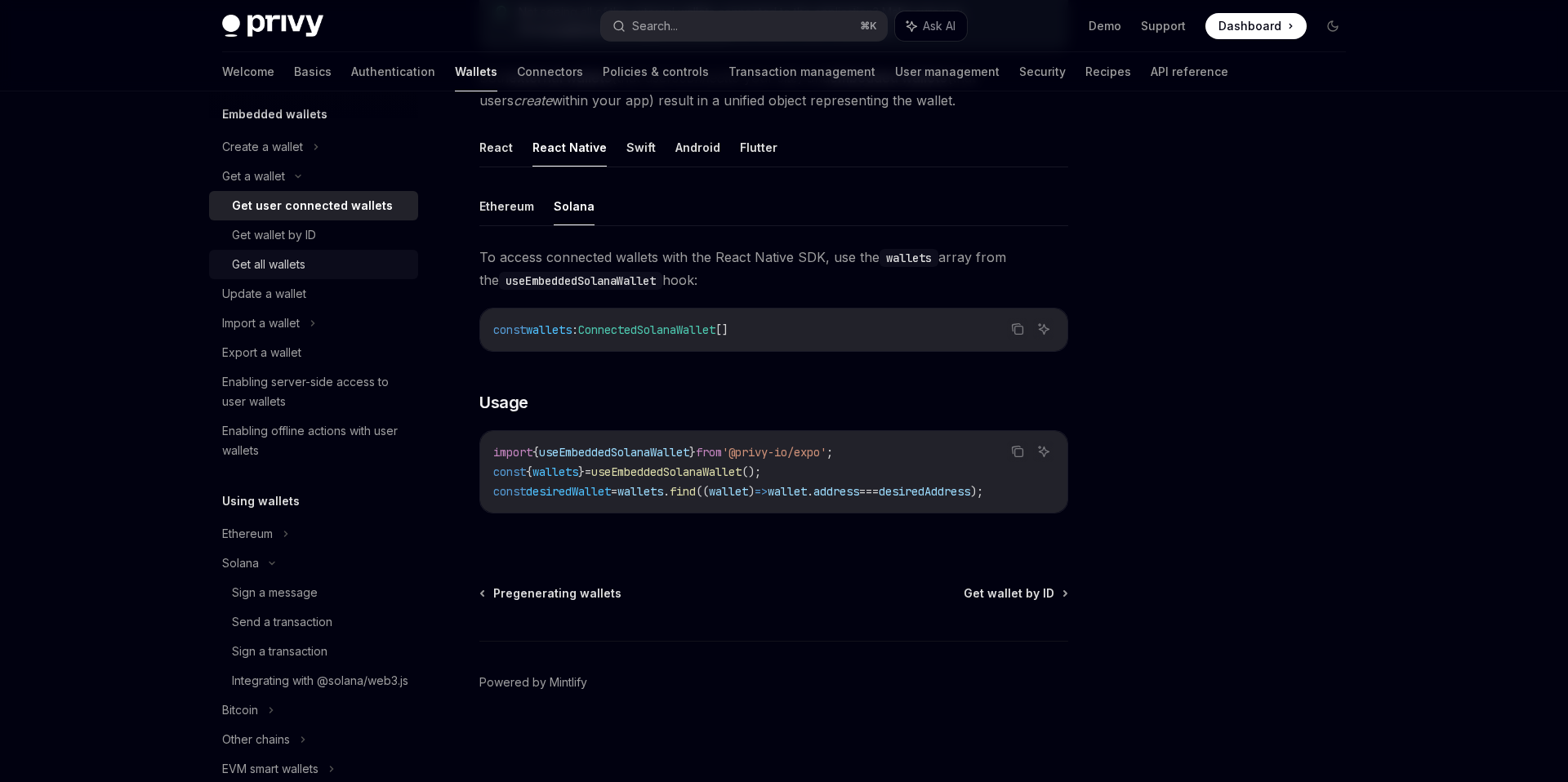
click at [289, 267] on div "Get all wallets" at bounding box center [268, 264] width 73 height 19
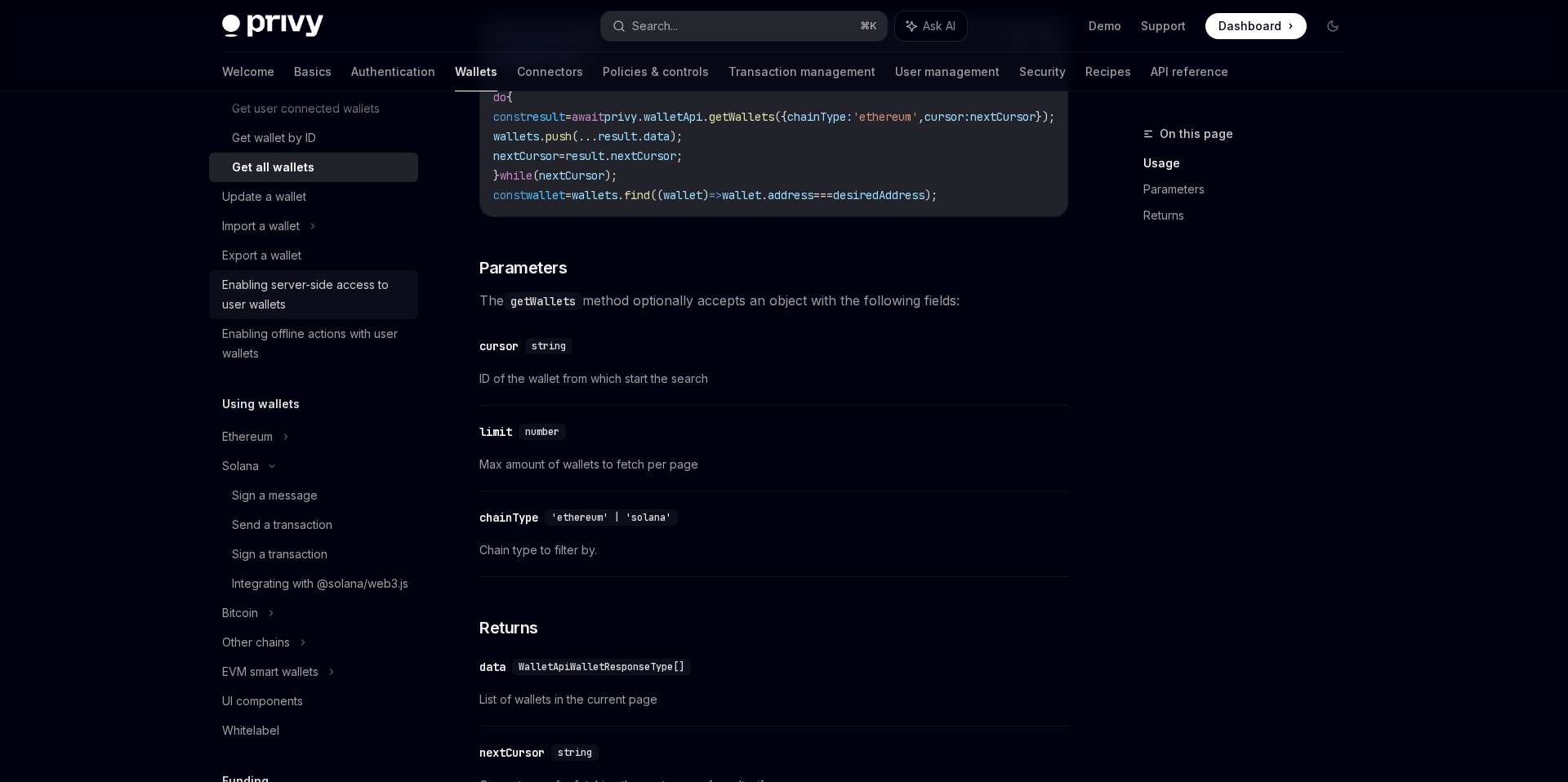
scroll to position [202, 0]
click at [285, 309] on div "Enabling server-side access to user wallets" at bounding box center [314, 296] width 186 height 39
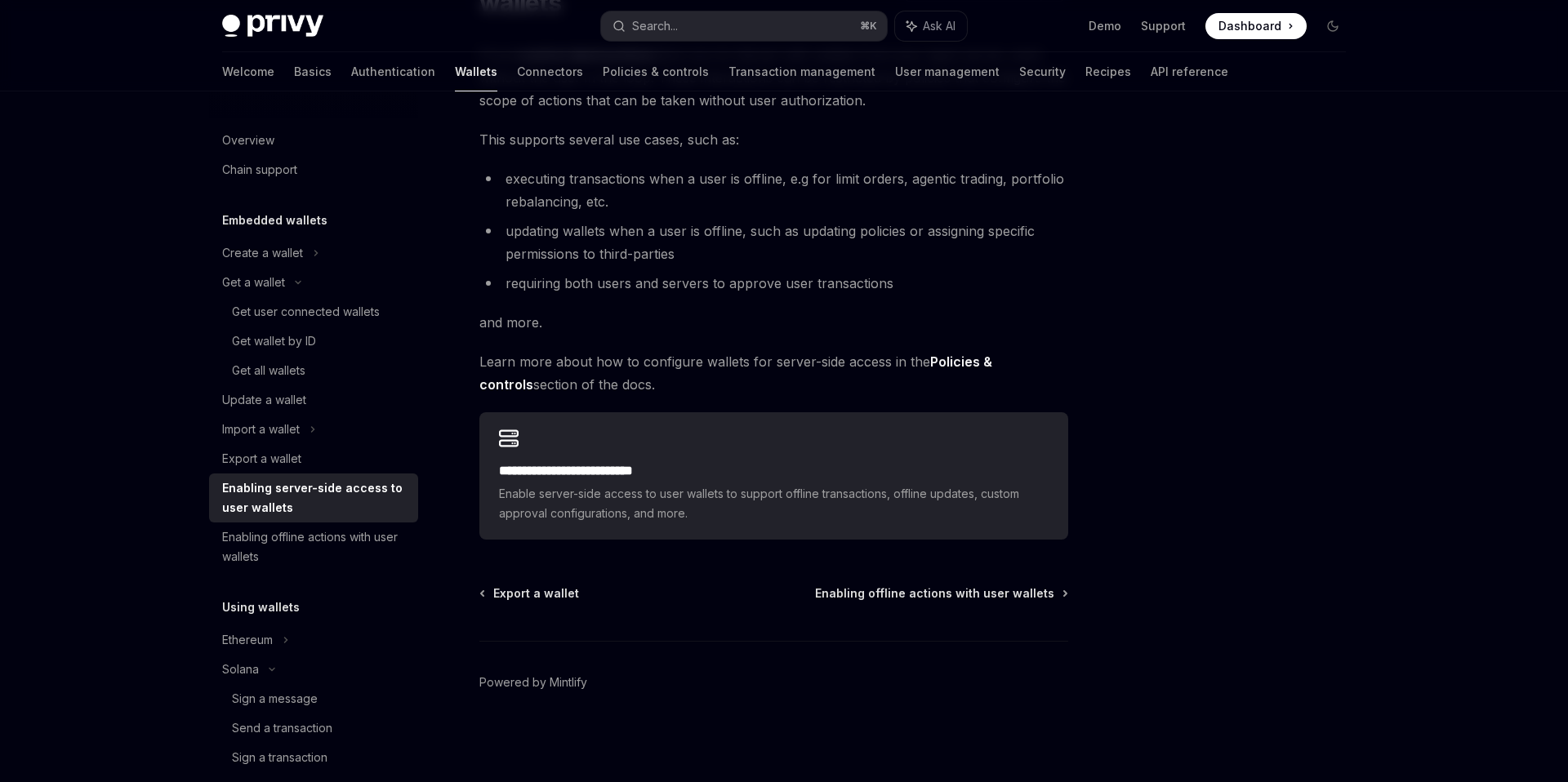
scroll to position [227, 0]
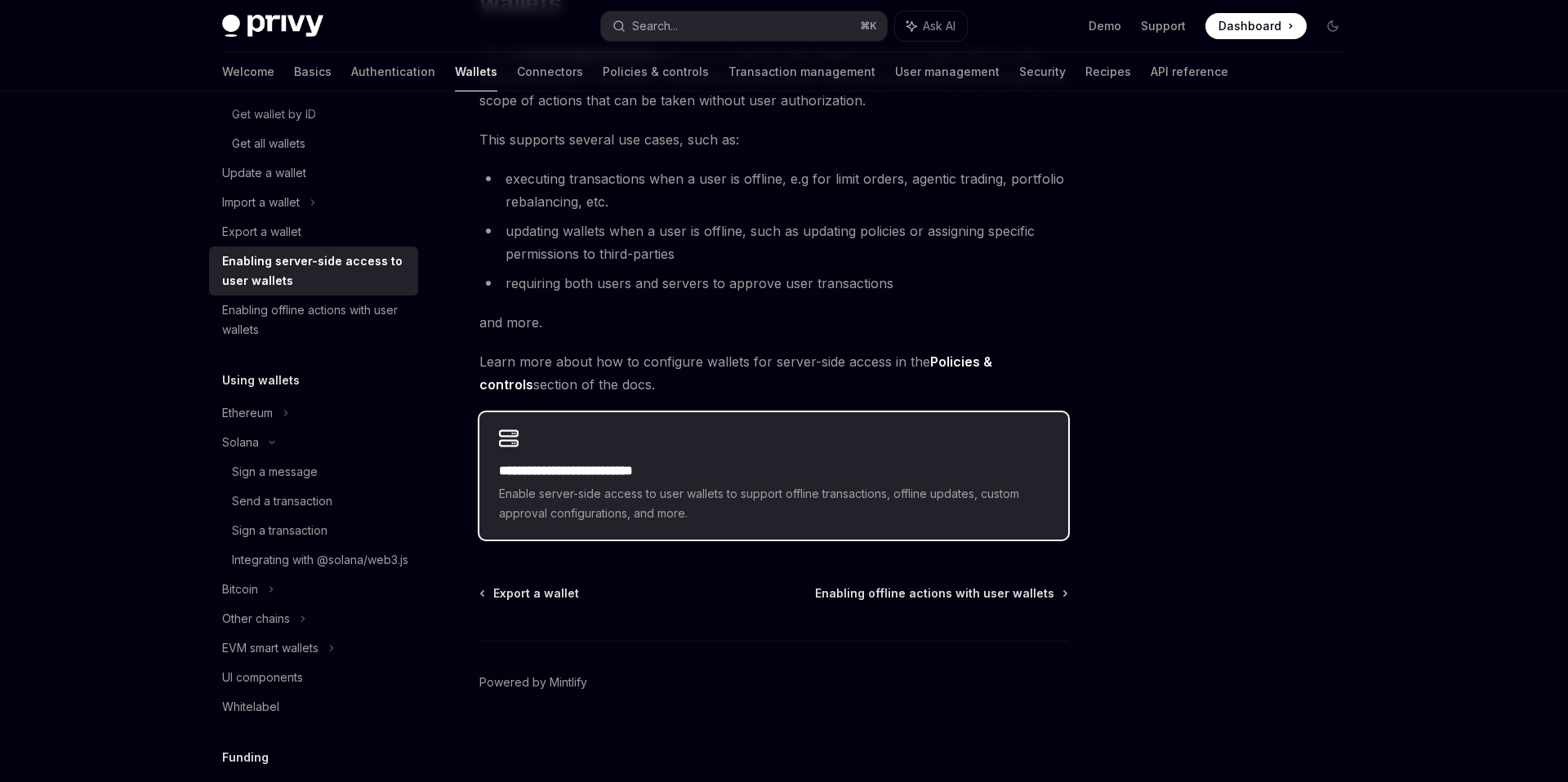
click at [835, 447] on div "**********" at bounding box center [773, 476] width 588 height 128
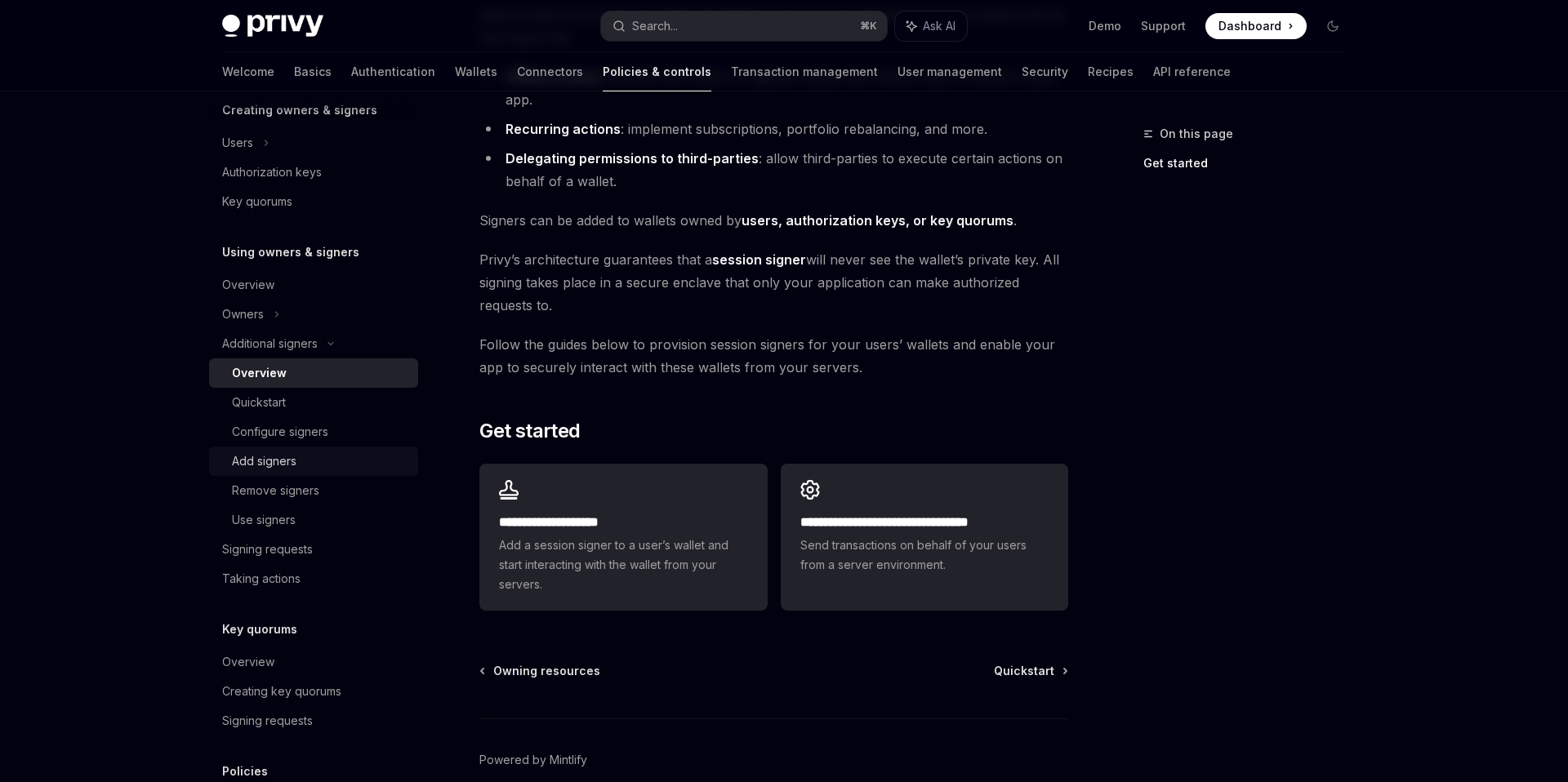
scroll to position [453, 0]
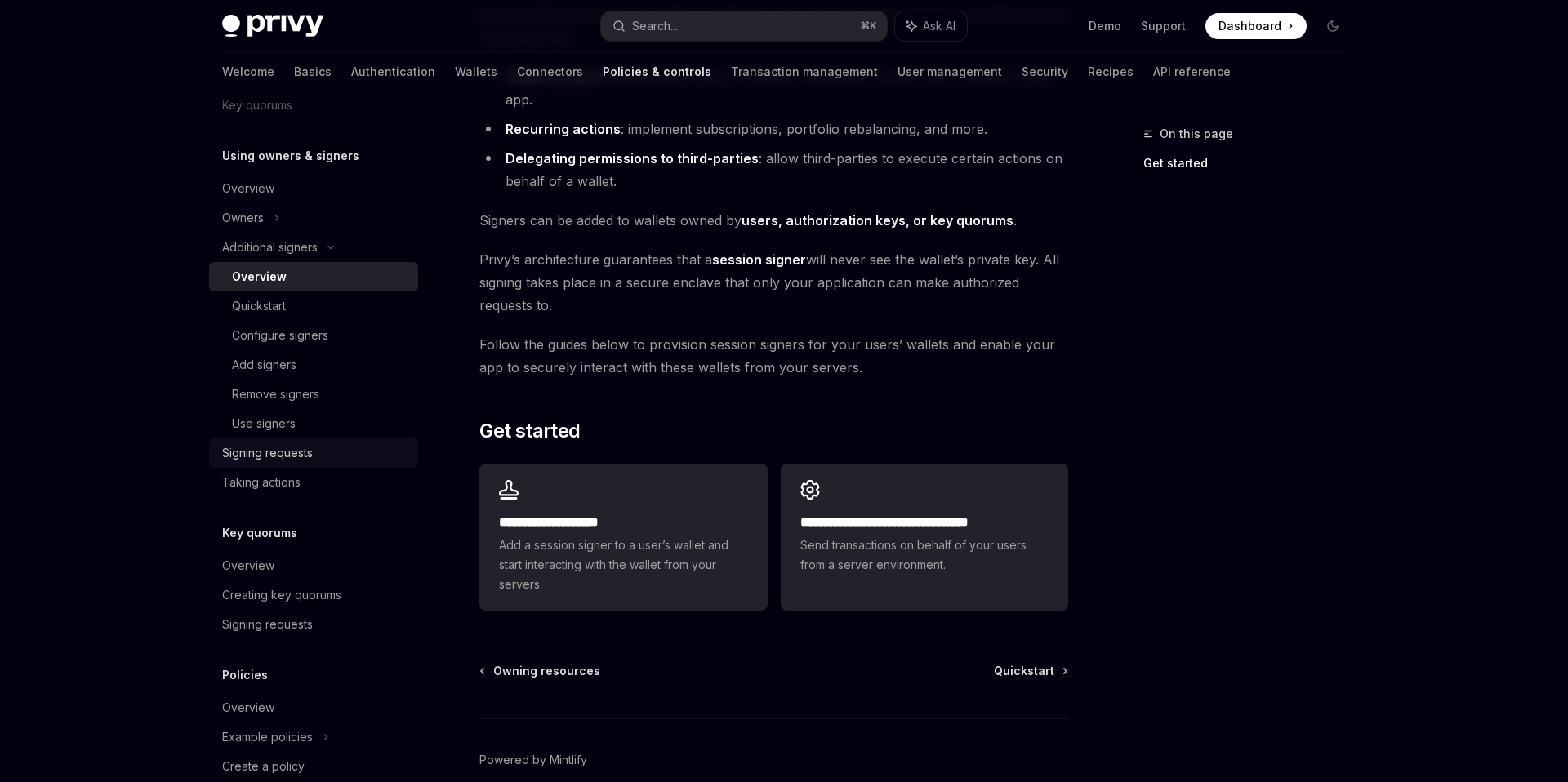
click at [283, 452] on div "Signing requests" at bounding box center [267, 453] width 91 height 19
type textarea "*"
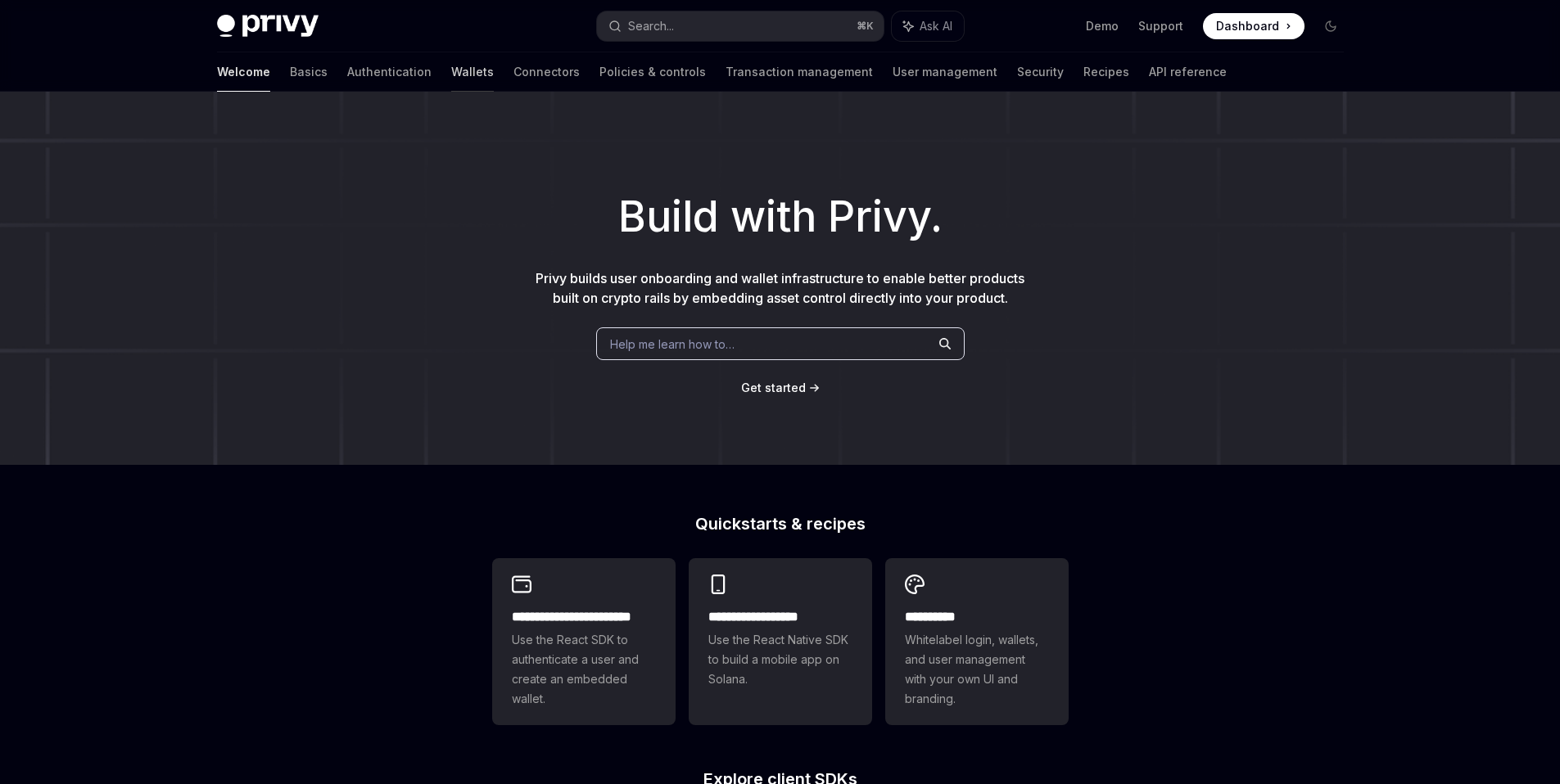
click at [451, 66] on link "Wallets" at bounding box center [473, 72] width 42 height 39
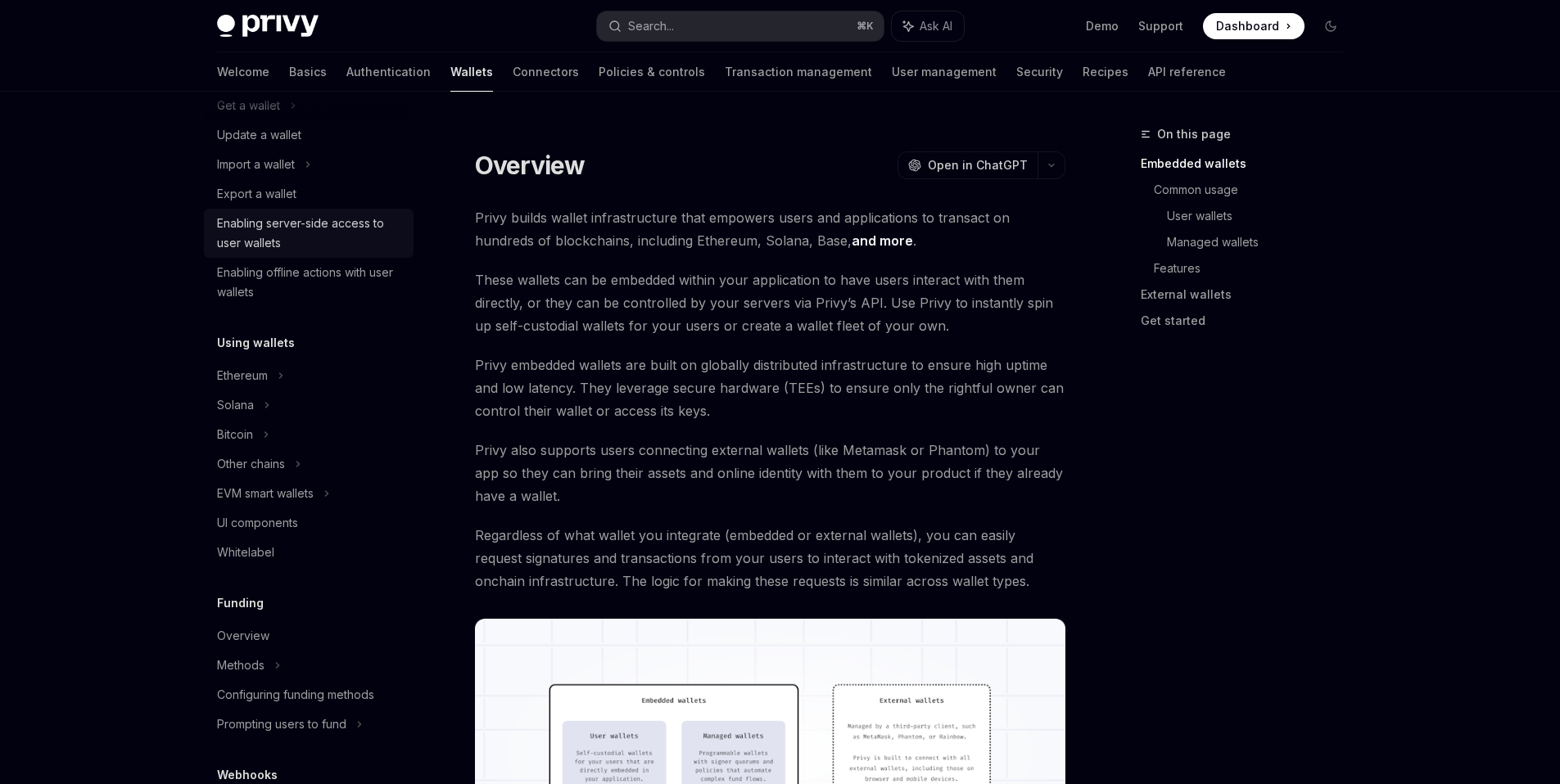
scroll to position [206, 0]
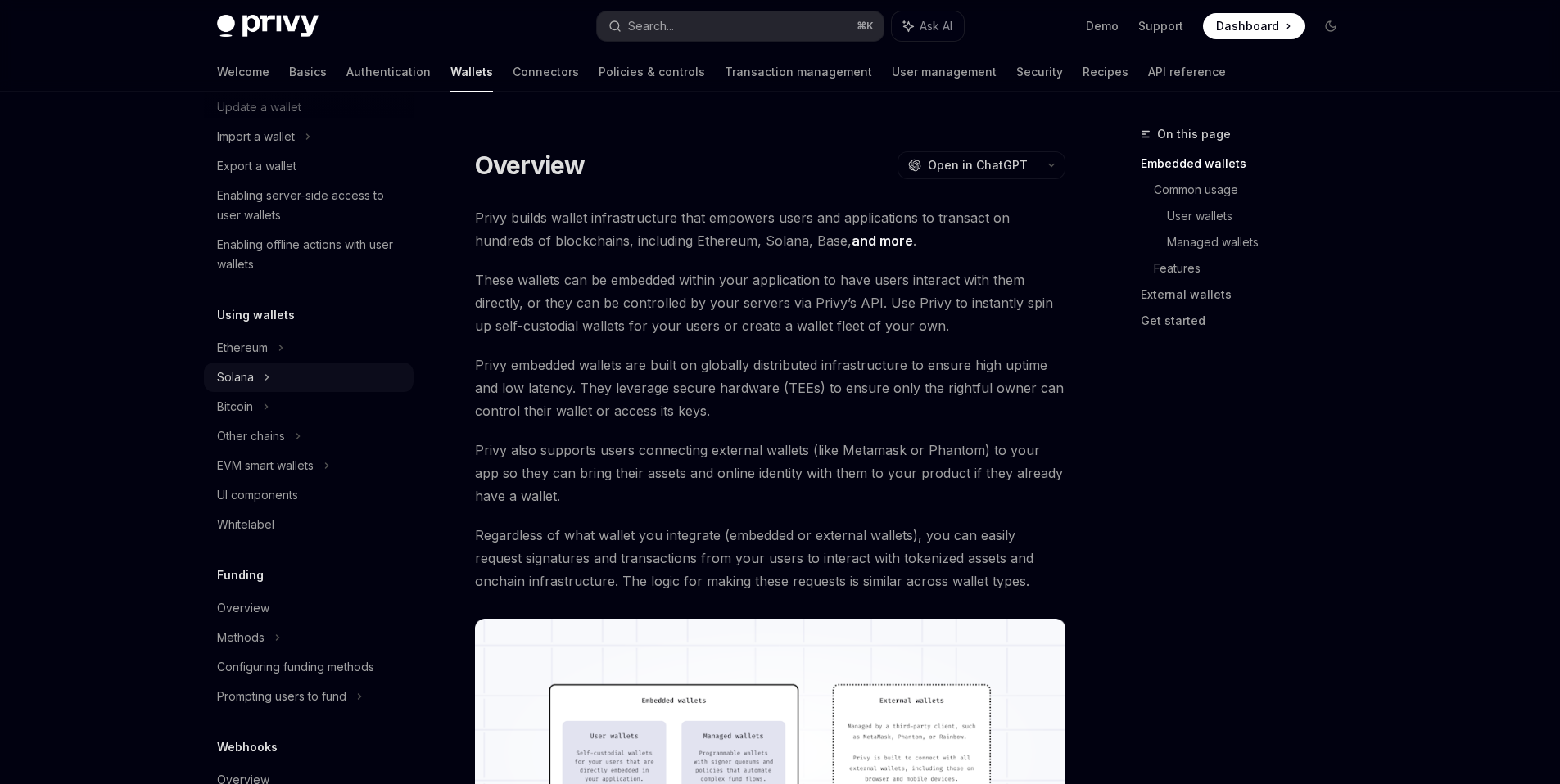
click at [261, 93] on div "Solana" at bounding box center [308, 77] width 209 height 29
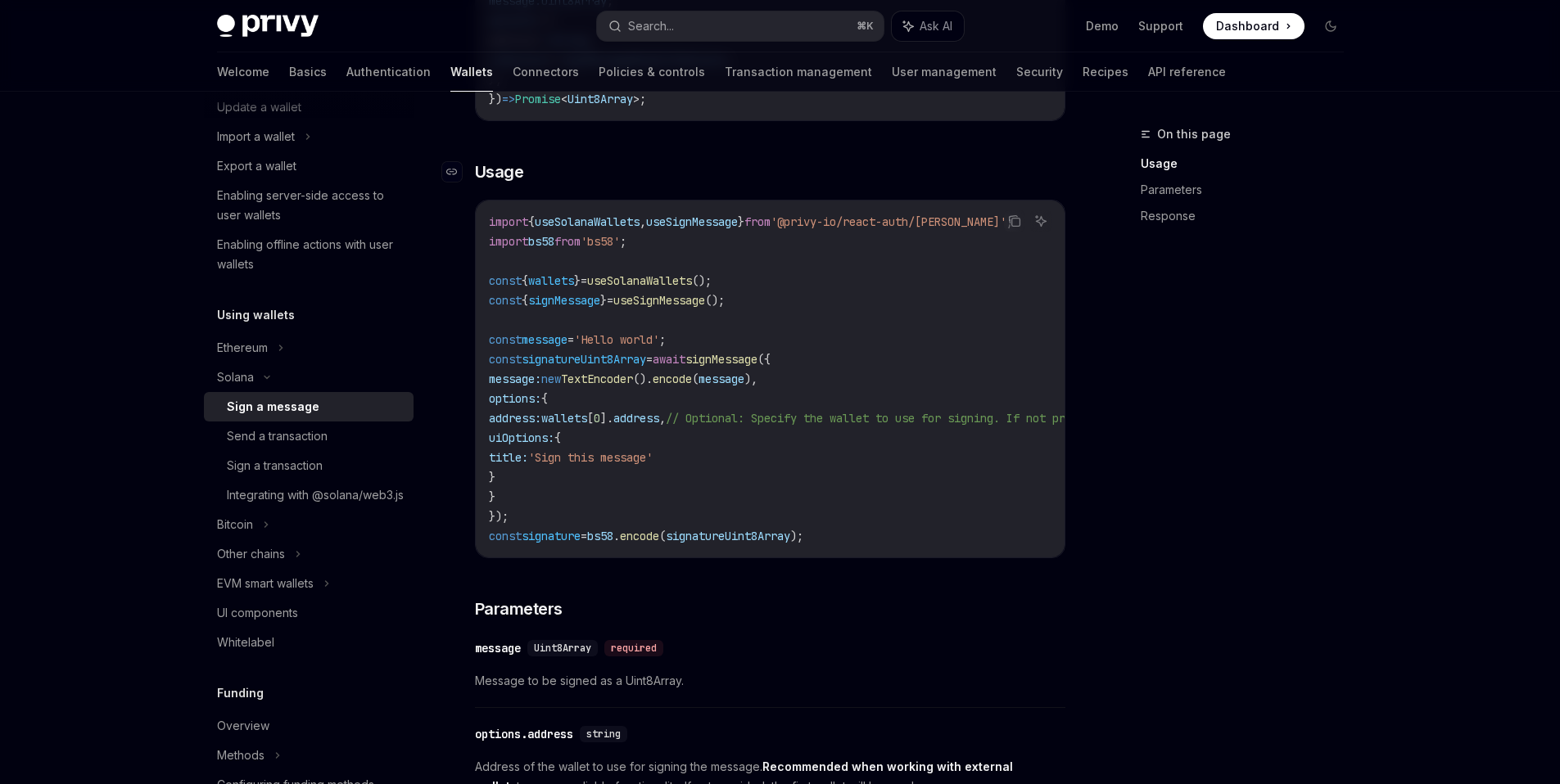
scroll to position [17, 0]
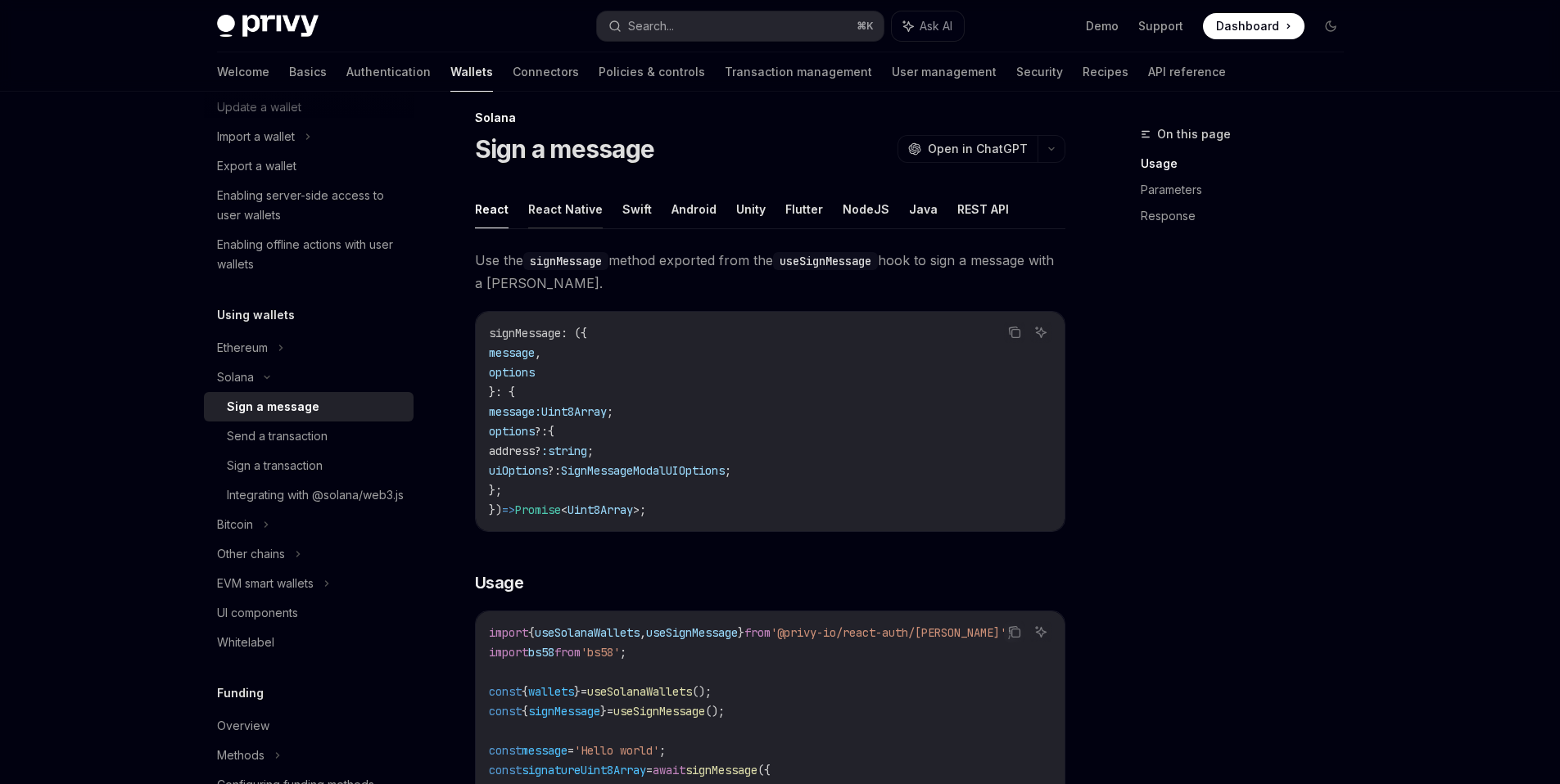
click at [573, 207] on button "React Native" at bounding box center [565, 209] width 74 height 39
type textarea "*"
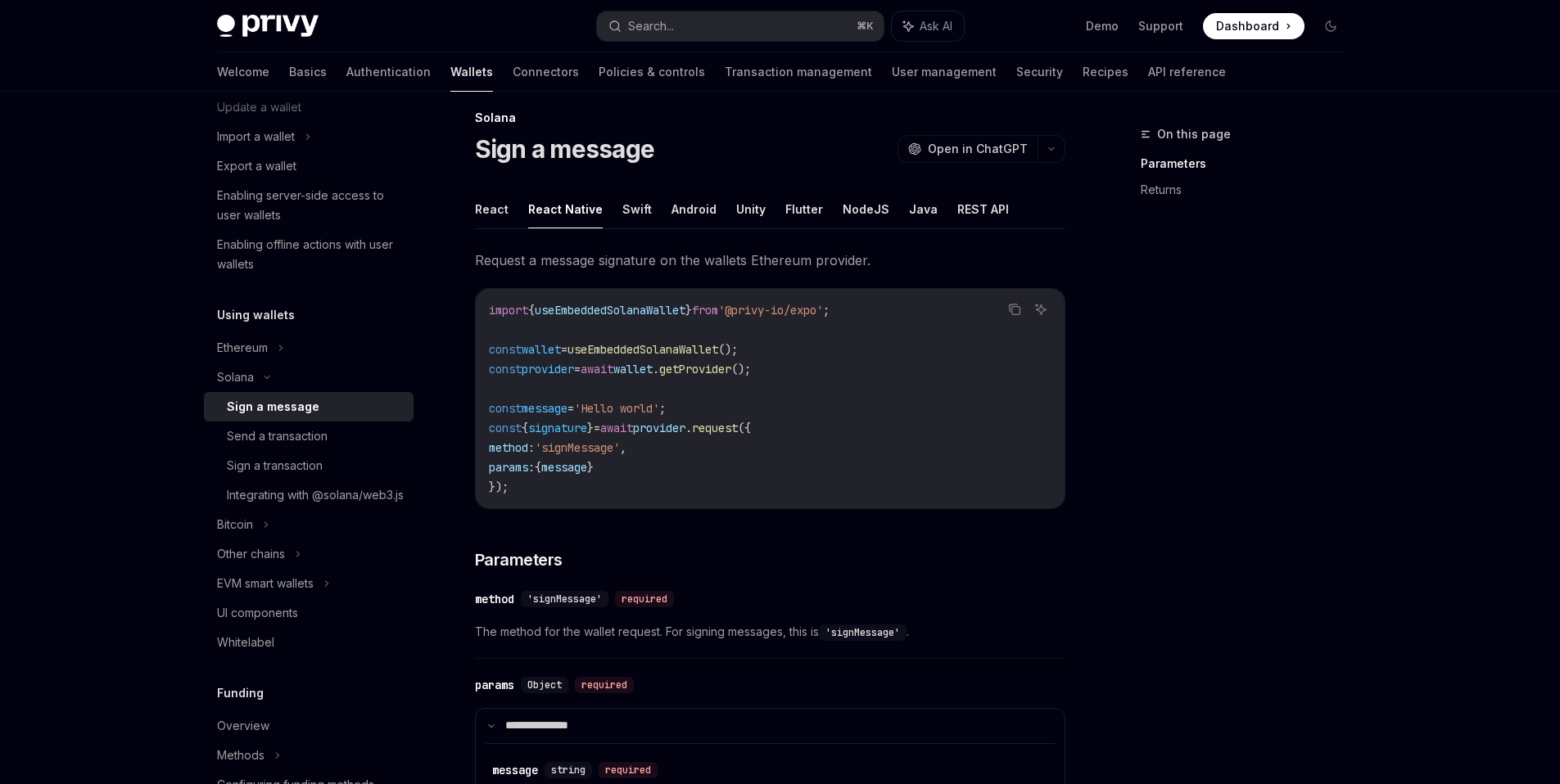
click at [690, 349] on span "useEmbeddedSolanaWallet" at bounding box center [642, 349] width 151 height 15
click at [693, 28] on button "Search... ⌘ K" at bounding box center [740, 26] width 286 height 29
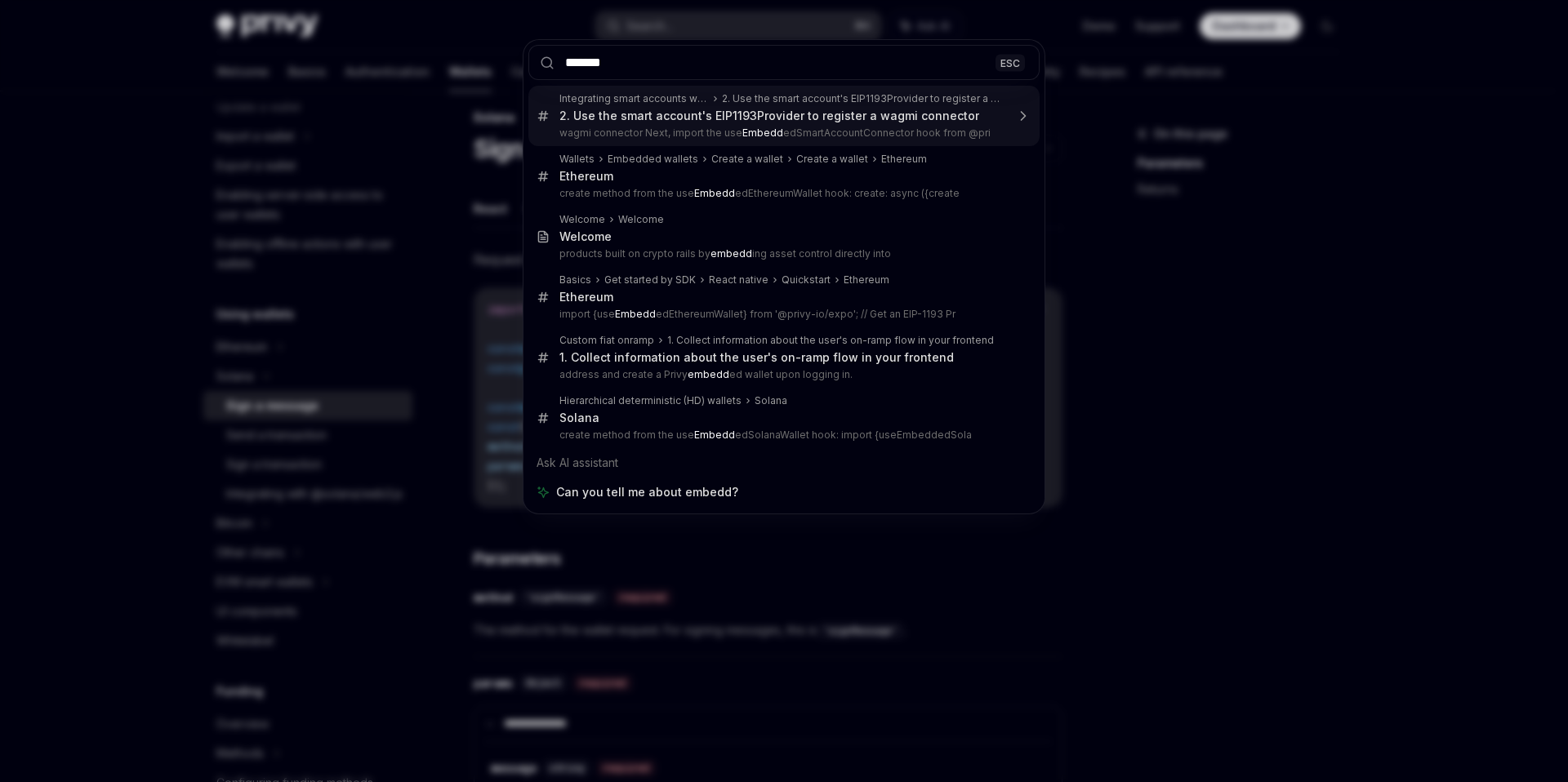
type input "********"
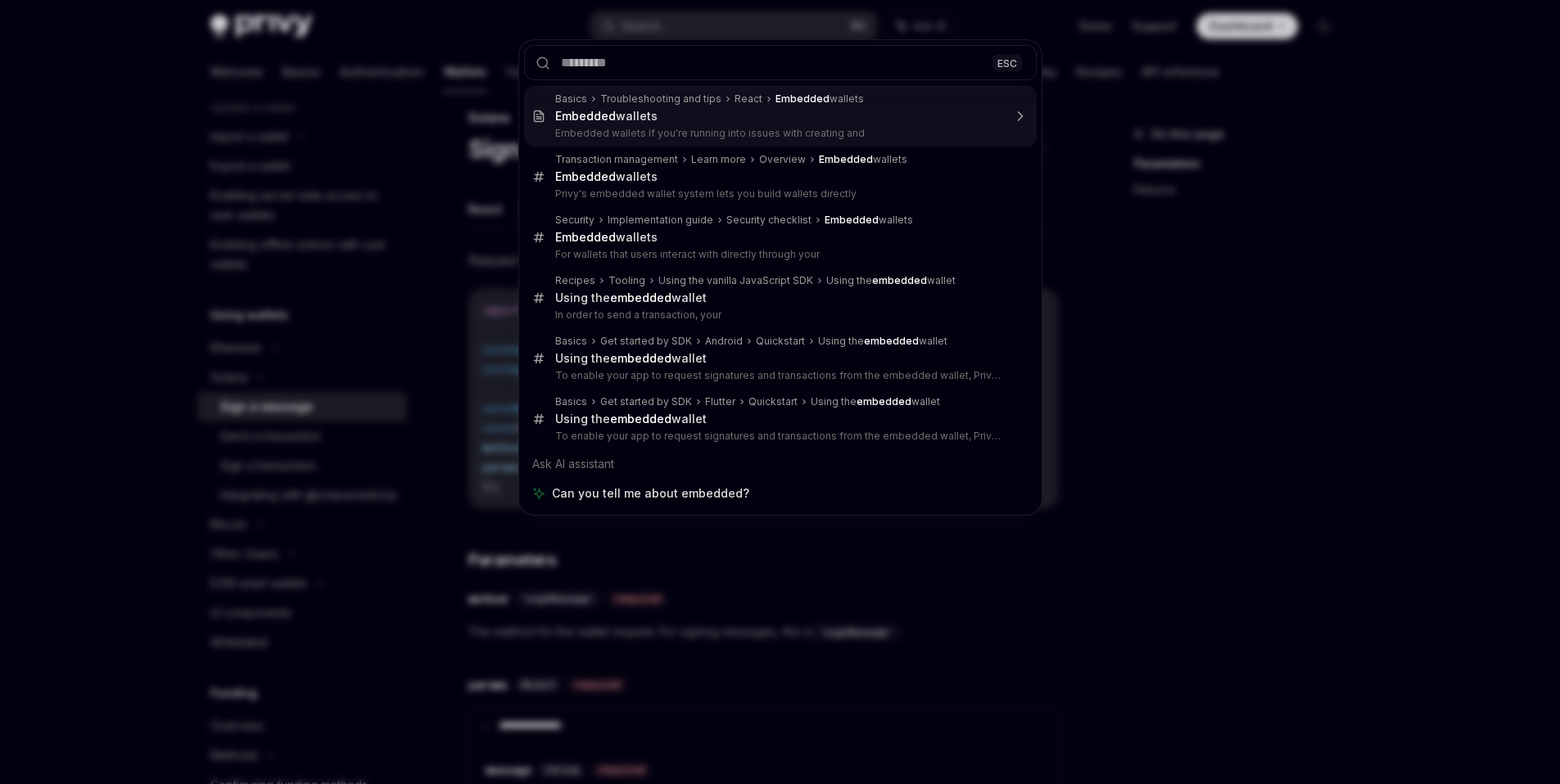
type textarea "*"
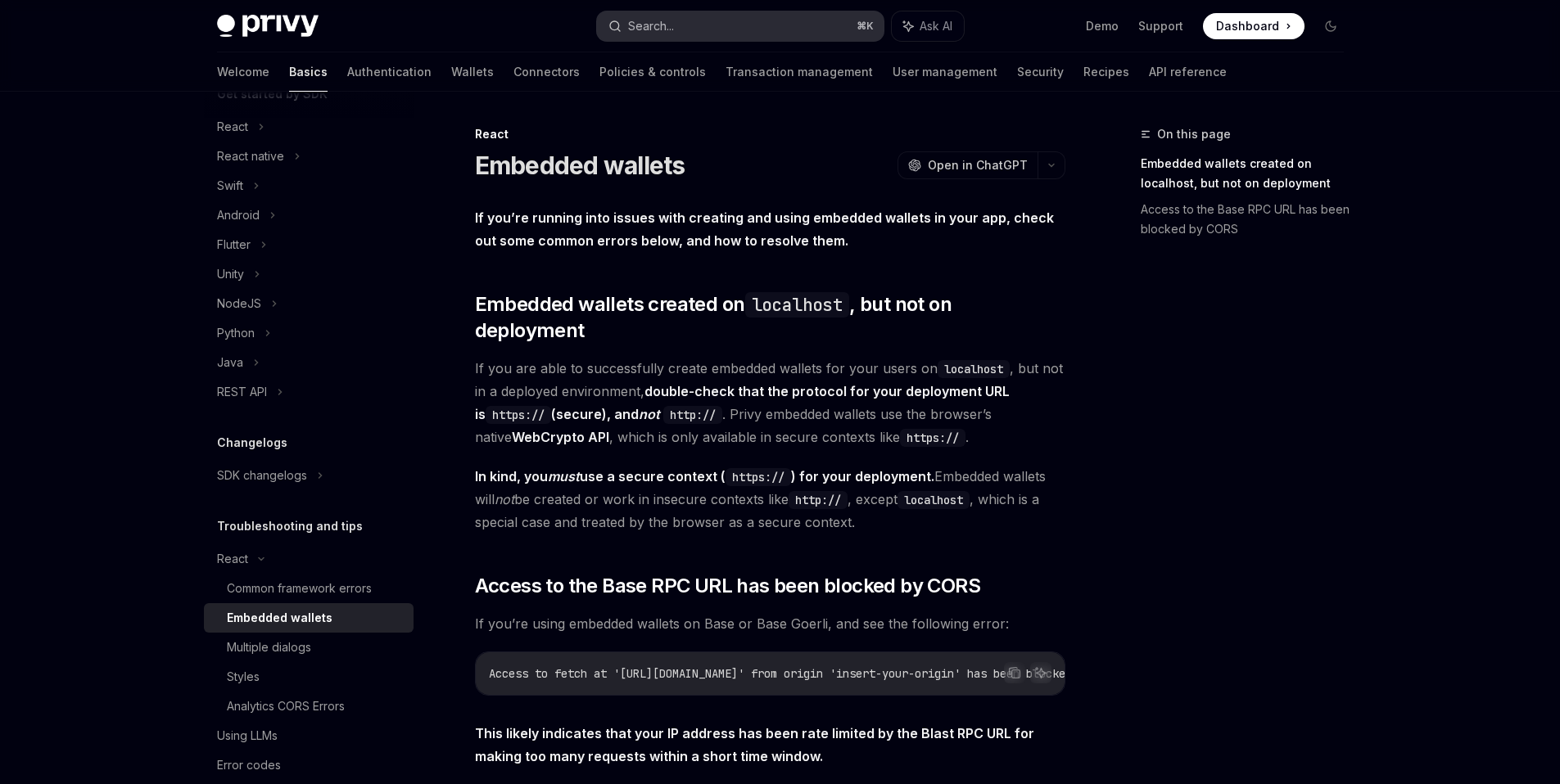
click at [676, 24] on button "Search... ⌘ K" at bounding box center [740, 26] width 286 height 29
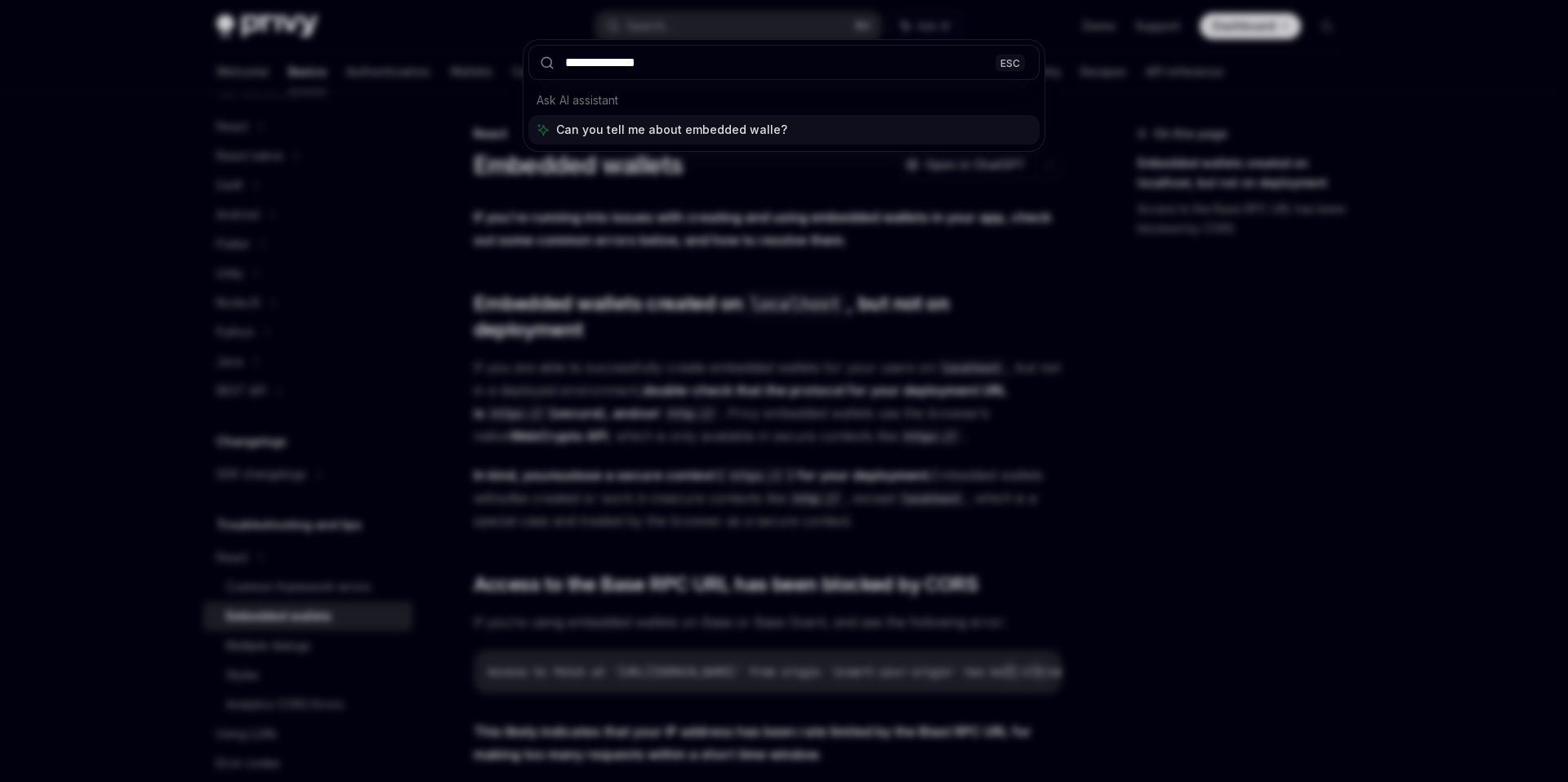
type input "**********"
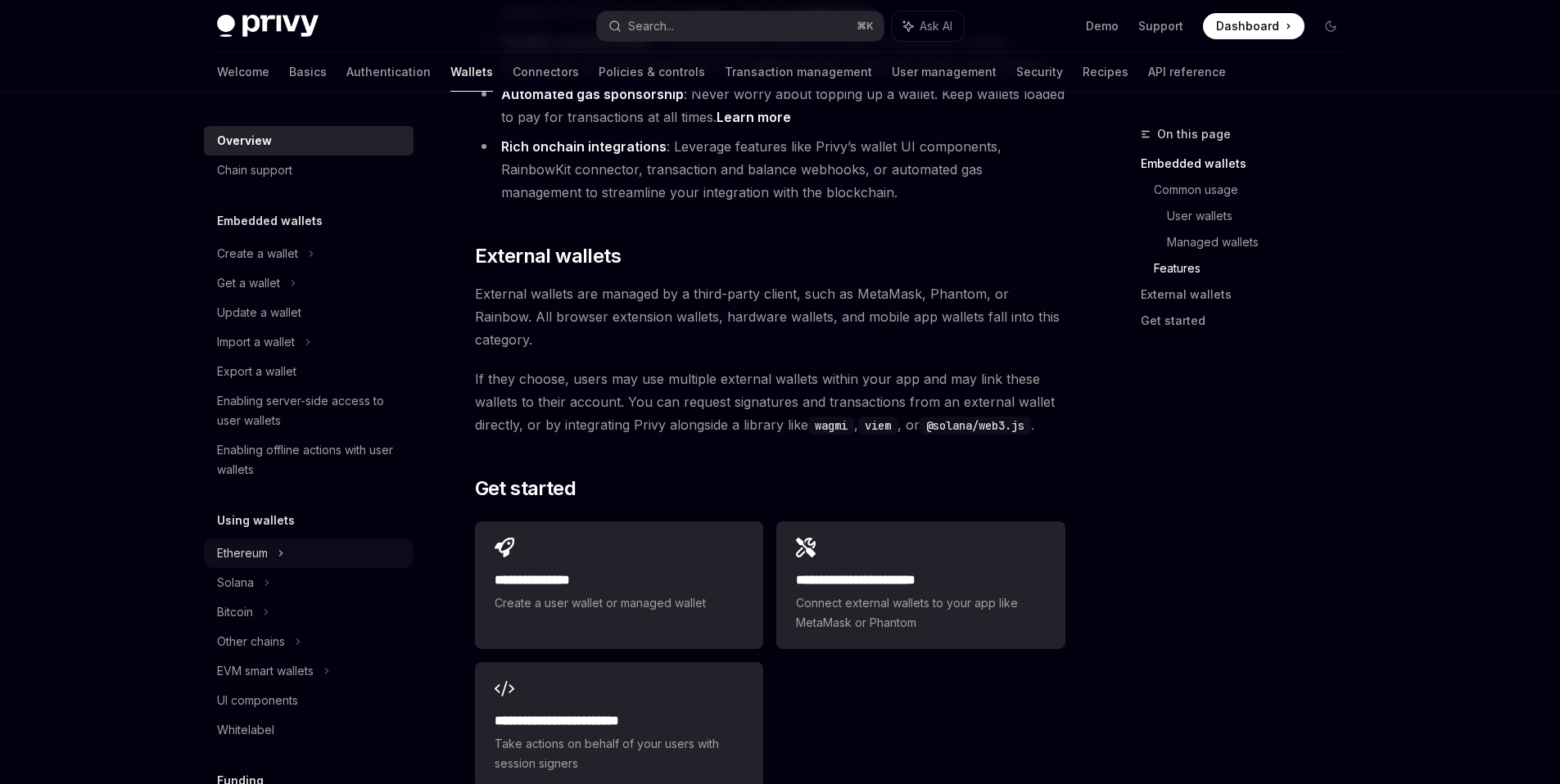
scroll to position [87, 0]
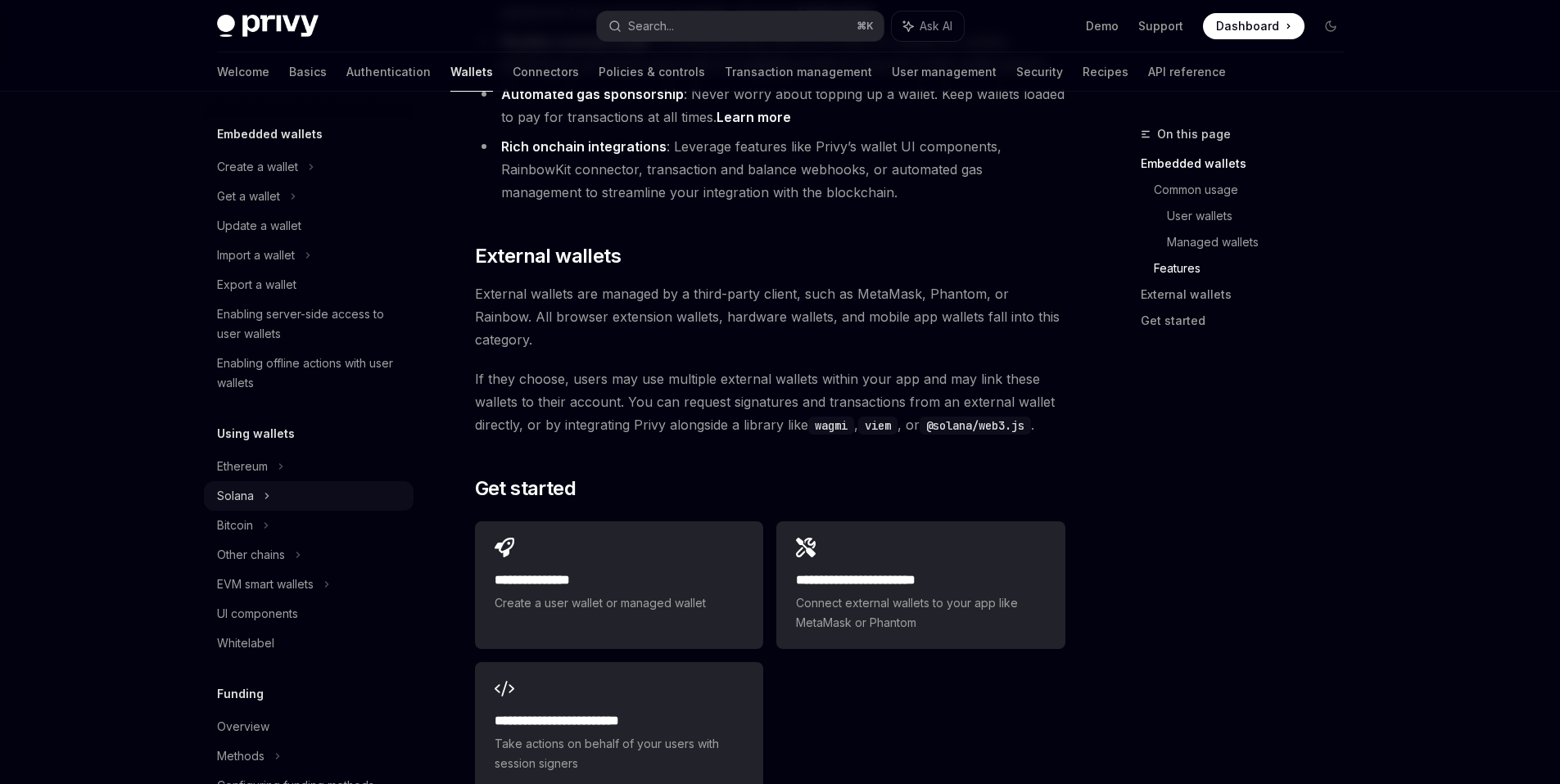
click at [290, 207] on icon at bounding box center [292, 196] width 6 height 19
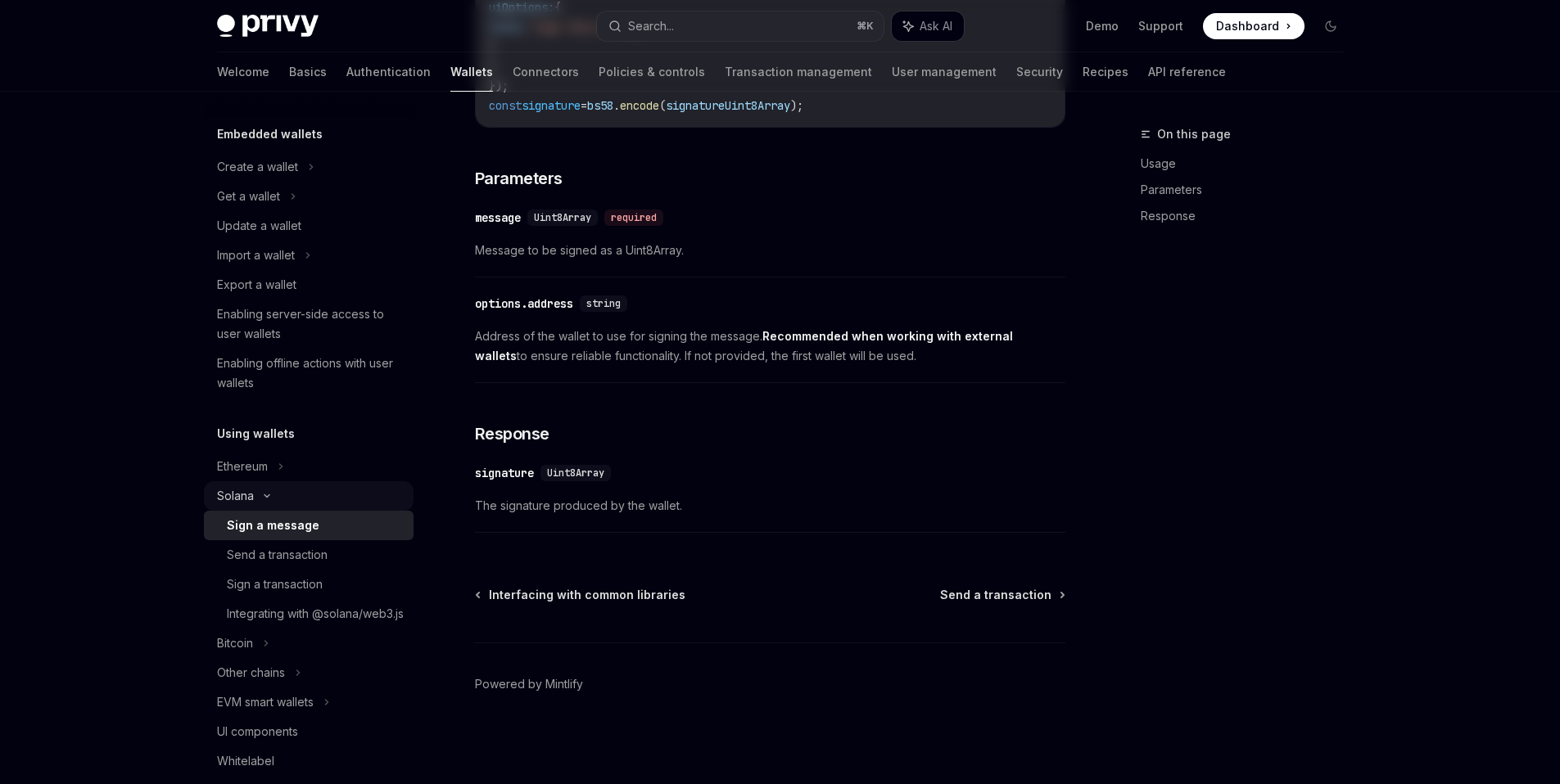
type textarea "*"
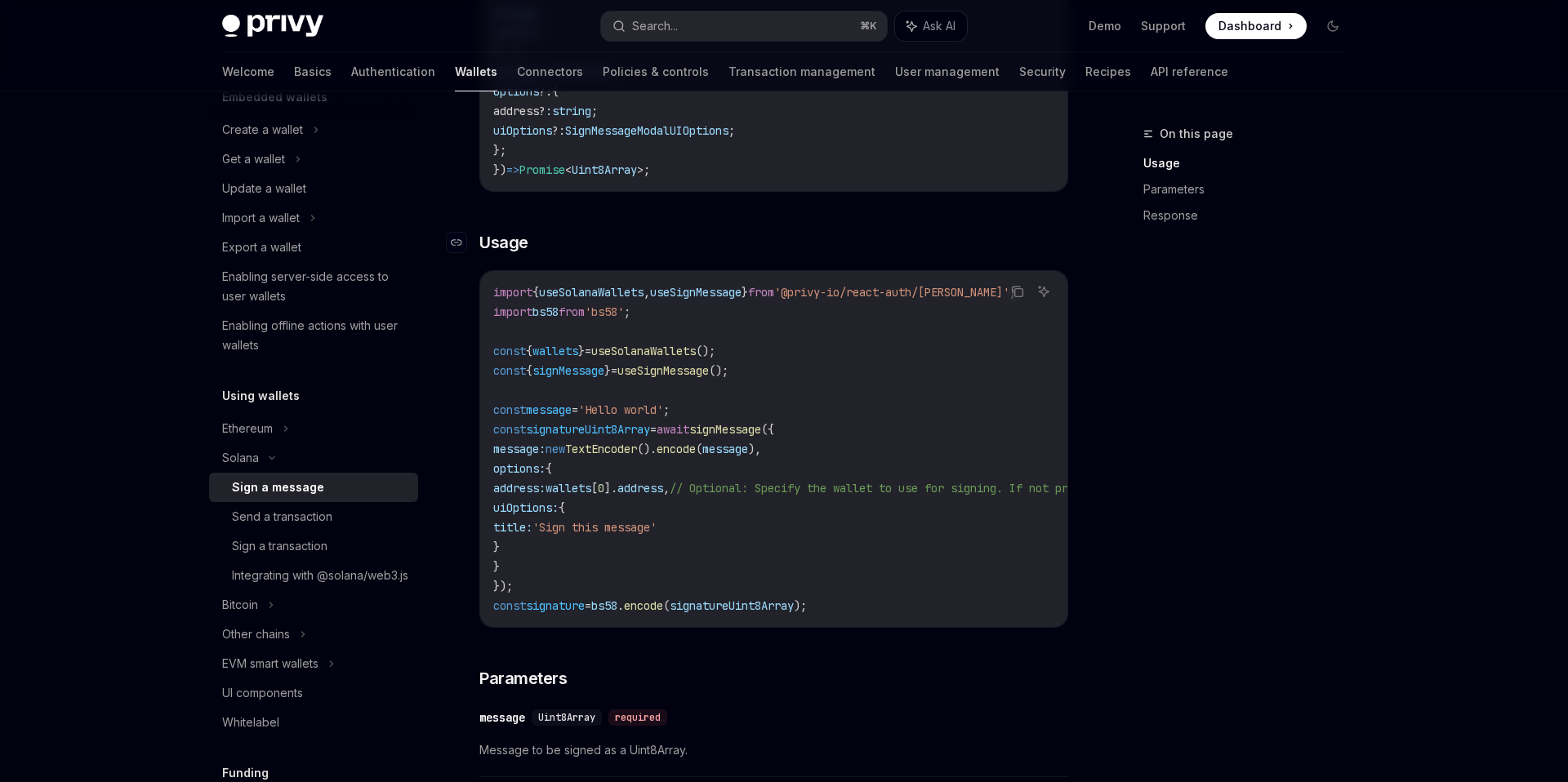
scroll to position [377, 0]
